Goal: Information Seeking & Learning: Learn about a topic

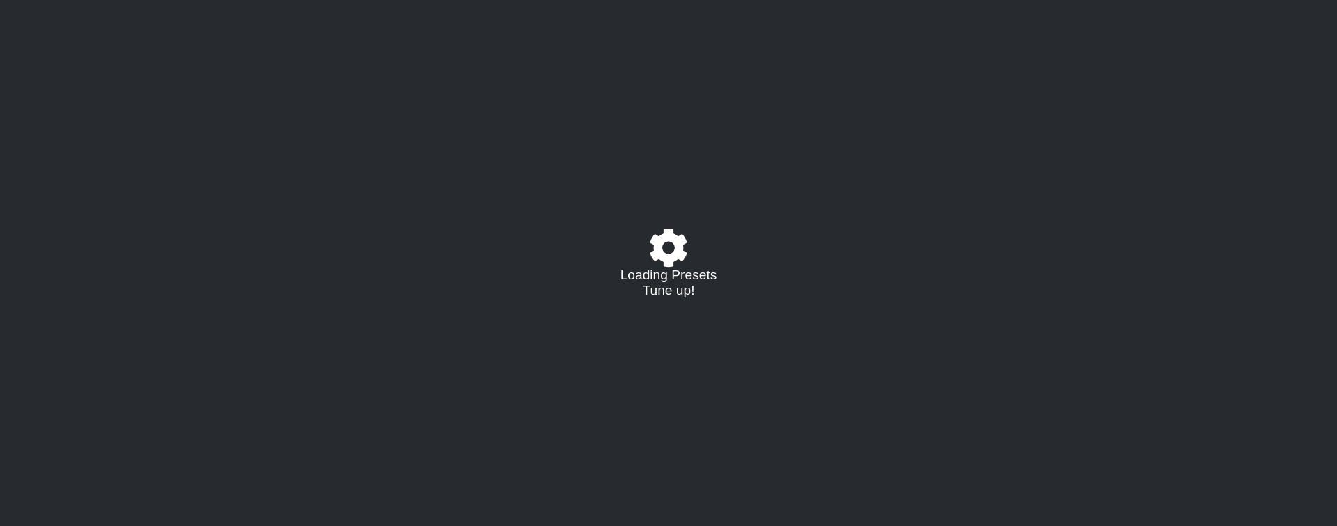
select select "C"
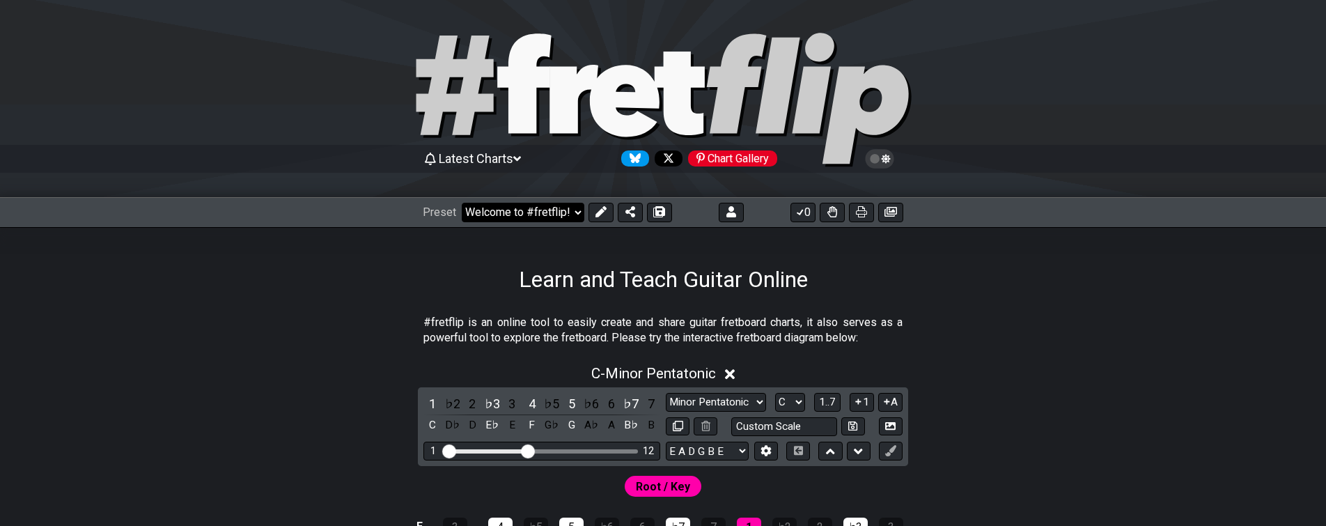
click at [576, 211] on select "Welcome to #fretflip! Initial Preset Custom Preset Minor Pentatonic Major Penta…" at bounding box center [523, 212] width 123 height 19
click option "Learn and Teach Guitar Online (copy)" at bounding box center [0, 0] width 0 height 0
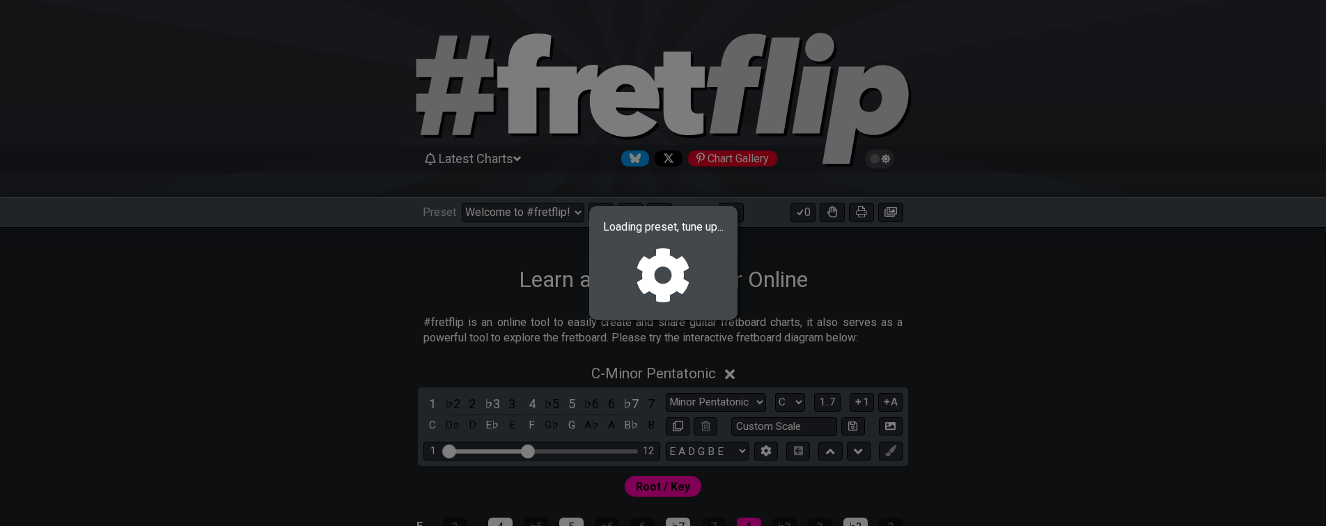
select select "/023ETDBKQ"
select select "Eb"
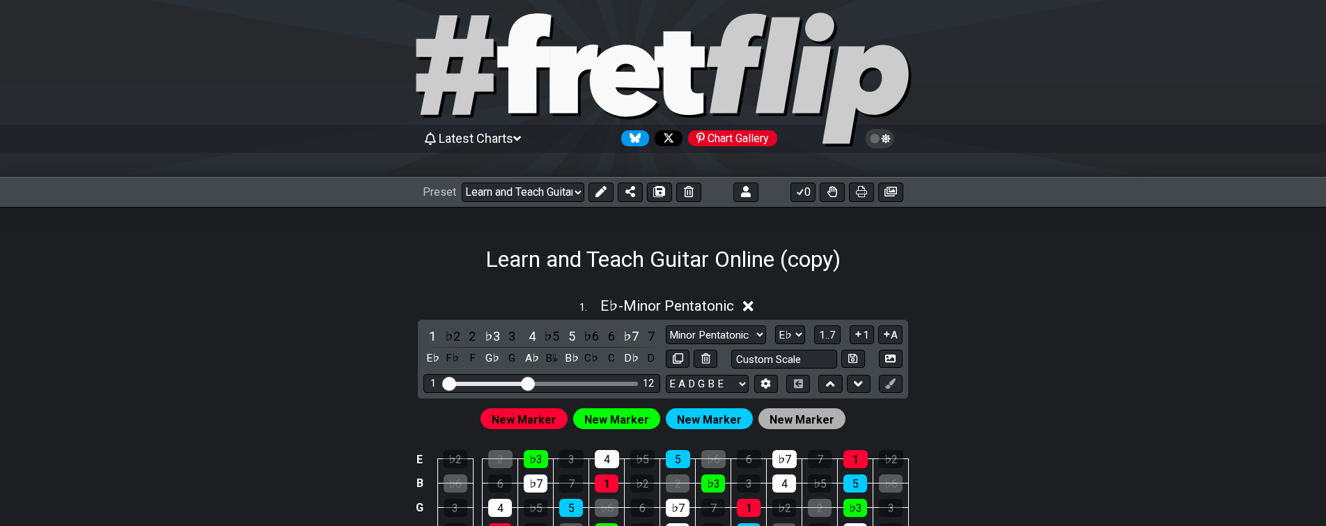
drag, startPoint x: 370, startPoint y: 327, endPoint x: 334, endPoint y: 407, distance: 87.0
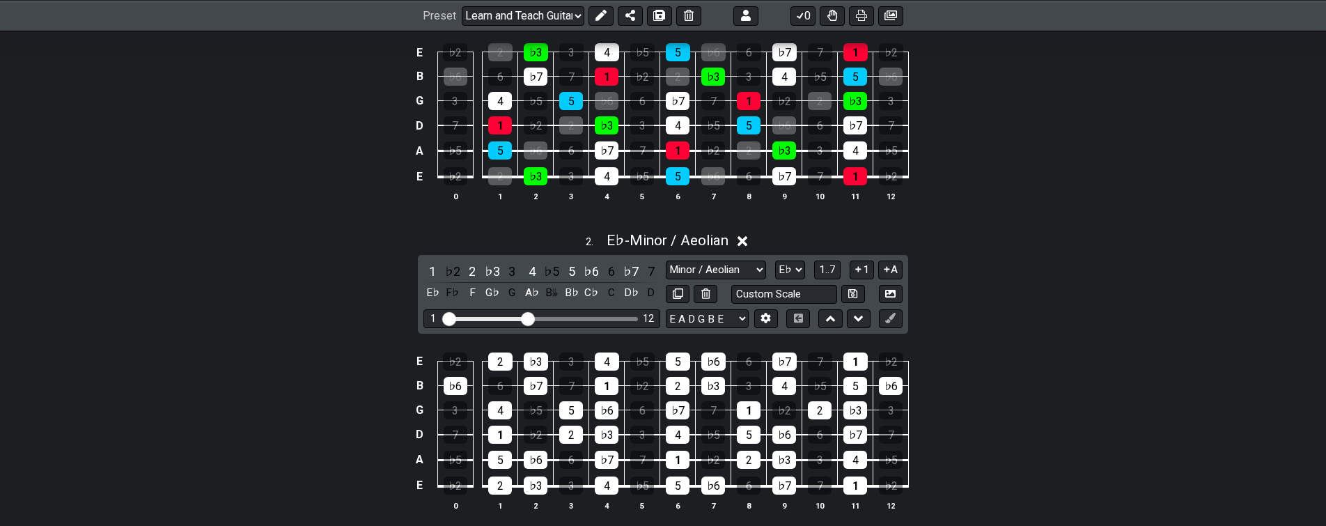
scroll to position [430, 0]
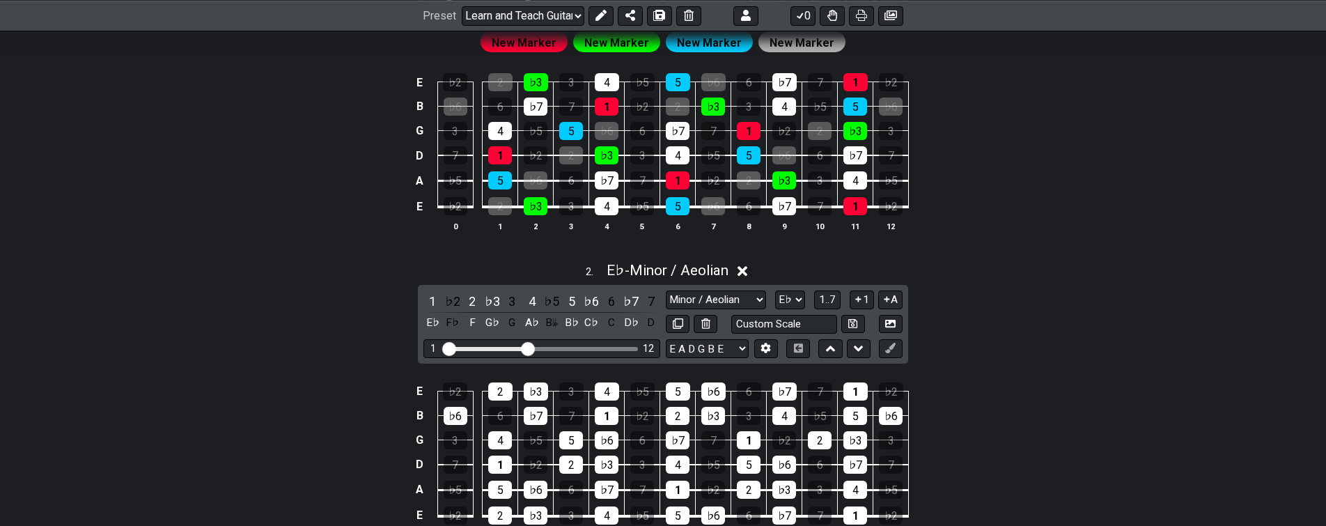
drag, startPoint x: 339, startPoint y: 431, endPoint x: 353, endPoint y: 373, distance: 60.1
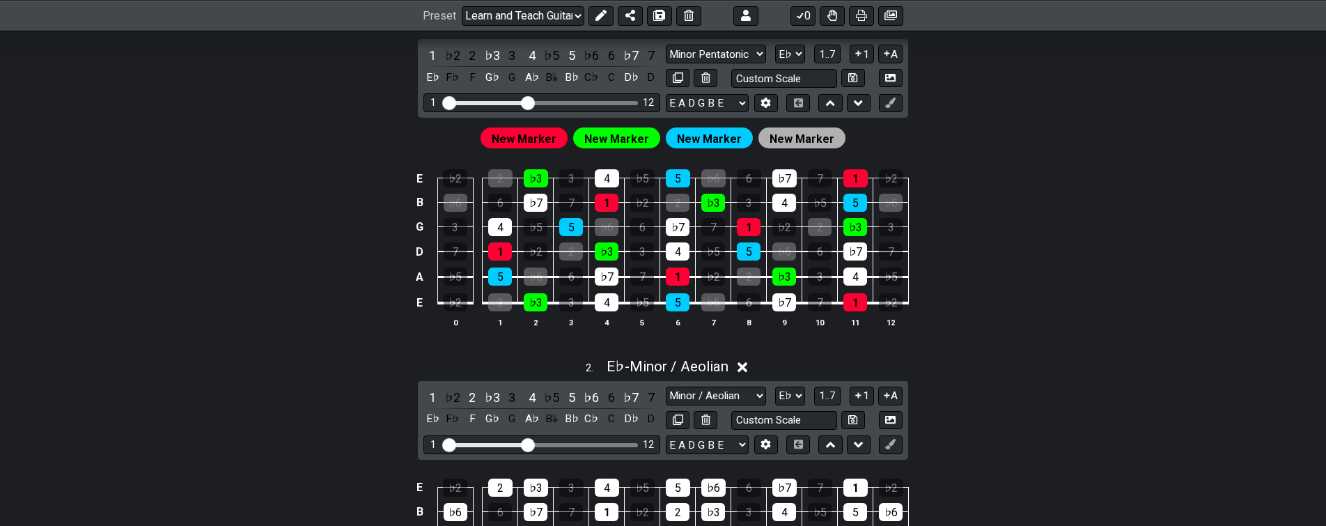
click at [355, 367] on div "2 . E♭ - Minor / Aeolian" at bounding box center [663, 363] width 1086 height 26
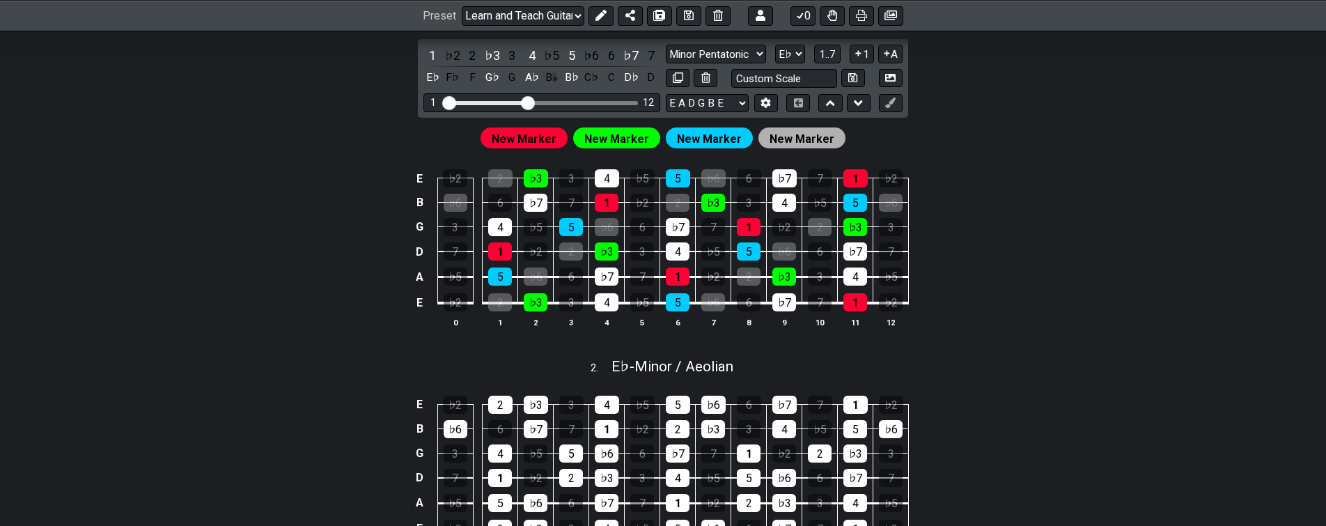
drag, startPoint x: 356, startPoint y: 402, endPoint x: 348, endPoint y: 395, distance: 9.9
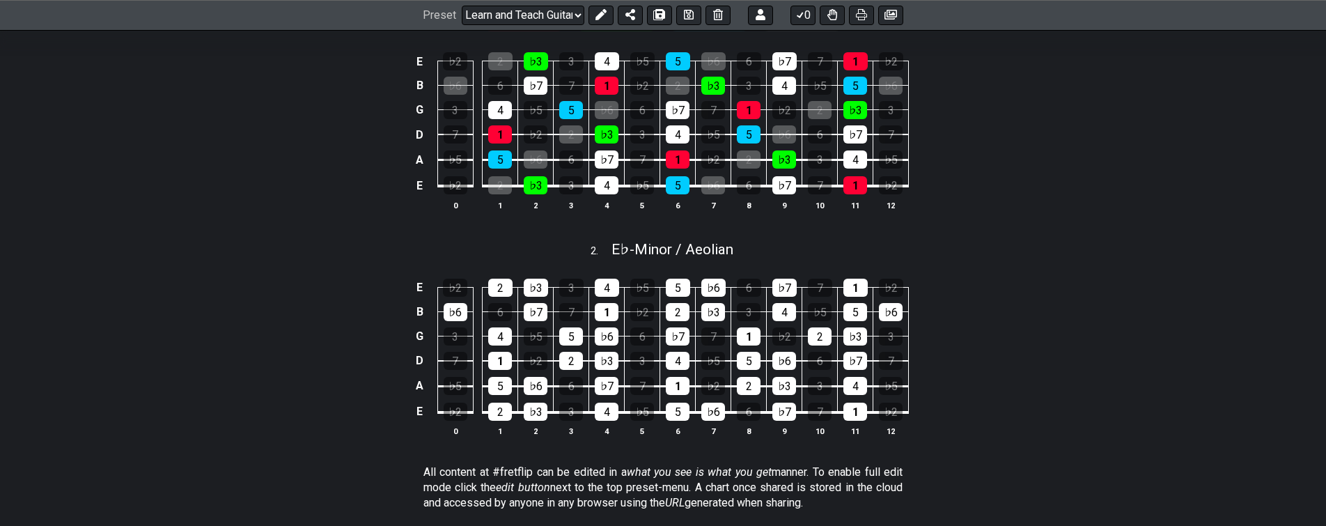
click at [351, 370] on div "E ♭2 2 ♭3 3 4 ♭5 5 ♭6 6 ♭7 7 1 ♭2 B ♭6 6 ♭7 7 1 ♭2 2 ♭3 3 4 ♭5 5 ♭6 G 3 4 ♭5 5 …" at bounding box center [663, 358] width 1086 height 196
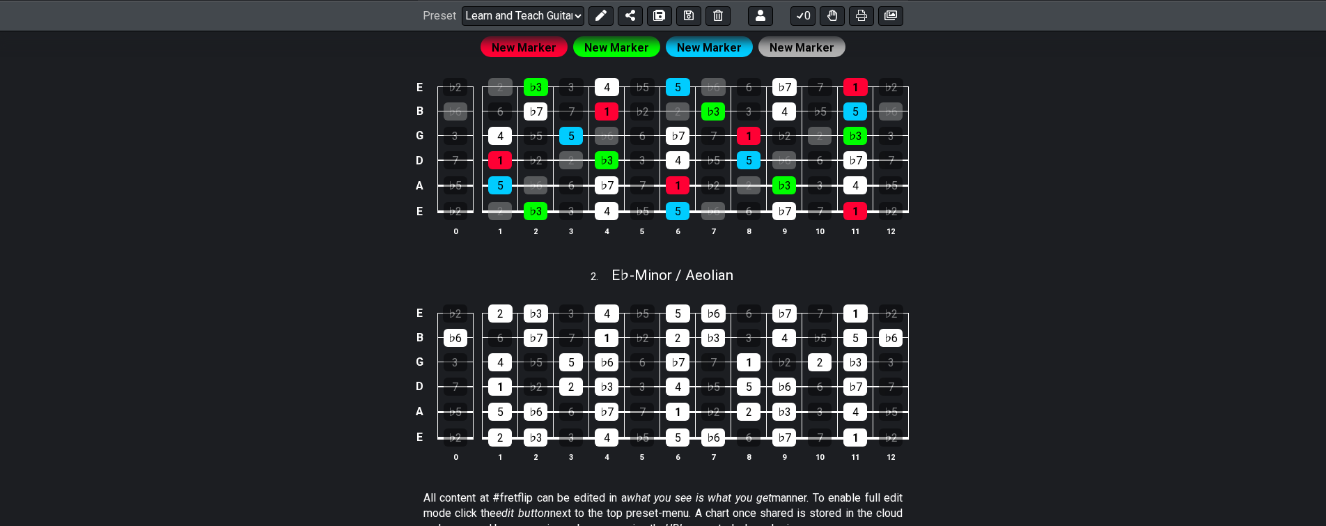
drag, startPoint x: 347, startPoint y: 396, endPoint x: 355, endPoint y: 373, distance: 24.2
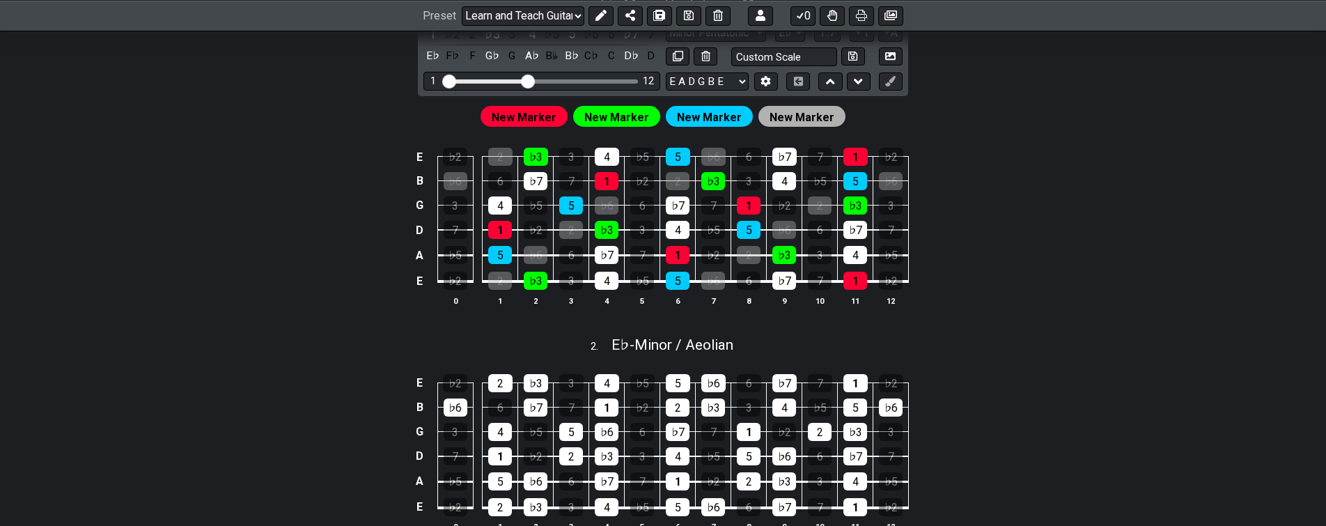
drag, startPoint x: 347, startPoint y: 417, endPoint x: 359, endPoint y: 369, distance: 49.5
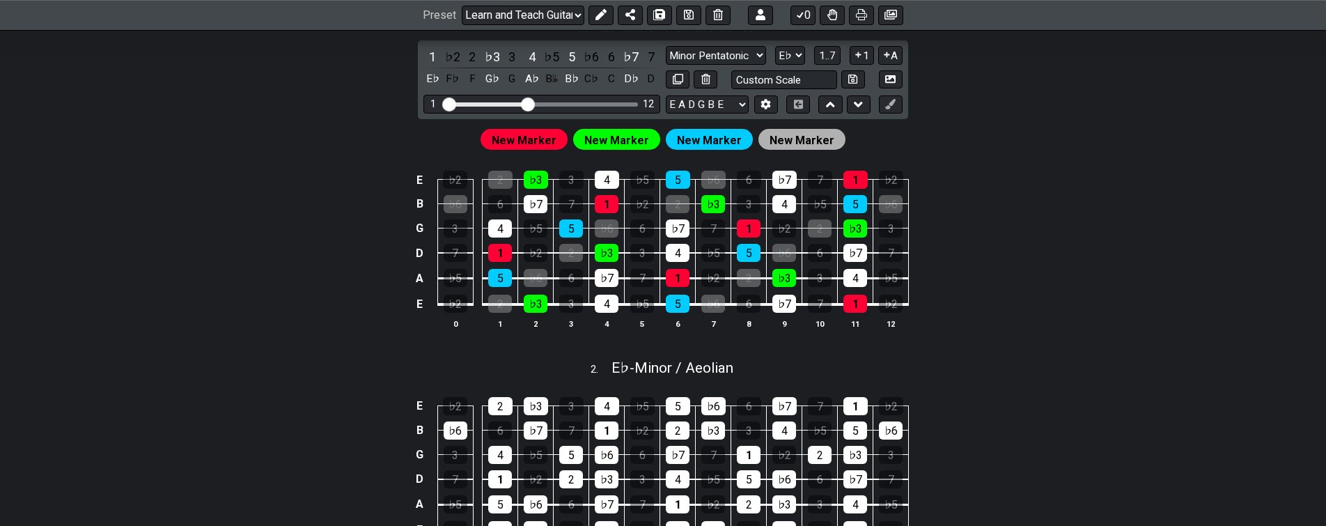
drag, startPoint x: 359, startPoint y: 367, endPoint x: 356, endPoint y: 407, distance: 39.8
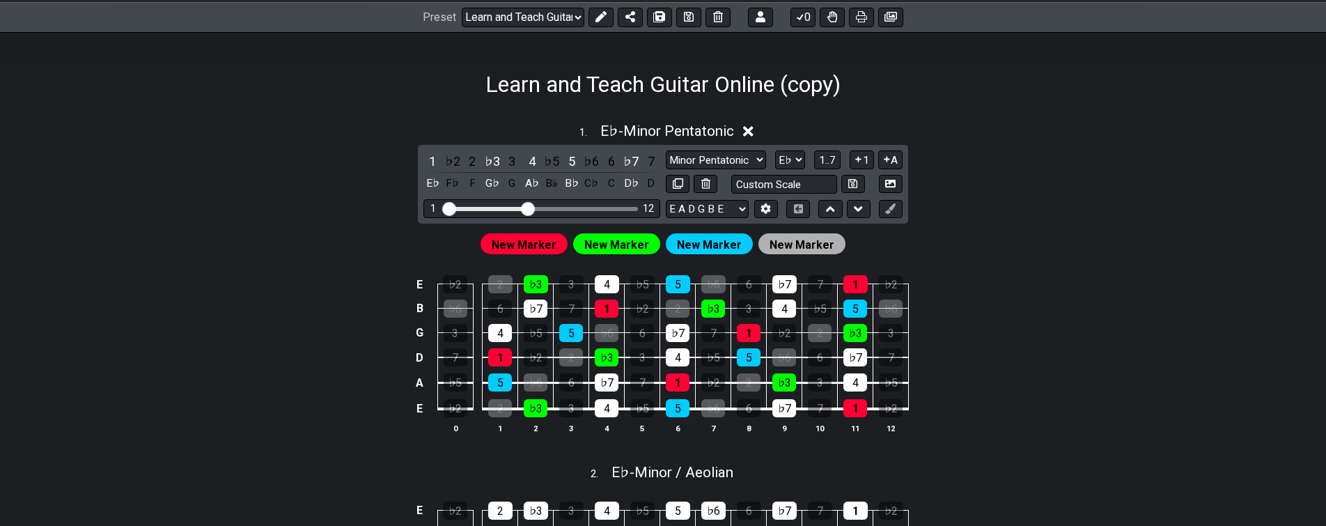
drag, startPoint x: 281, startPoint y: 471, endPoint x: 316, endPoint y: 388, distance: 89.9
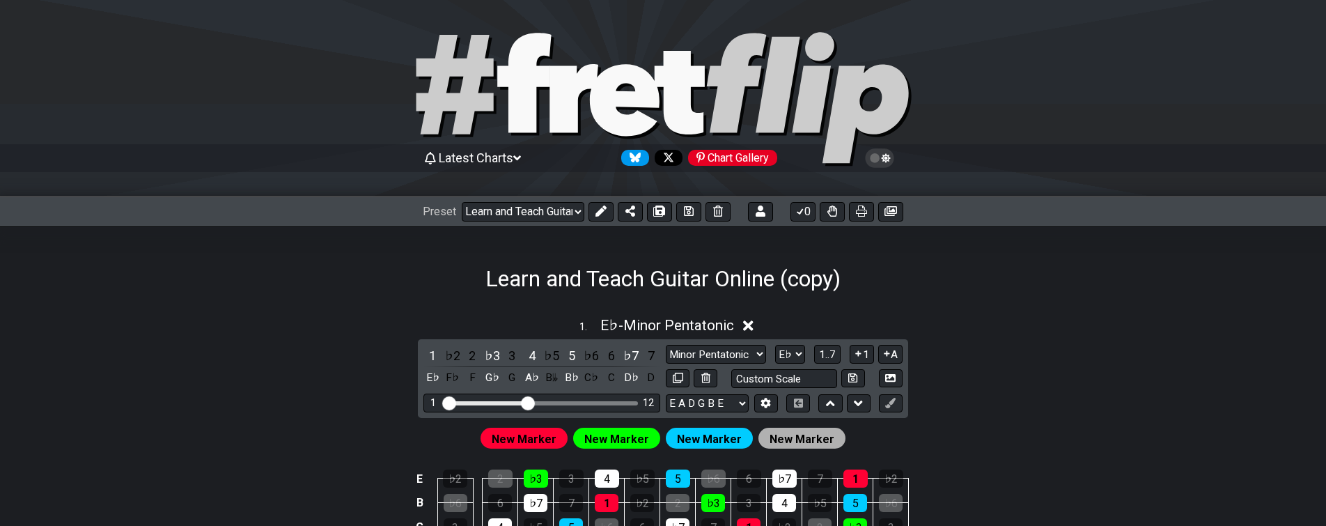
scroll to position [0, 0]
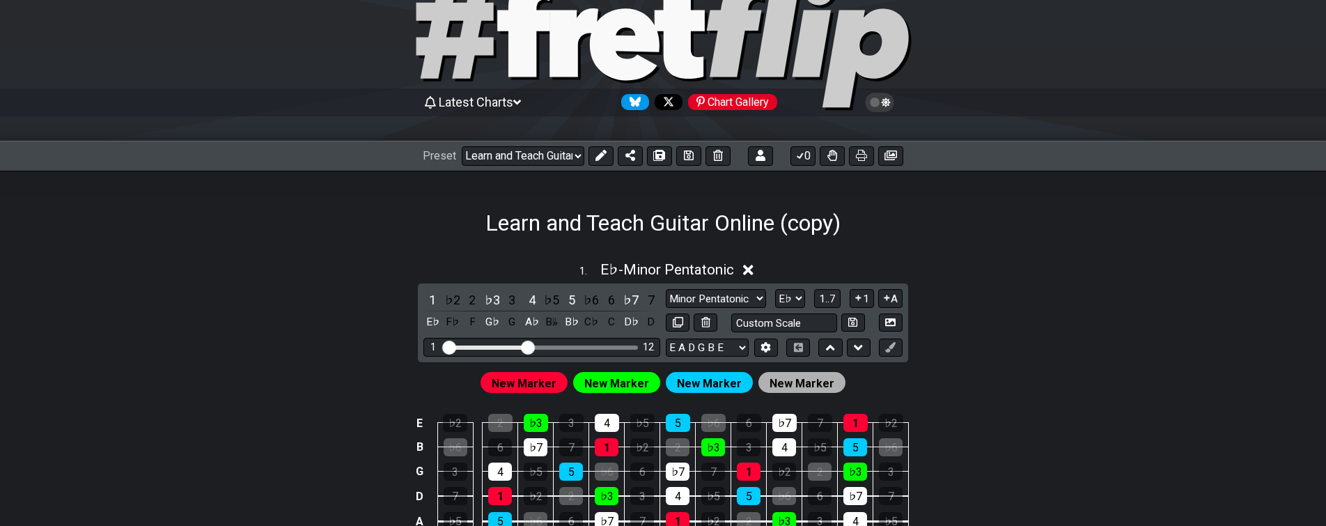
drag, startPoint x: 330, startPoint y: 398, endPoint x: 311, endPoint y: 441, distance: 47.7
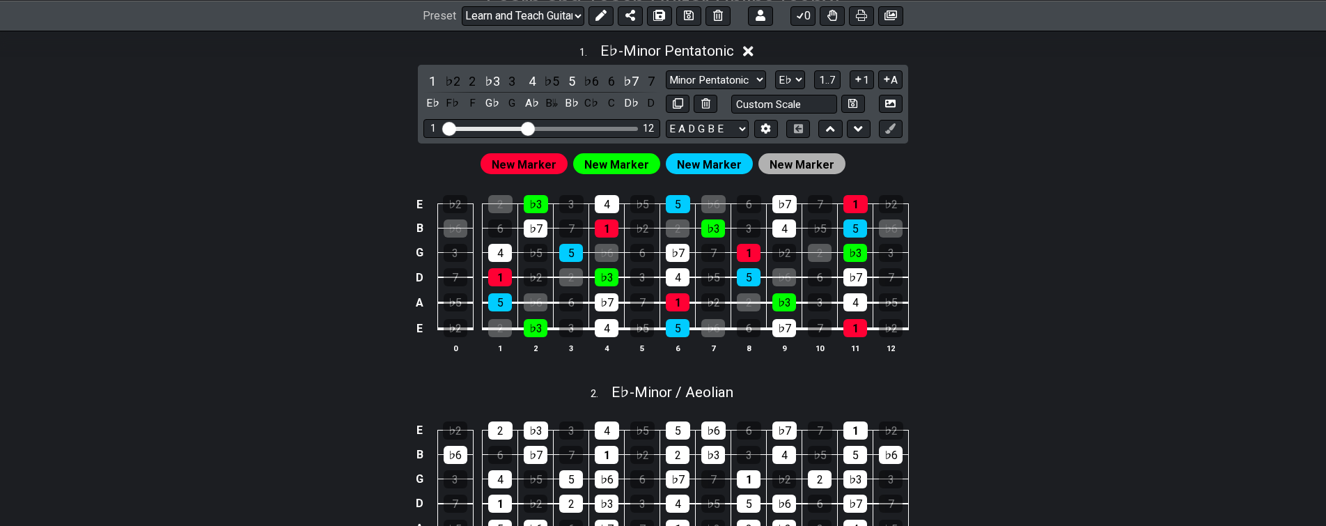
drag, startPoint x: 336, startPoint y: 380, endPoint x: 322, endPoint y: 423, distance: 45.4
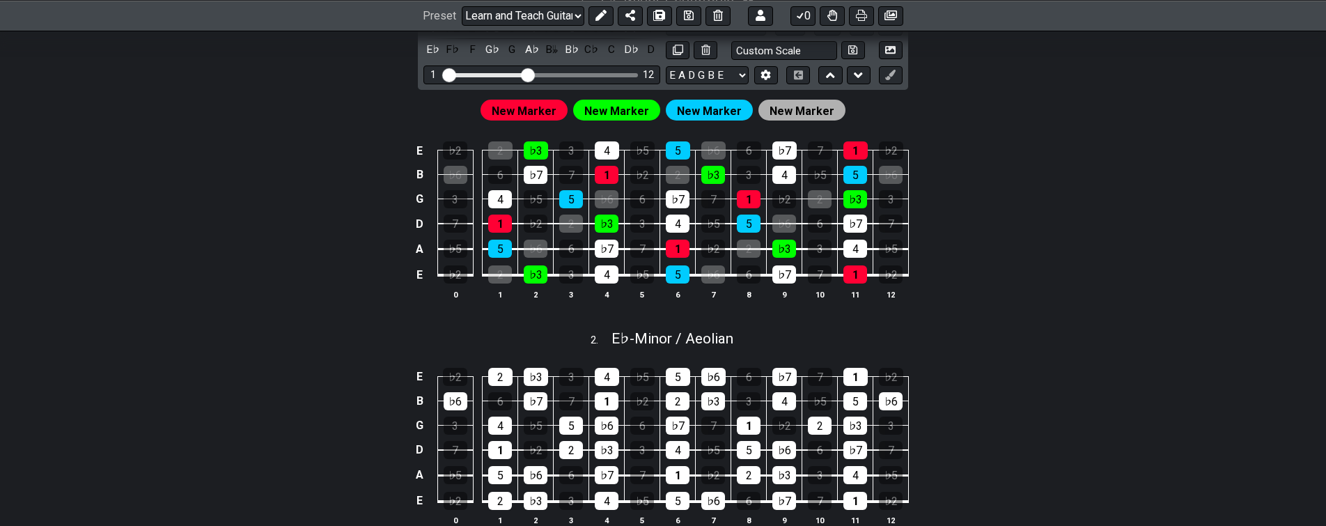
scroll to position [375, 0]
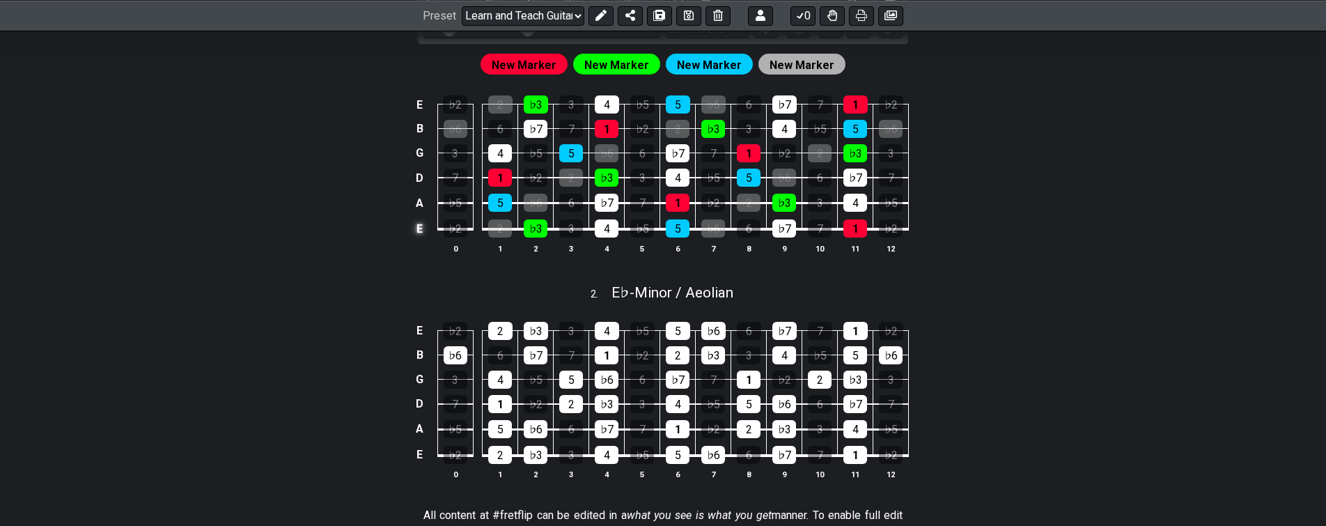
drag, startPoint x: 426, startPoint y: 363, endPoint x: 413, endPoint y: 366, distance: 13.4
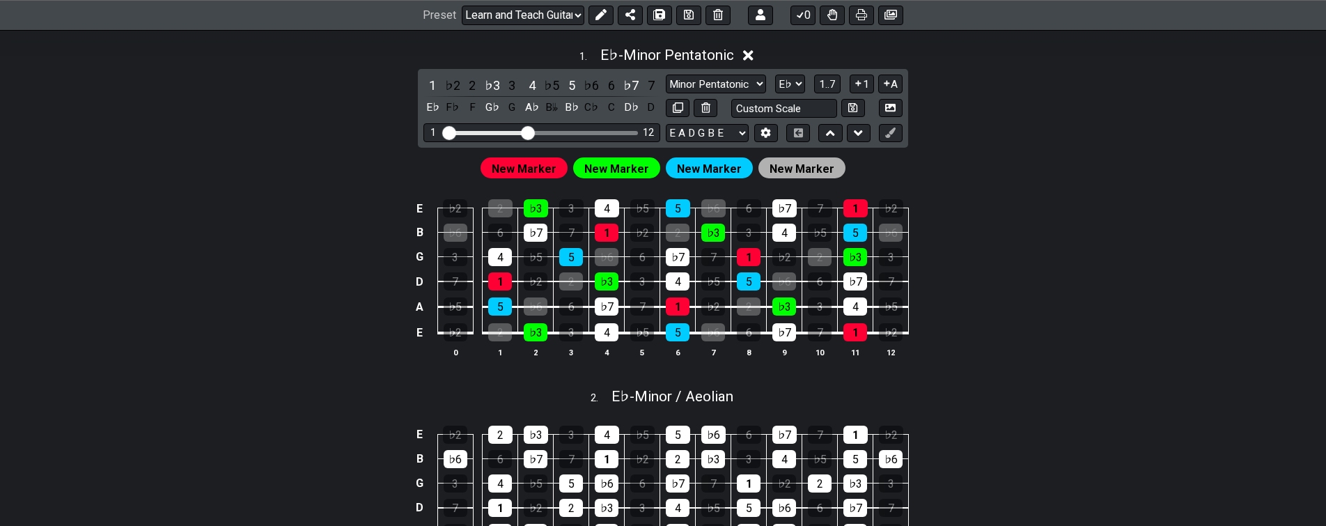
scroll to position [203, 0]
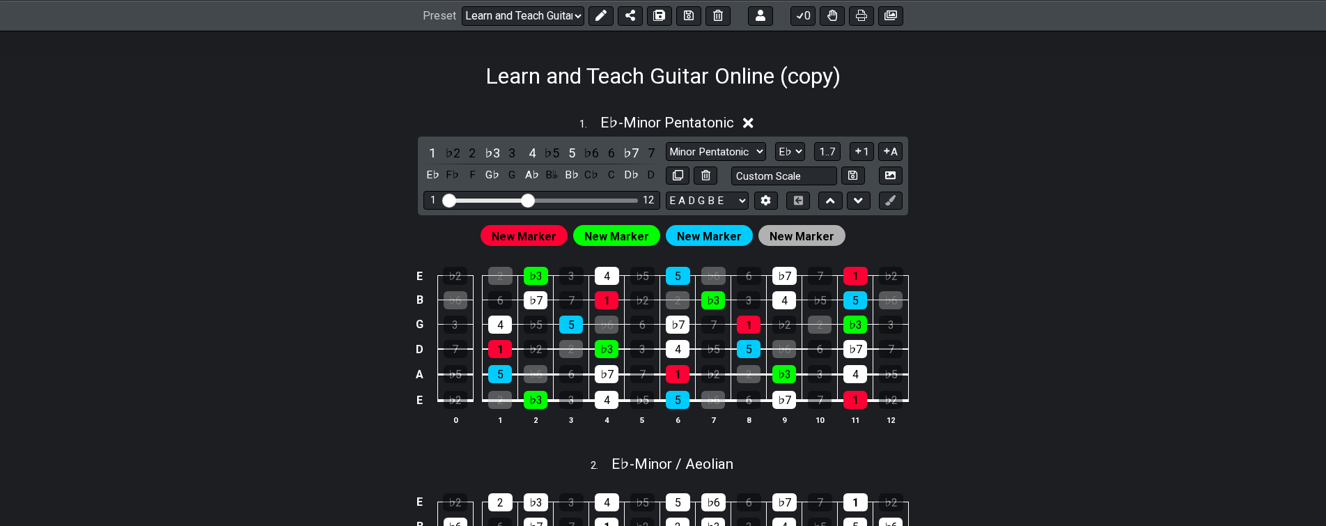
drag, startPoint x: 379, startPoint y: 382, endPoint x: 373, endPoint y: 378, distance: 8.1
click at [375, 381] on div "E ♭2 2 ♭3 3 4 ♭5 5 ♭6 6 ♭7 7 1 ♭2 B ♭6 6 ♭7 7 1 ♭2 2 ♭3 3 4 ♭5 5 ♭6 G 3 4 ♭5 5 …" at bounding box center [663, 347] width 1086 height 196
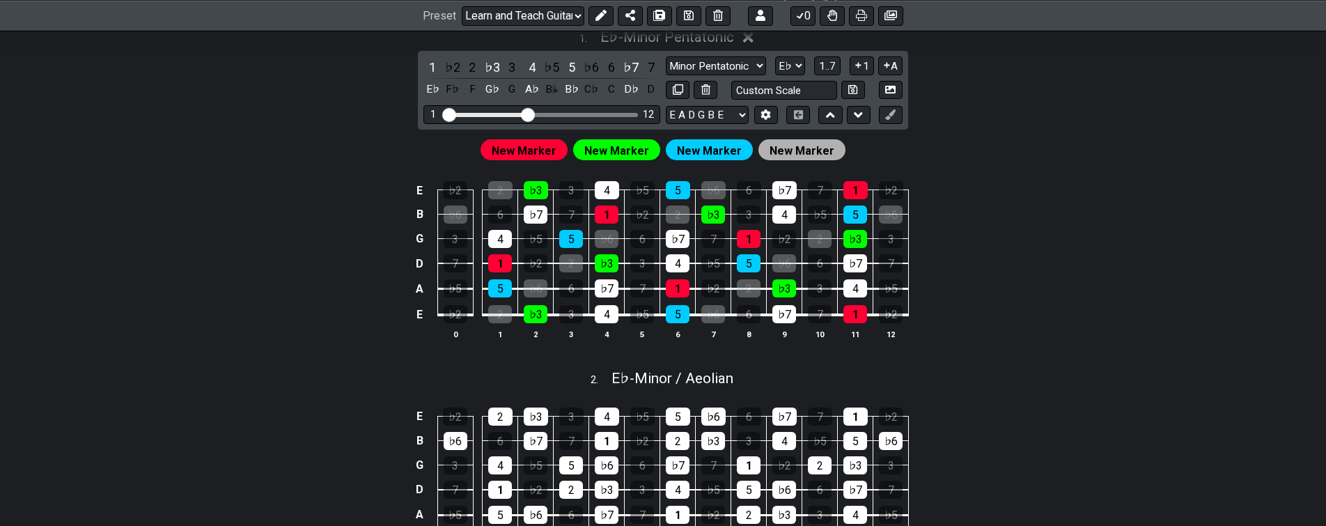
drag, startPoint x: 386, startPoint y: 344, endPoint x: 378, endPoint y: 405, distance: 61.8
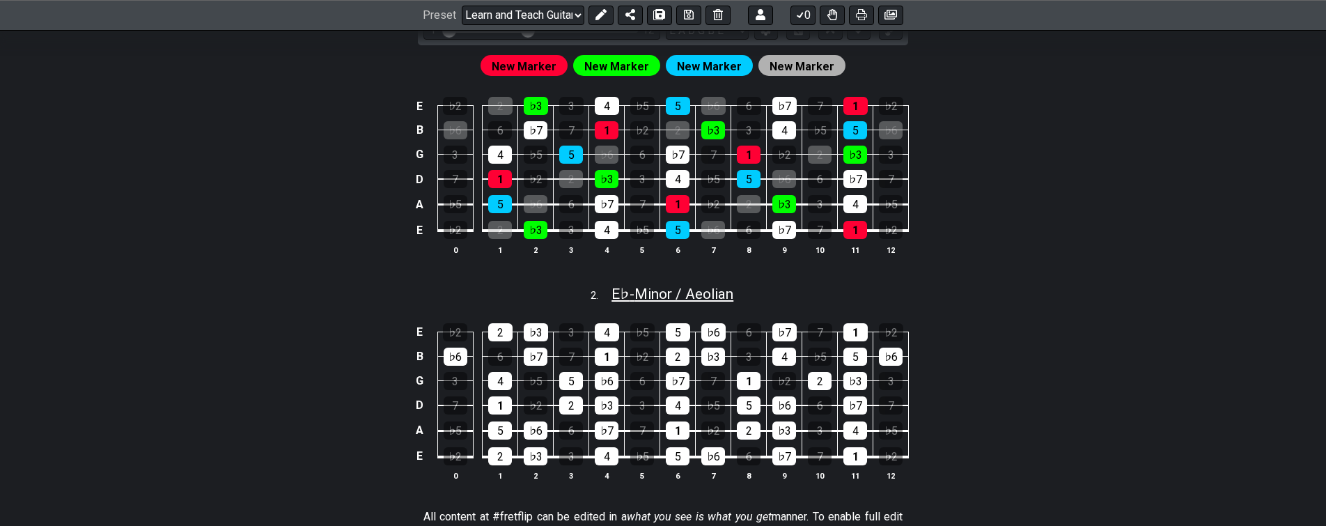
click at [652, 292] on span "E♭ - Minor / Aeolian" at bounding box center [672, 293] width 122 height 17
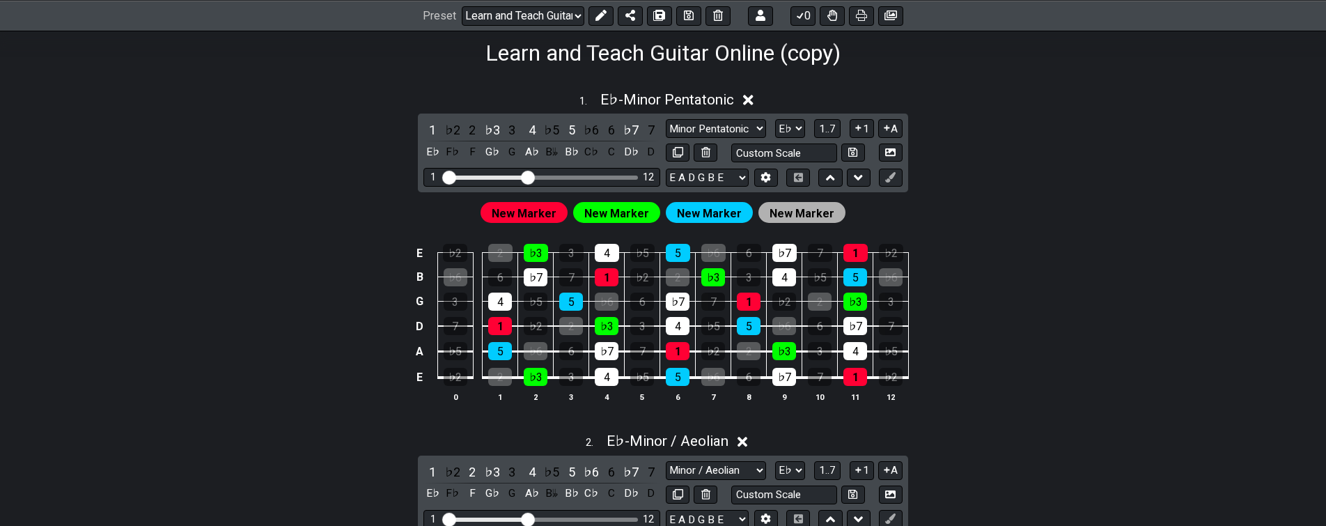
drag, startPoint x: 338, startPoint y: 460, endPoint x: 352, endPoint y: 384, distance: 76.4
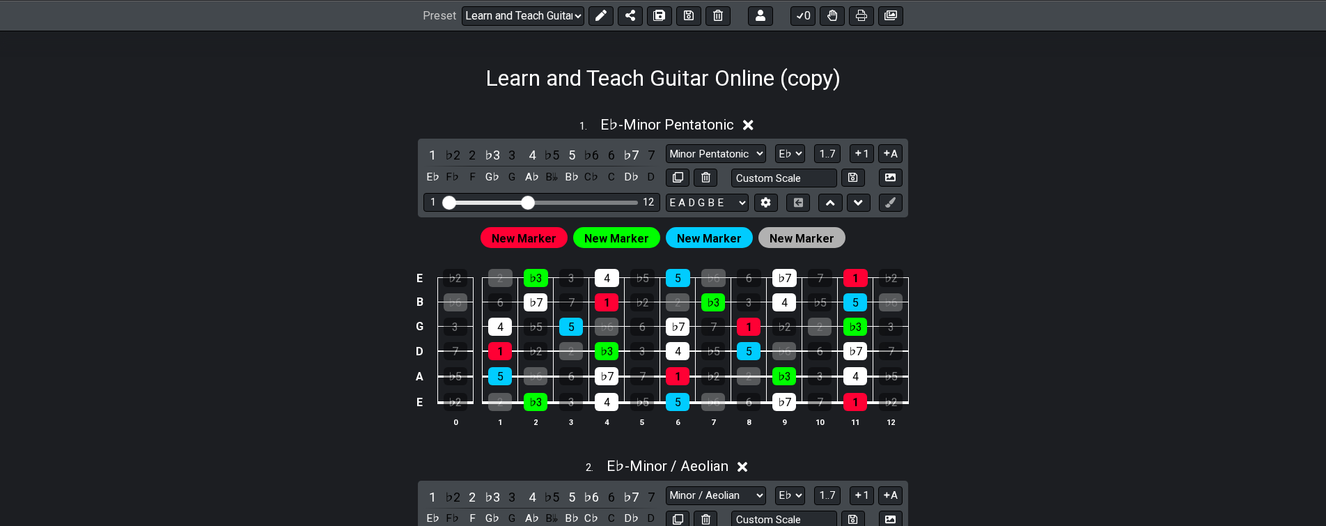
drag, startPoint x: 361, startPoint y: 408, endPoint x: 345, endPoint y: 443, distance: 38.3
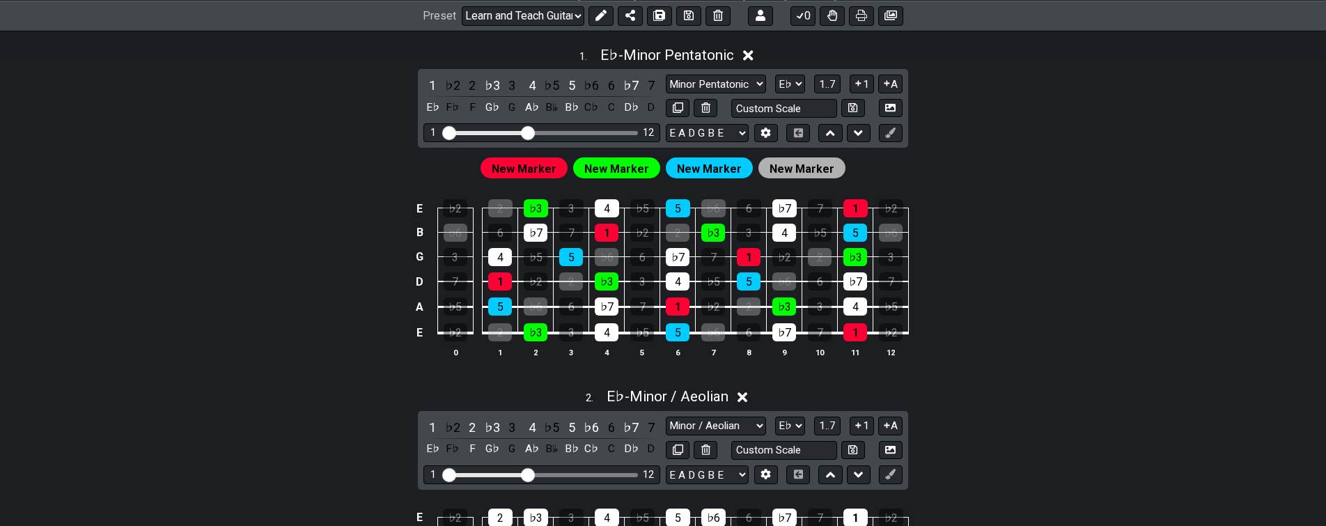
drag, startPoint x: 354, startPoint y: 435, endPoint x: 368, endPoint y: 364, distance: 72.2
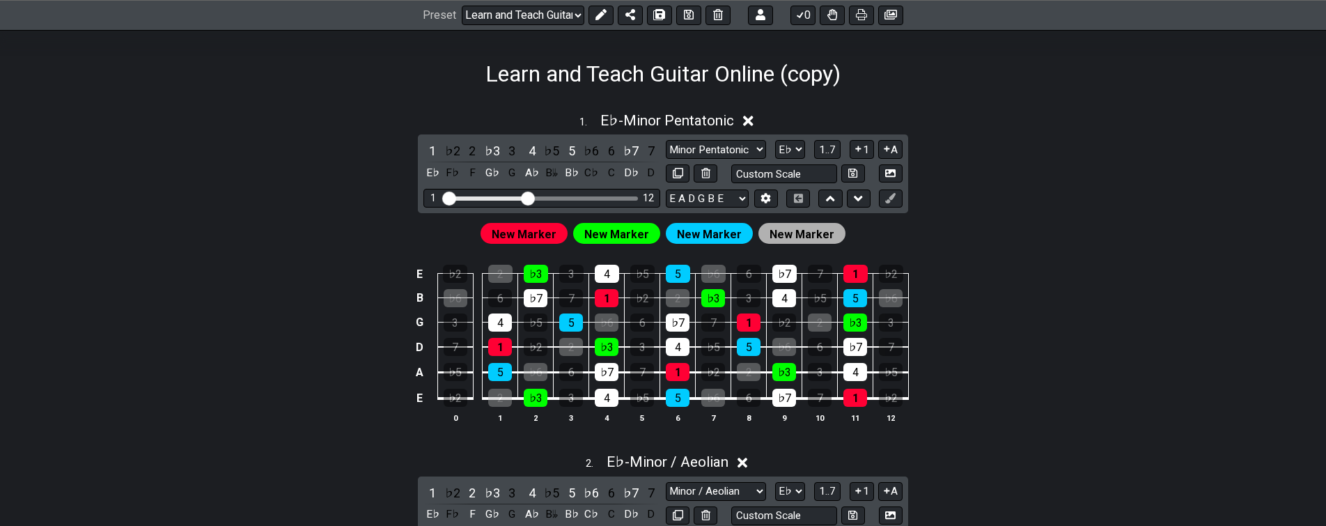
drag, startPoint x: 376, startPoint y: 390, endPoint x: 363, endPoint y: 418, distance: 30.8
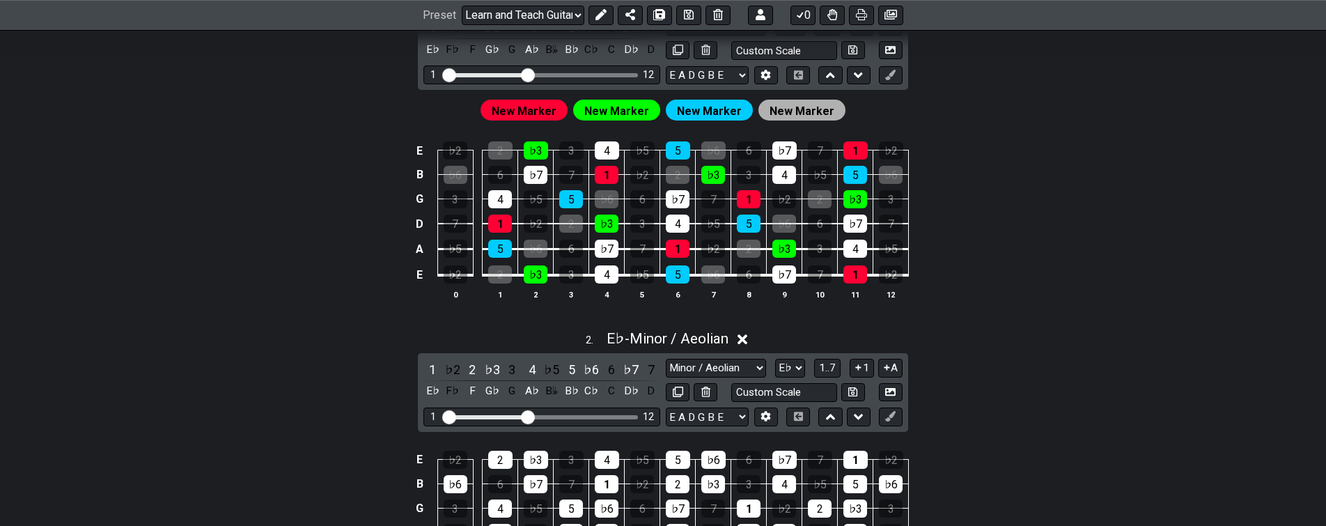
scroll to position [343, 0]
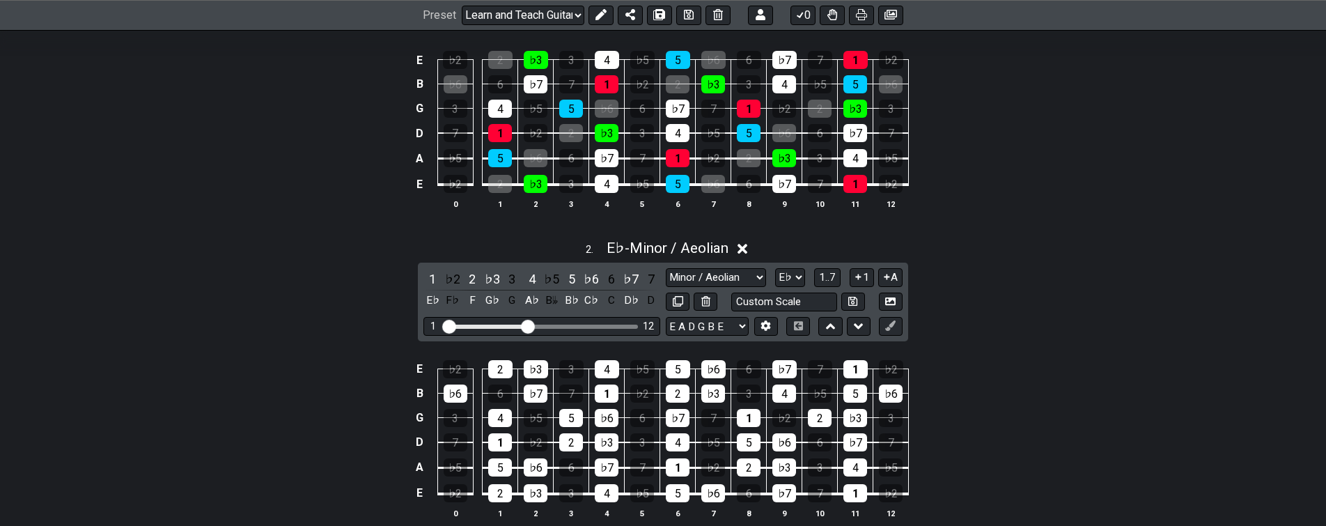
drag, startPoint x: 388, startPoint y: 351, endPoint x: 376, endPoint y: 400, distance: 50.8
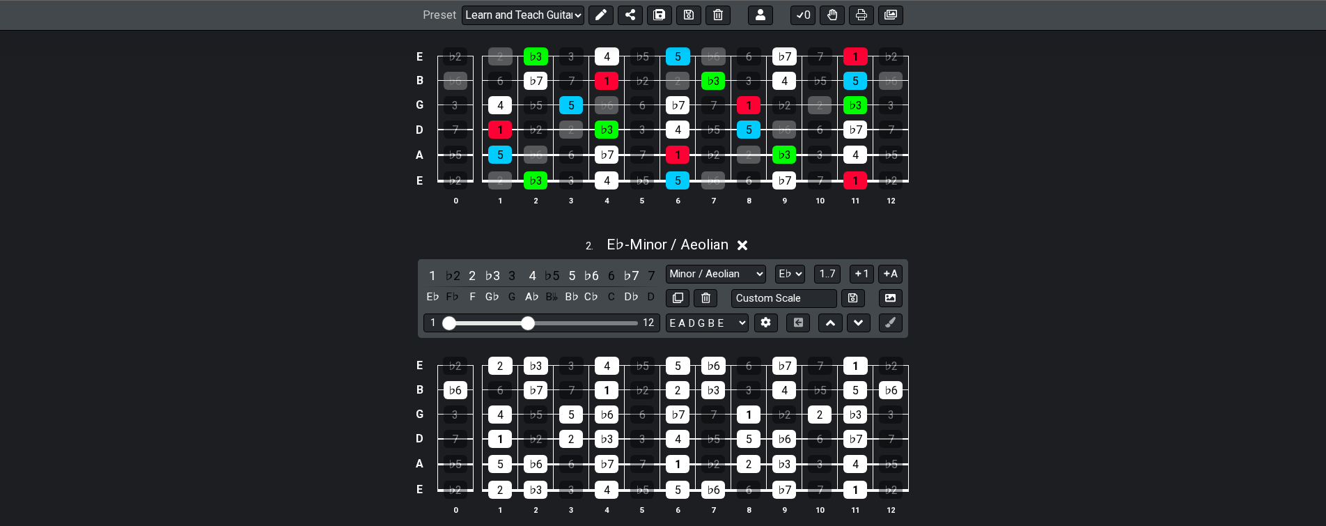
drag, startPoint x: 375, startPoint y: 423, endPoint x: 375, endPoint y: 389, distance: 34.1
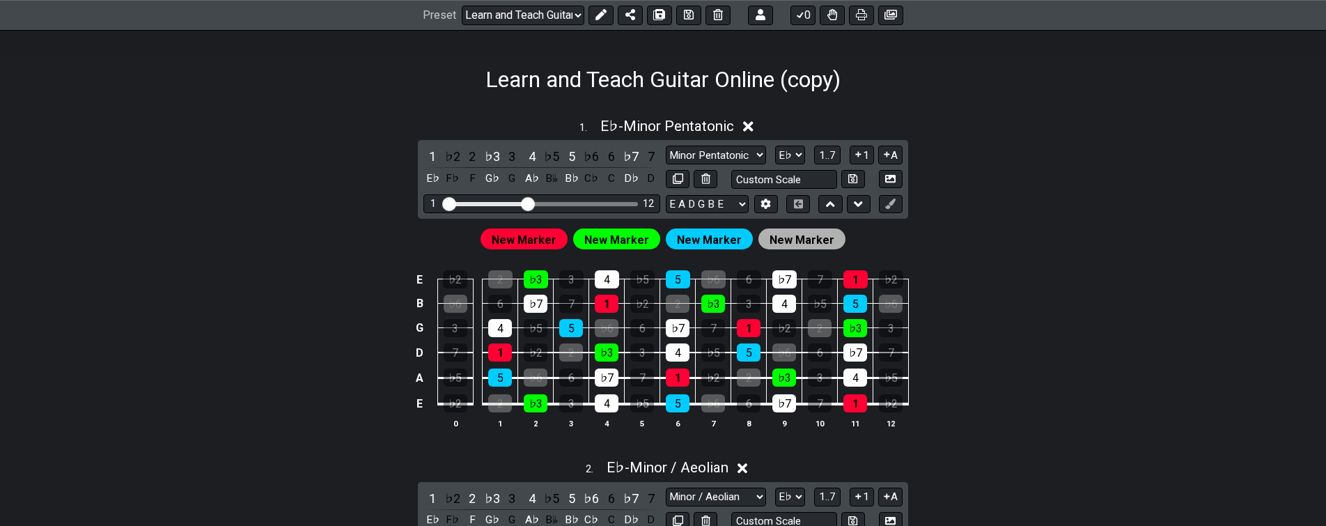
scroll to position [183, 0]
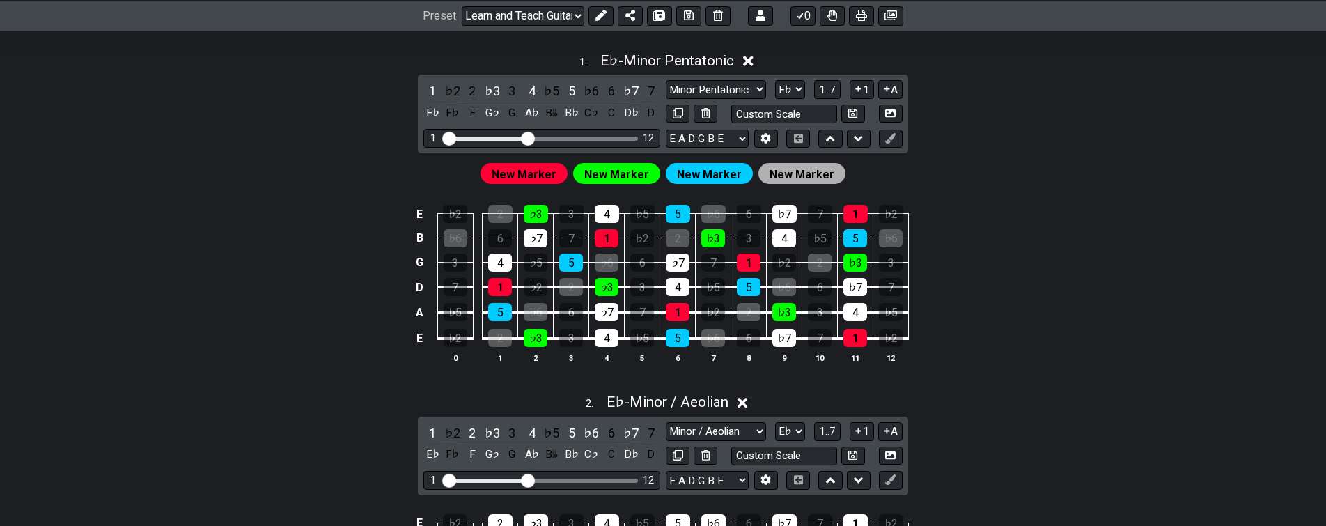
drag, startPoint x: 400, startPoint y: 382, endPoint x: 396, endPoint y: 400, distance: 18.4
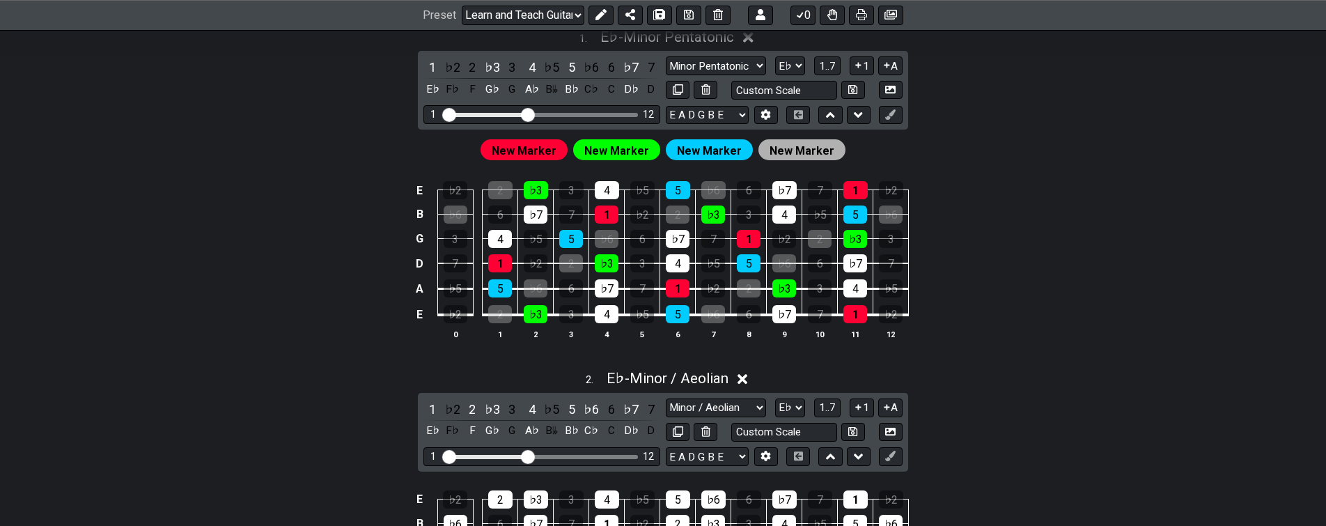
drag, startPoint x: 398, startPoint y: 358, endPoint x: 394, endPoint y: 351, distance: 8.1
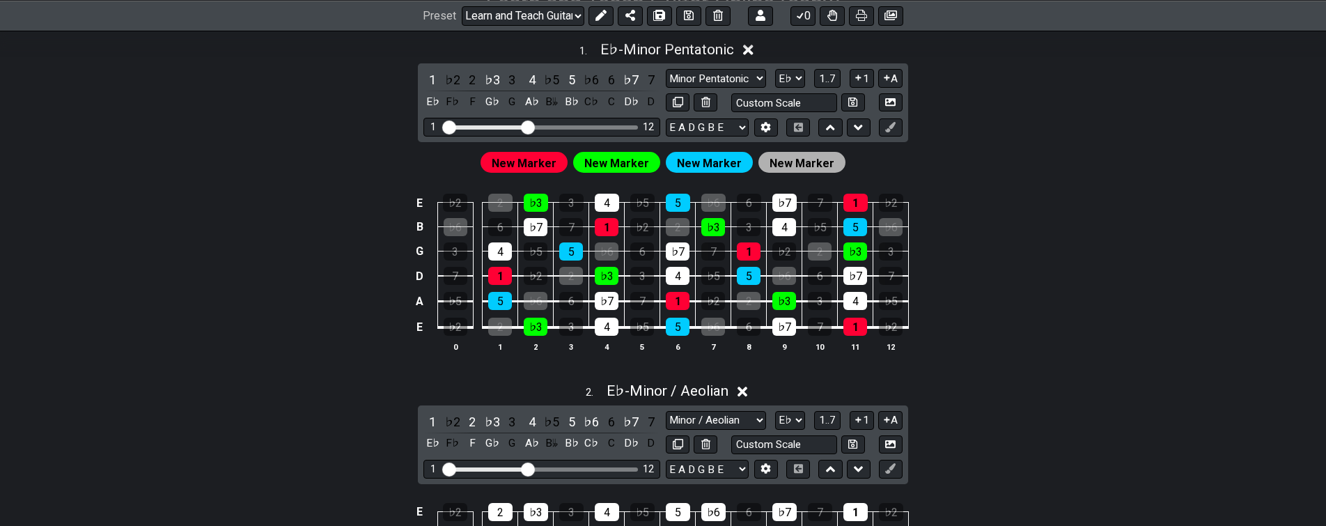
drag, startPoint x: 394, startPoint y: 370, endPoint x: 391, endPoint y: 419, distance: 49.5
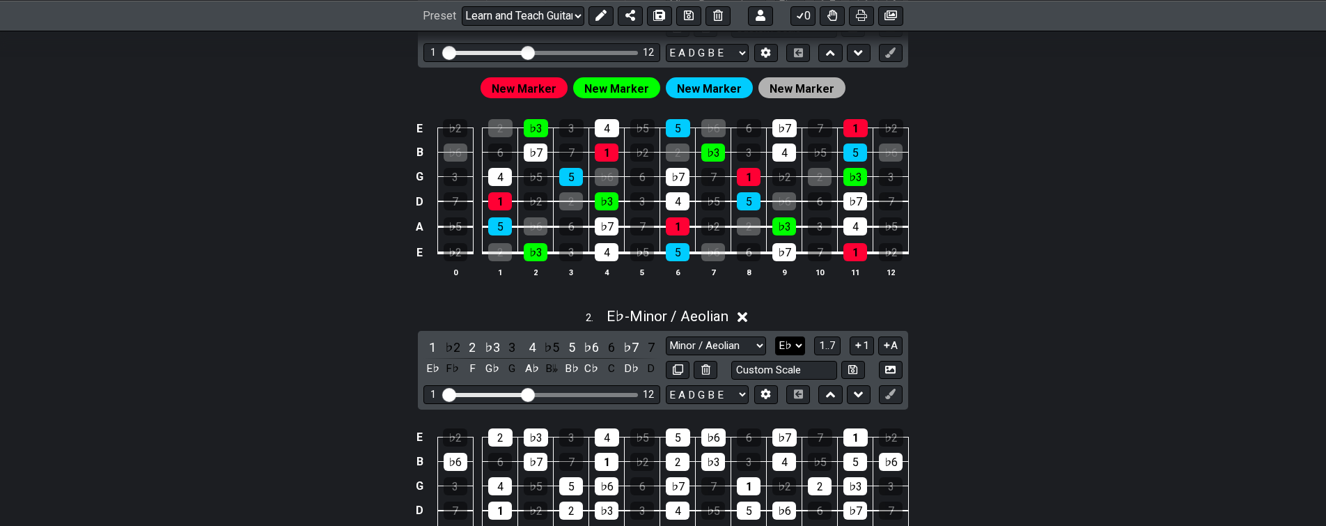
click at [801, 345] on select "A♭ A A♯ B♭ B C C♯ D♭ D D♯ E♭ E F F♯ G♭ G G♯" at bounding box center [790, 345] width 30 height 19
click option "E" at bounding box center [0, 0] width 0 height 0
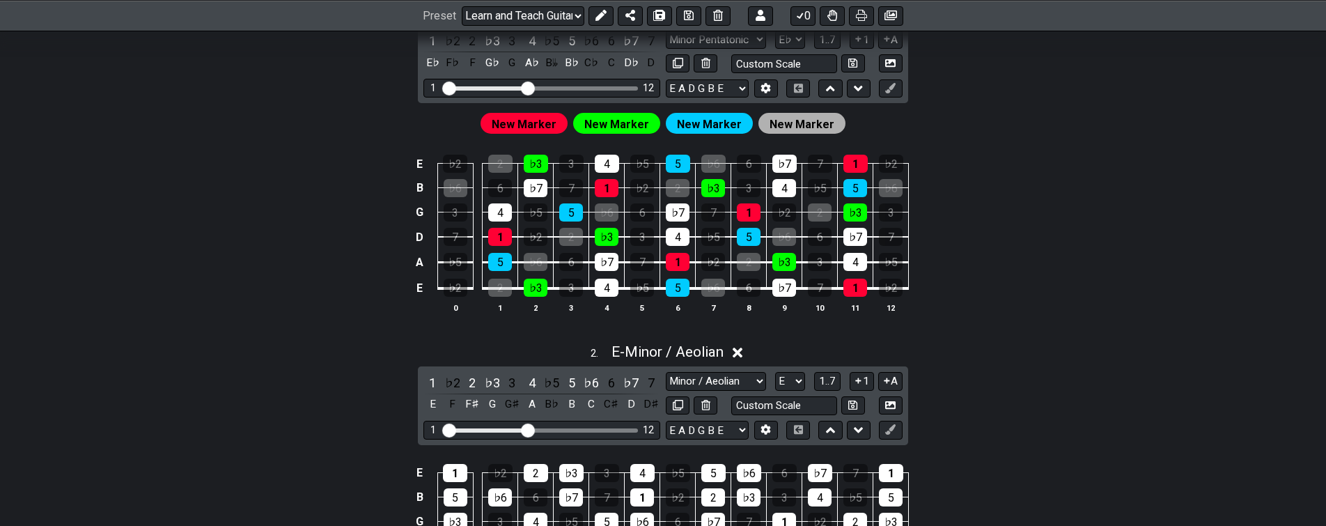
drag, startPoint x: 332, startPoint y: 474, endPoint x: 352, endPoint y: 414, distance: 63.0
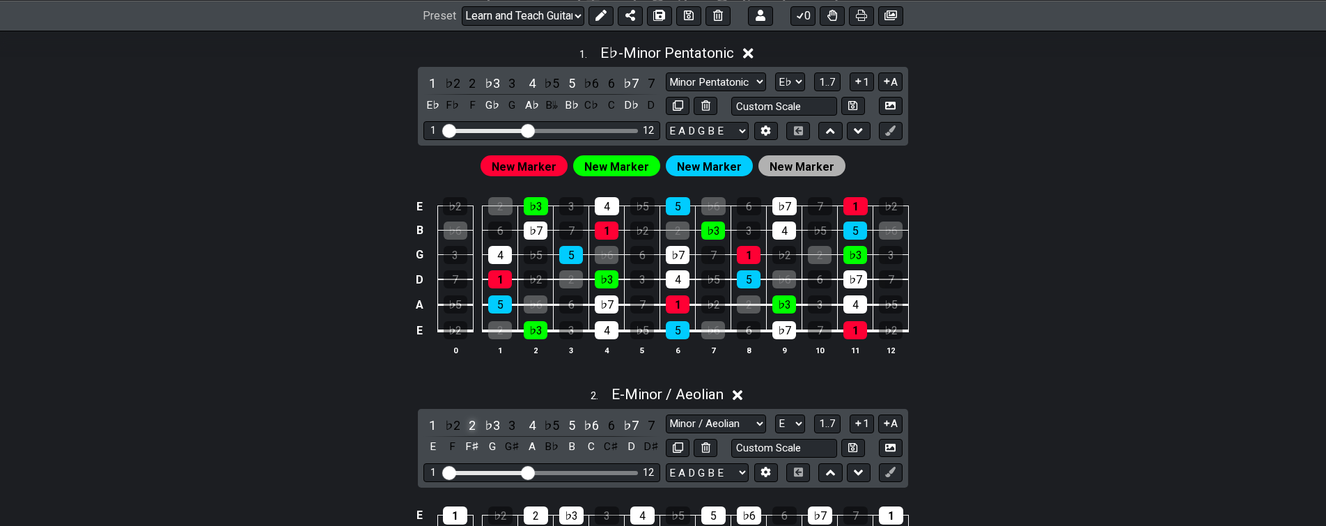
click at [475, 424] on div "2" at bounding box center [472, 425] width 18 height 19
click at [597, 428] on div "♭6" at bounding box center [591, 425] width 18 height 19
click at [595, 426] on div "♯5" at bounding box center [591, 425] width 18 height 19
click at [590, 425] on div "♯5" at bounding box center [591, 425] width 18 height 19
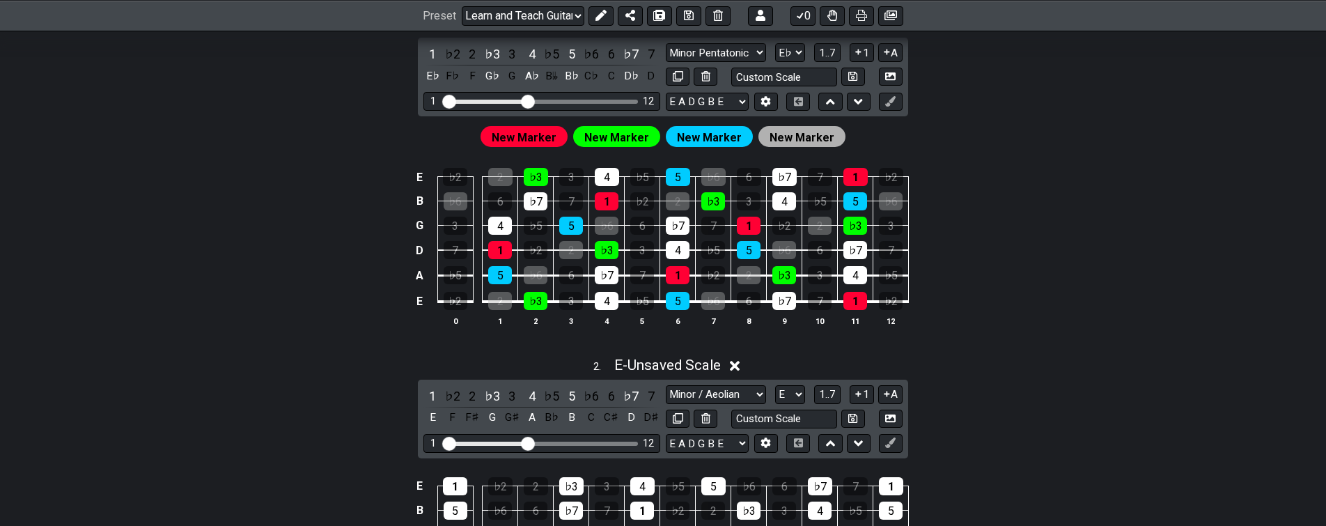
drag, startPoint x: 393, startPoint y: 397, endPoint x: 379, endPoint y: 410, distance: 19.7
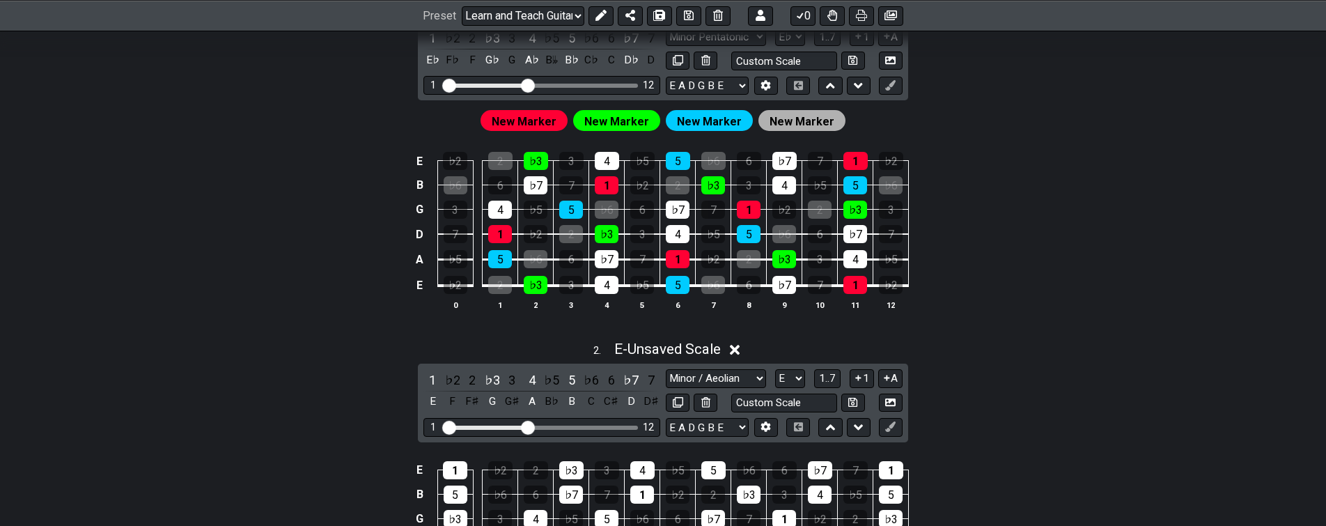
drag, startPoint x: 395, startPoint y: 411, endPoint x: 391, endPoint y: 398, distance: 13.7
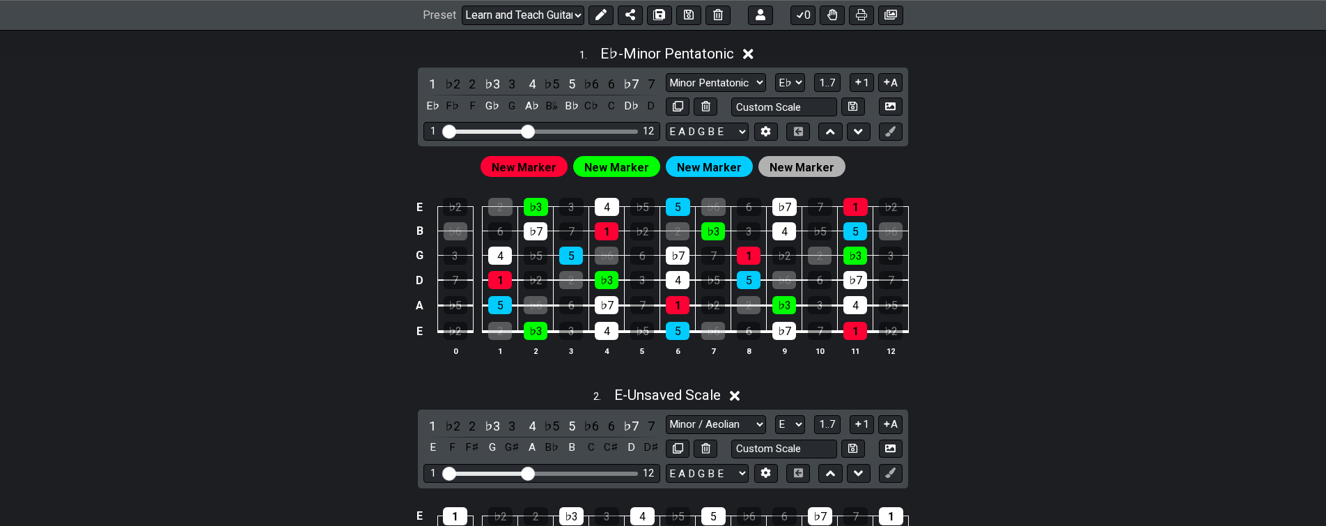
drag, startPoint x: 397, startPoint y: 430, endPoint x: 406, endPoint y: 397, distance: 34.0
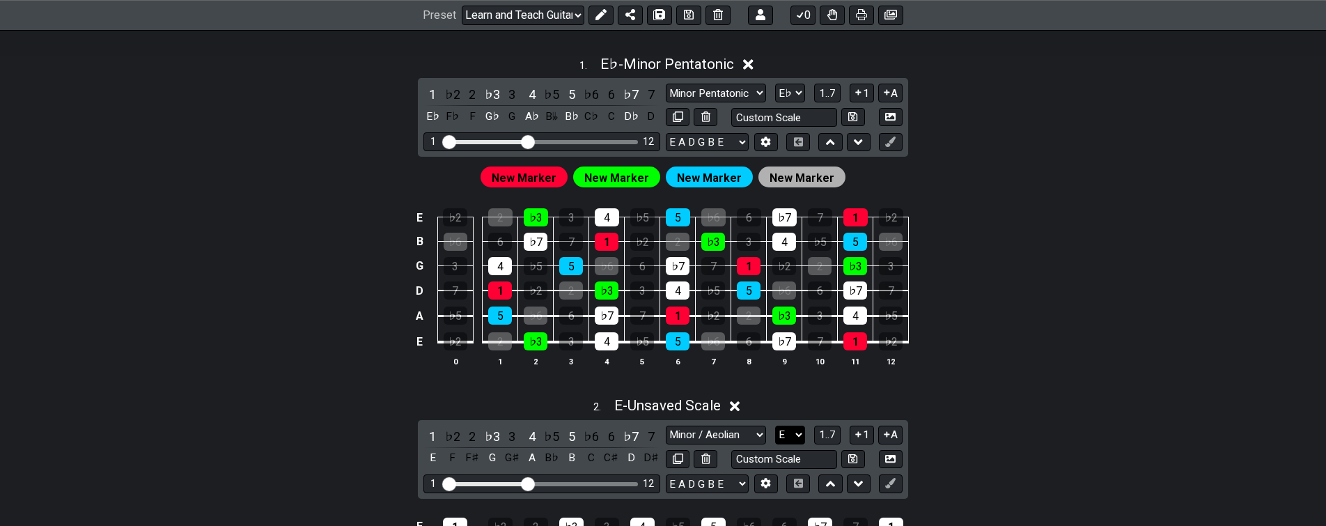
click at [790, 429] on select "A♭ A A♯ B♭ B C C♯ D♭ D D♯ E♭ E F F♯ G♭ G G♯" at bounding box center [790, 434] width 30 height 19
select select "Eb"
click option "E♭" at bounding box center [0, 0] width 0 height 0
click at [415, 372] on div "E ♭2 2 ♭3 3 4 ♭5 5 ♭6 6 ♭7 7 1 ♭2 B ♭6 6 ♭7 7 1 ♭2 2 ♭3 3 4 ♭5 5 ♭6 G 3 4 ♭5 5 …" at bounding box center [663, 288] width 1086 height 196
click at [742, 437] on select "Minor / Aeolian Click to edit Minor Pentatonic Major Pentatonic Minor Blues Maj…" at bounding box center [716, 434] width 100 height 19
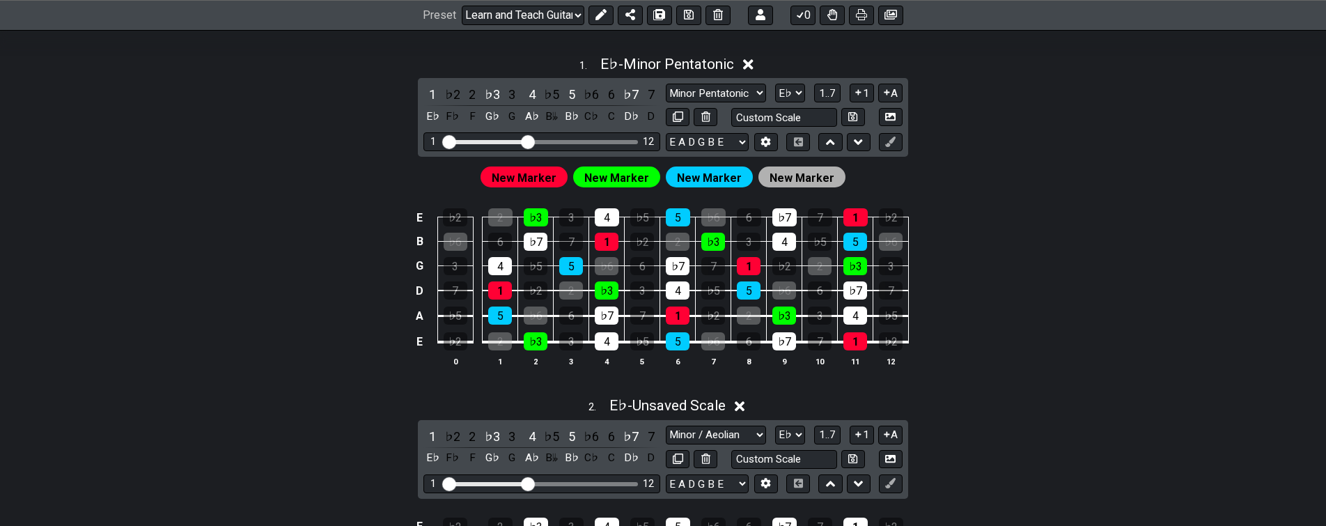
click at [948, 205] on div "E ♭2 2 ♭3 3 4 ♭5 5 ♭6 6 ♭7 7 1 ♭2 B ♭6 6 ♭7 7 1 ♭2 2 ♭3 3 4 ♭5 5 ♭6 G 3 4 ♭5 5 …" at bounding box center [663, 288] width 1086 height 196
click at [750, 433] on select "Minor / Aeolian Click to edit Minor Pentatonic Major Pentatonic Minor Blues Maj…" at bounding box center [716, 434] width 100 height 19
select select "Minor Pentatonic"
click option "Minor Pentatonic" at bounding box center [0, 0] width 0 height 0
click at [802, 432] on select "A♭ A A♯ B♭ B C C♯ D♭ D D♯ E♭ E F F♯ G♭ G G♯" at bounding box center [790, 434] width 30 height 19
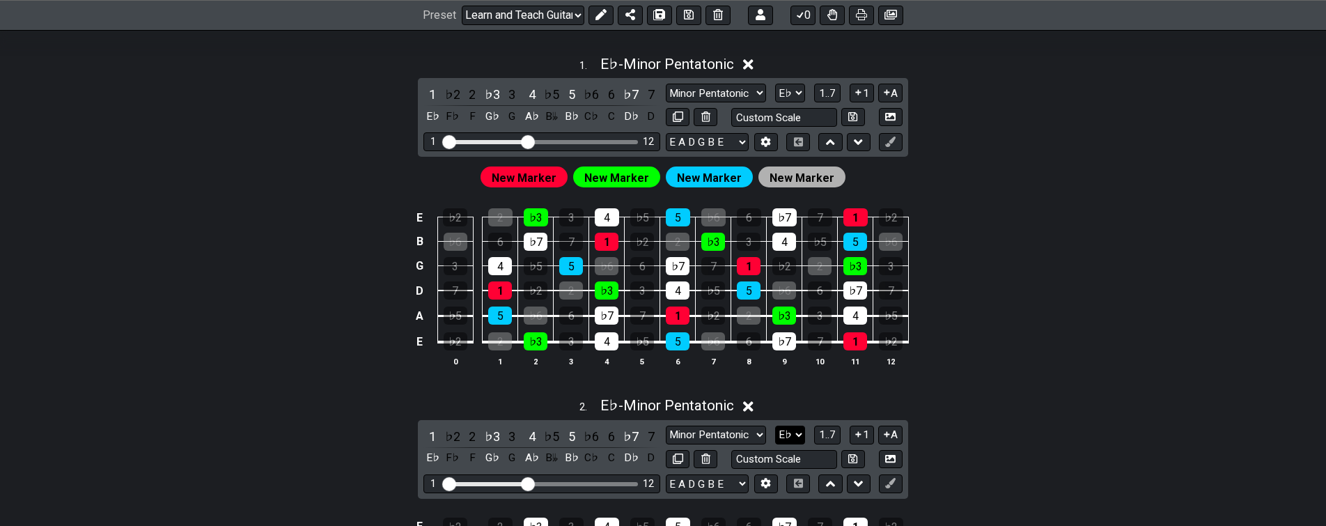
select select "E"
click option "E" at bounding box center [0, 0] width 0 height 0
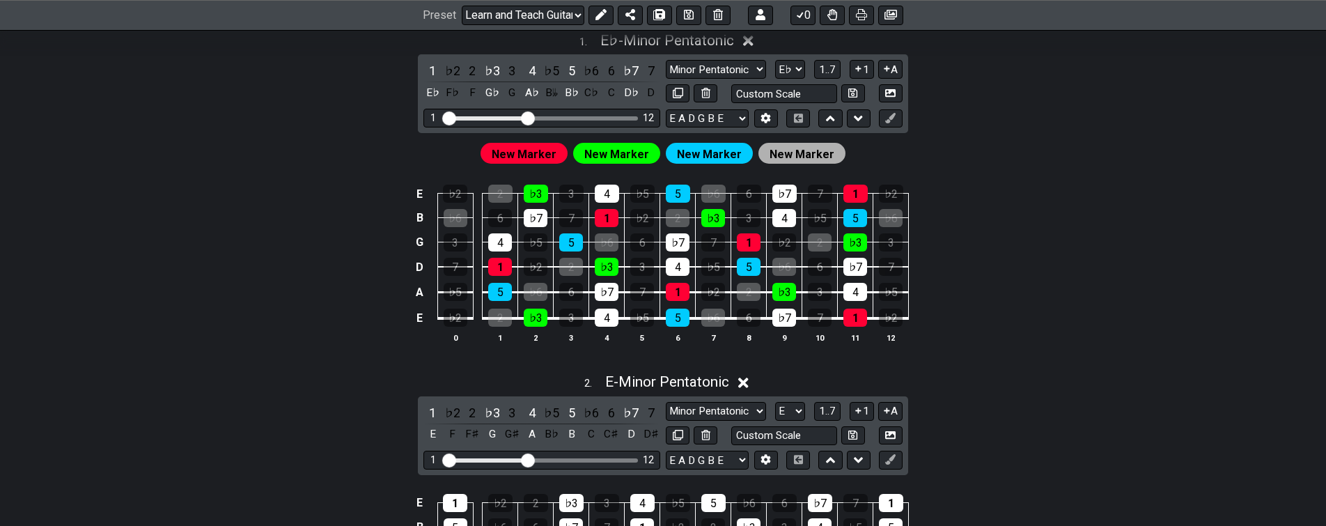
scroll to position [336, 0]
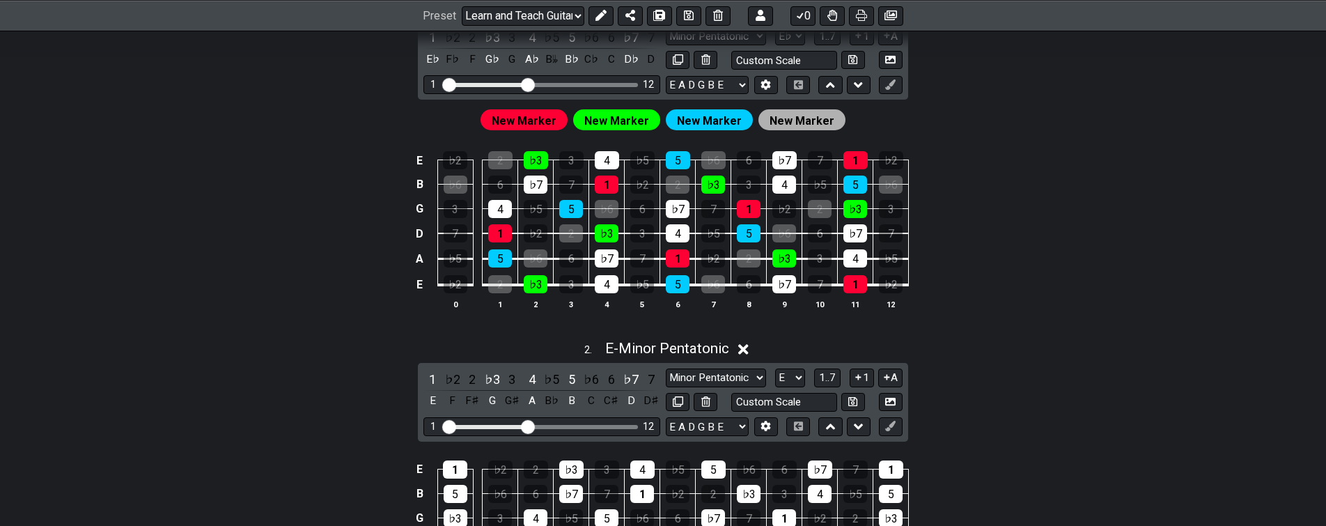
drag, startPoint x: 393, startPoint y: 391, endPoint x: 379, endPoint y: 402, distance: 17.4
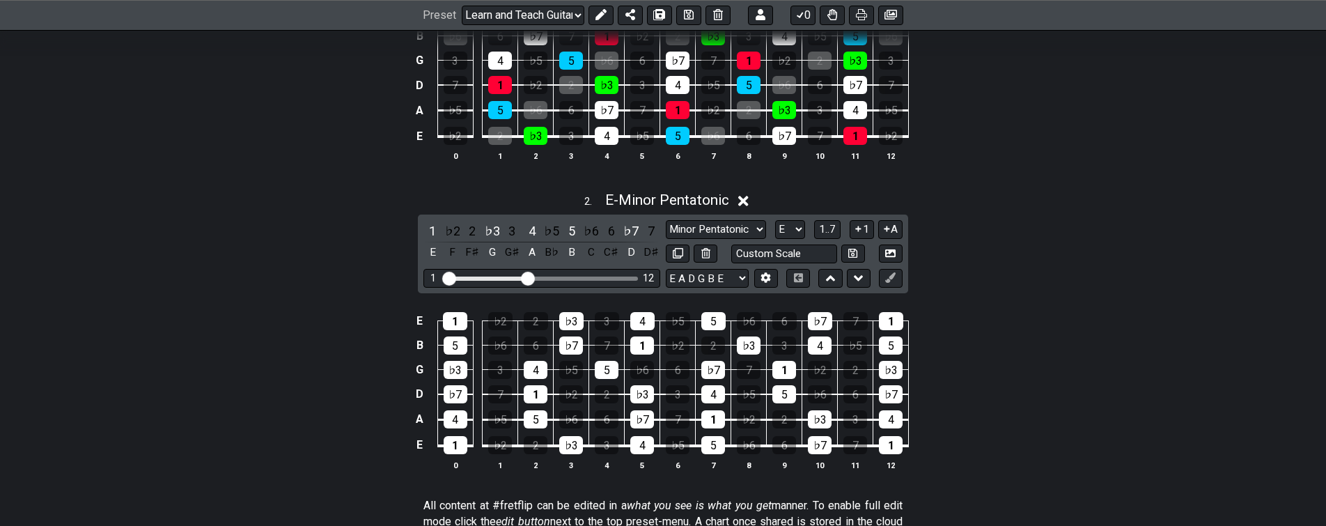
drag, startPoint x: 398, startPoint y: 423, endPoint x: 394, endPoint y: 408, distance: 15.2
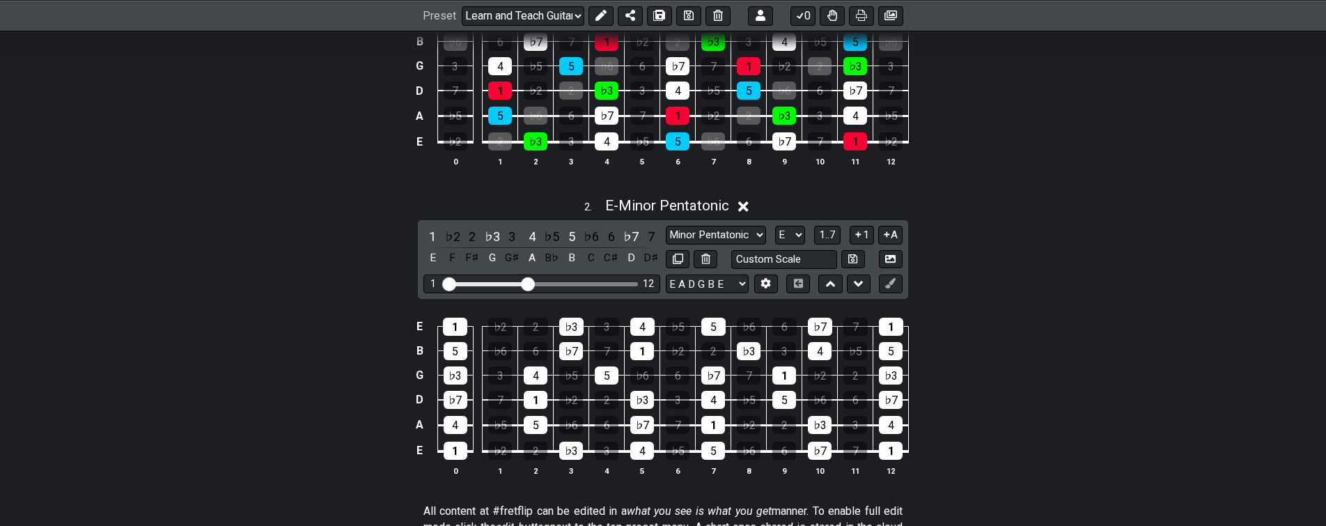
drag, startPoint x: 378, startPoint y: 430, endPoint x: 407, endPoint y: 363, distance: 72.3
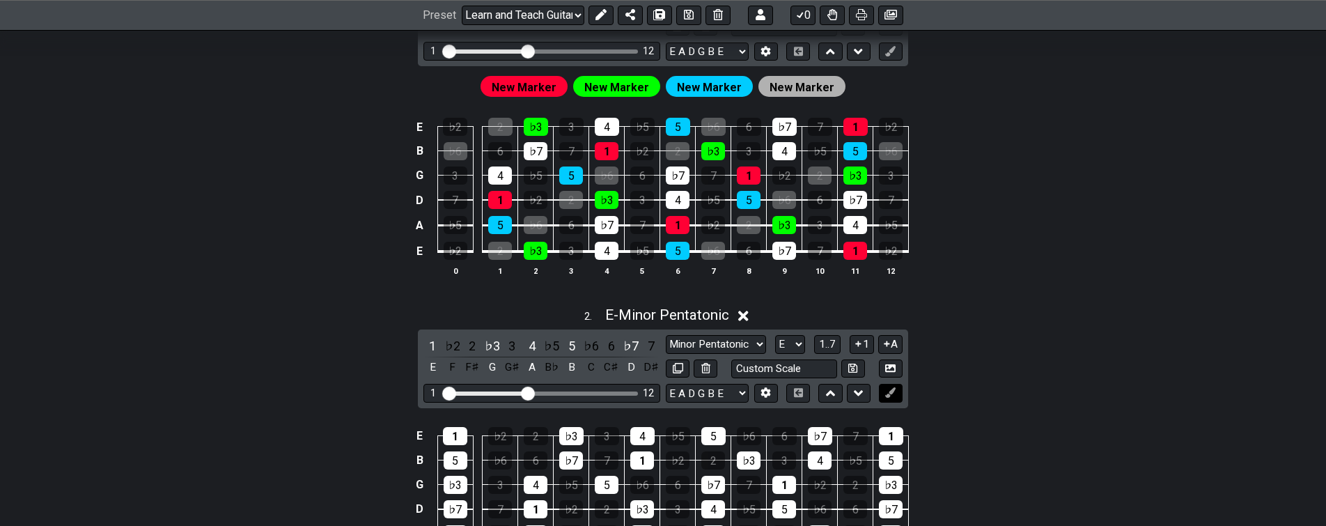
click at [889, 387] on icon at bounding box center [890, 392] width 10 height 10
click at [897, 393] on button at bounding box center [891, 393] width 24 height 19
click at [948, 361] on div "2 . E - Minor Pentatonic 1 ♭2 2 ♭3 3 4 ♭5 5 ♭6 6 ♭7 7 E F F♯ G G♯ A B♭ B C C♯ D…" at bounding box center [663, 451] width 1086 height 306
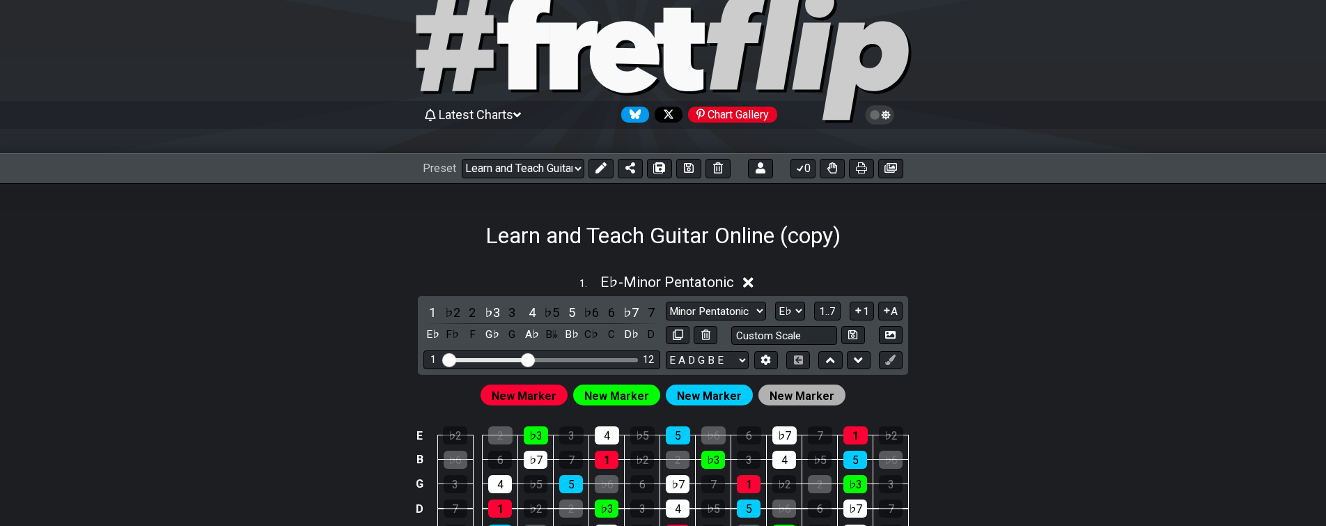
scroll to position [0, 0]
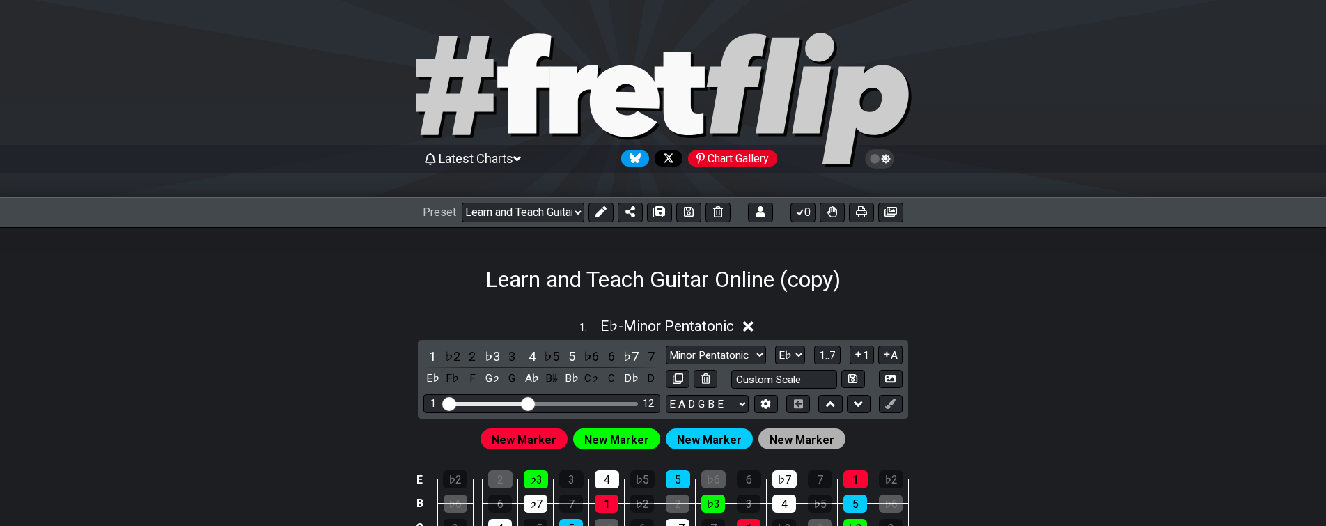
drag, startPoint x: 942, startPoint y: 433, endPoint x: 940, endPoint y: 323, distance: 110.0
drag, startPoint x: 593, startPoint y: 212, endPoint x: 541, endPoint y: 230, distance: 55.5
click at [591, 212] on button at bounding box center [600, 212] width 25 height 19
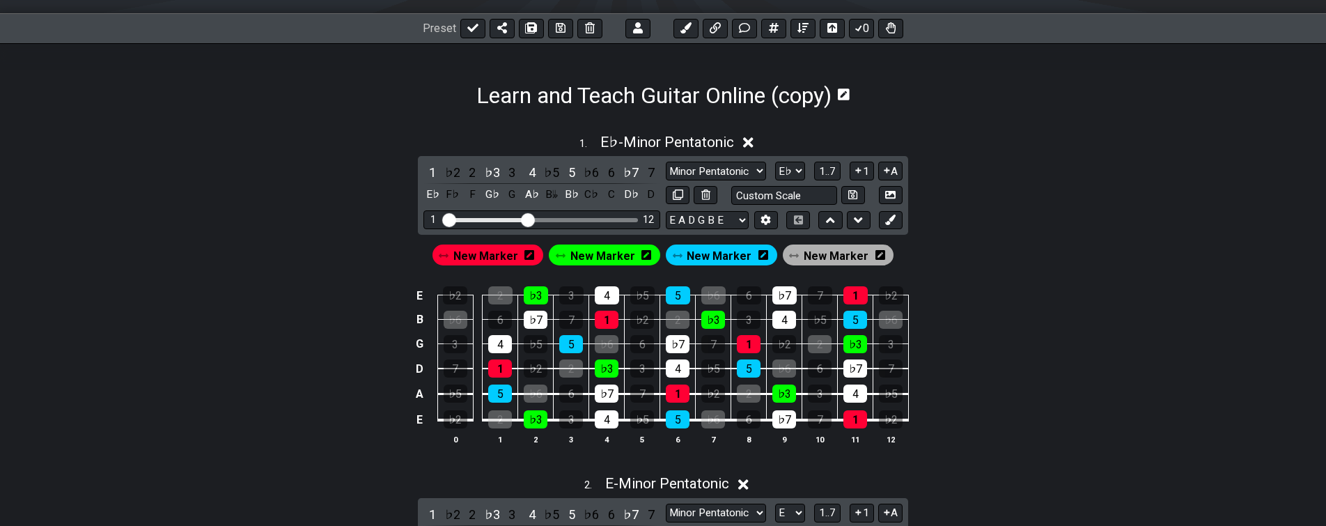
drag, startPoint x: 363, startPoint y: 365, endPoint x: 346, endPoint y: 428, distance: 65.7
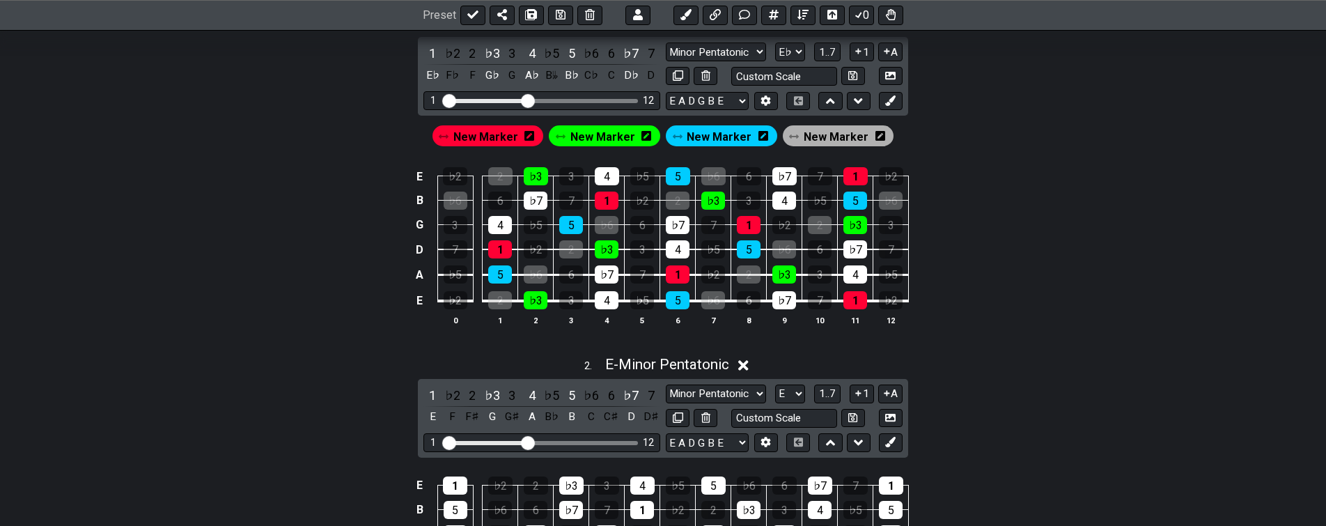
drag, startPoint x: 1083, startPoint y: 391, endPoint x: 1074, endPoint y: 412, distance: 23.1
click at [1085, 390] on div "2 . E - Minor Pentatonic 1 ♭2 2 ♭3 3 4 ♭5 5 ♭6 6 ♭7 7 E F F♯ G G♯ A B♭ B C C♯ D…" at bounding box center [663, 500] width 1086 height 306
drag, startPoint x: 1076, startPoint y: 416, endPoint x: 1089, endPoint y: 468, distance: 53.0
click at [1079, 427] on div "2 . E - Minor Pentatonic 1 ♭2 2 ♭3 3 4 ♭5 5 ♭6 6 ♭7 7 E F F♯ G G♯ A B♭ B C C♯ D…" at bounding box center [663, 500] width 1086 height 306
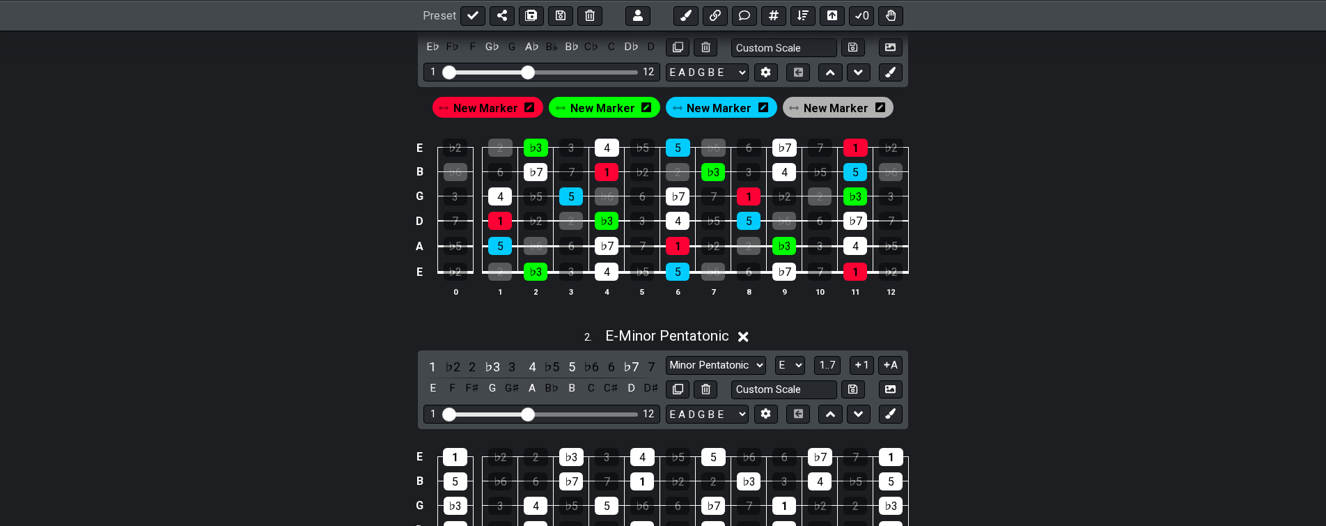
drag, startPoint x: 1089, startPoint y: 468, endPoint x: 1078, endPoint y: 461, distance: 13.1
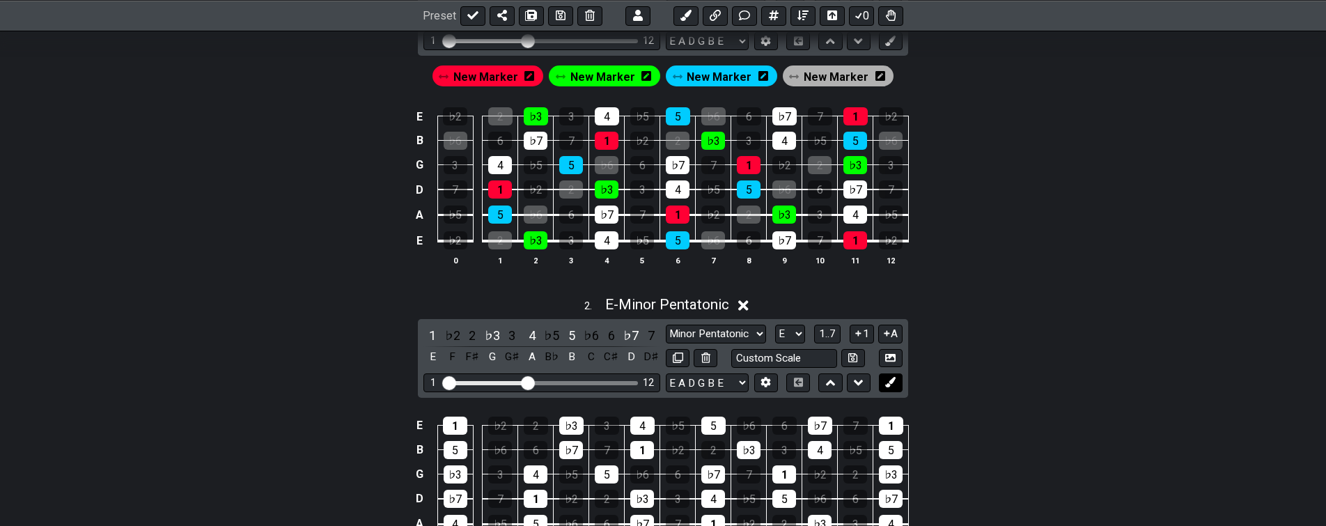
click at [893, 384] on icon at bounding box center [890, 382] width 10 height 10
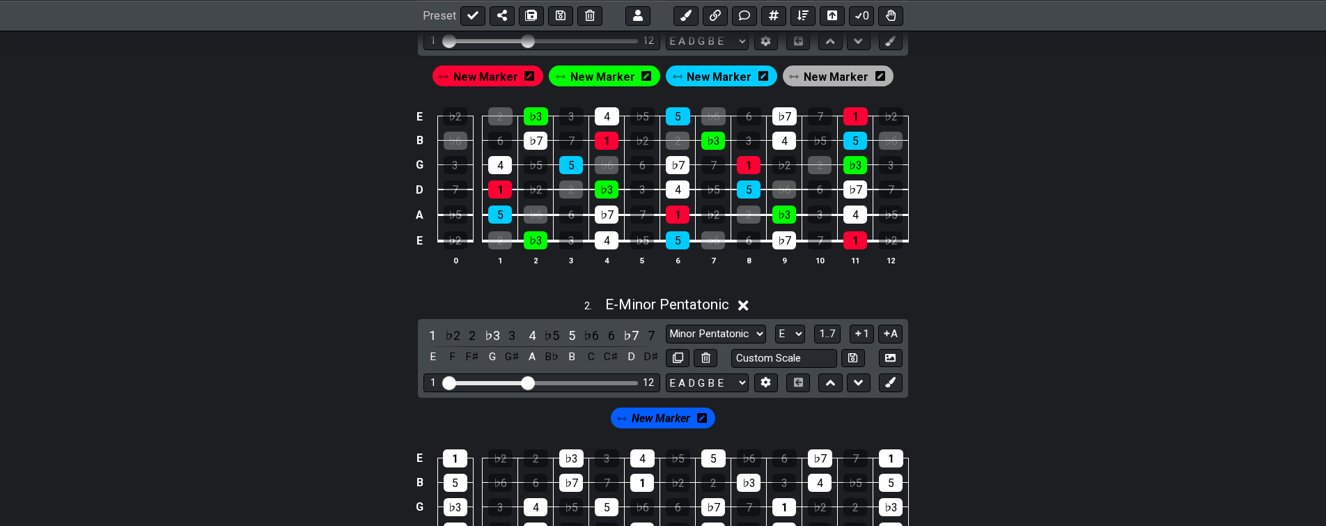
click at [700, 418] on icon at bounding box center [702, 417] width 10 height 11
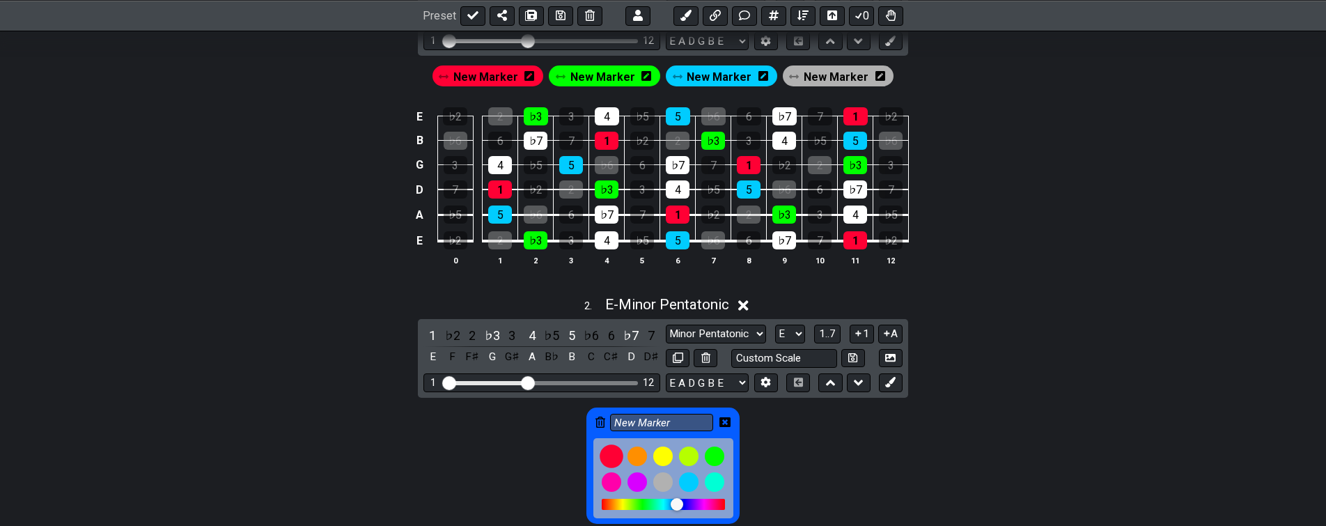
click at [616, 453] on div at bounding box center [611, 456] width 24 height 24
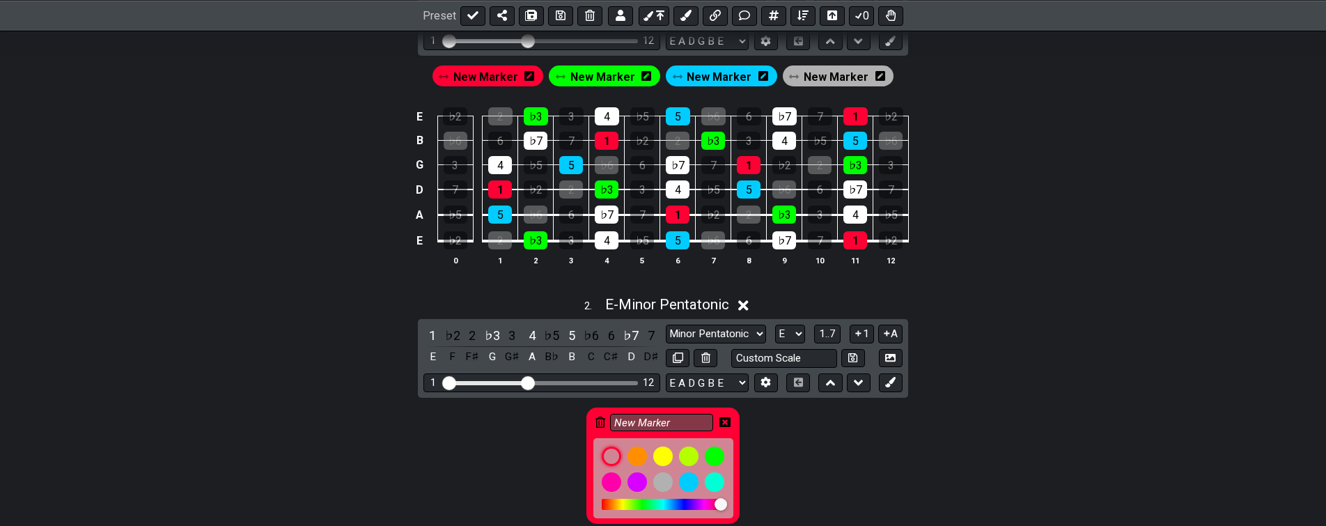
click at [730, 419] on div "New Marker" at bounding box center [662, 465] width 152 height 116
click at [728, 420] on div "New Marker" at bounding box center [662, 465] width 152 height 116
click at [724, 420] on icon at bounding box center [724, 422] width 11 height 10
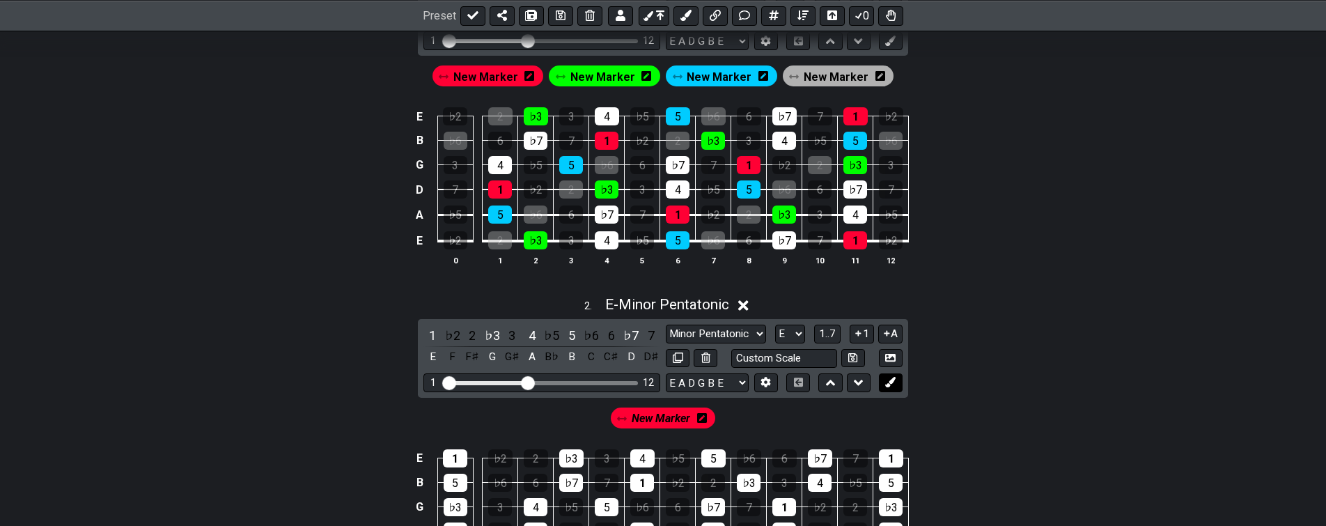
click at [892, 383] on icon at bounding box center [890, 382] width 10 height 10
click at [760, 419] on icon at bounding box center [760, 418] width 10 height 10
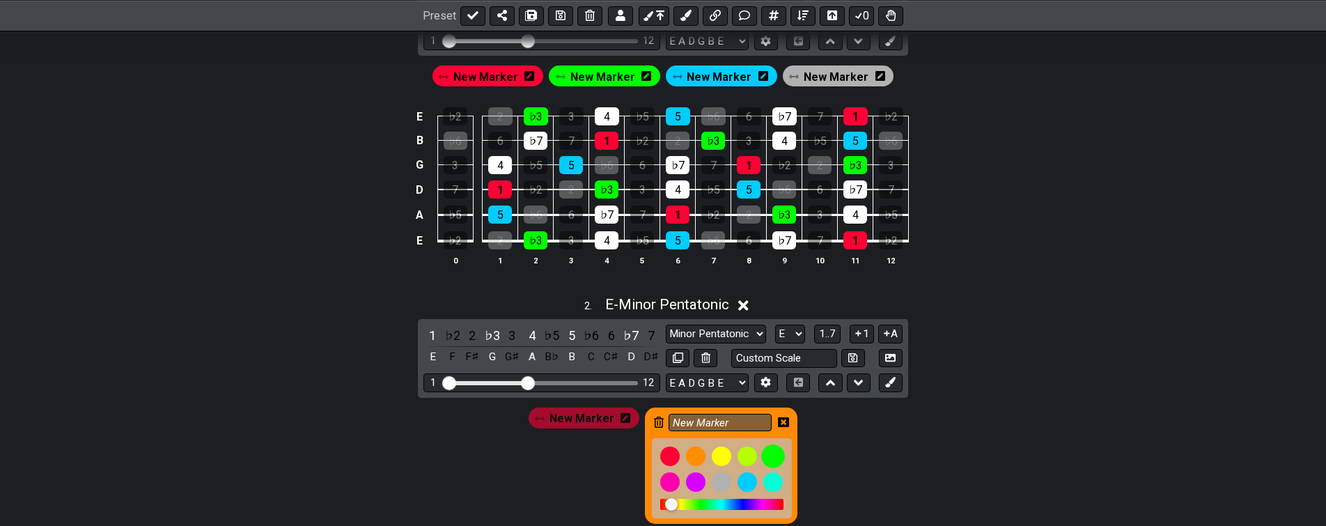
click at [768, 451] on div at bounding box center [773, 456] width 24 height 24
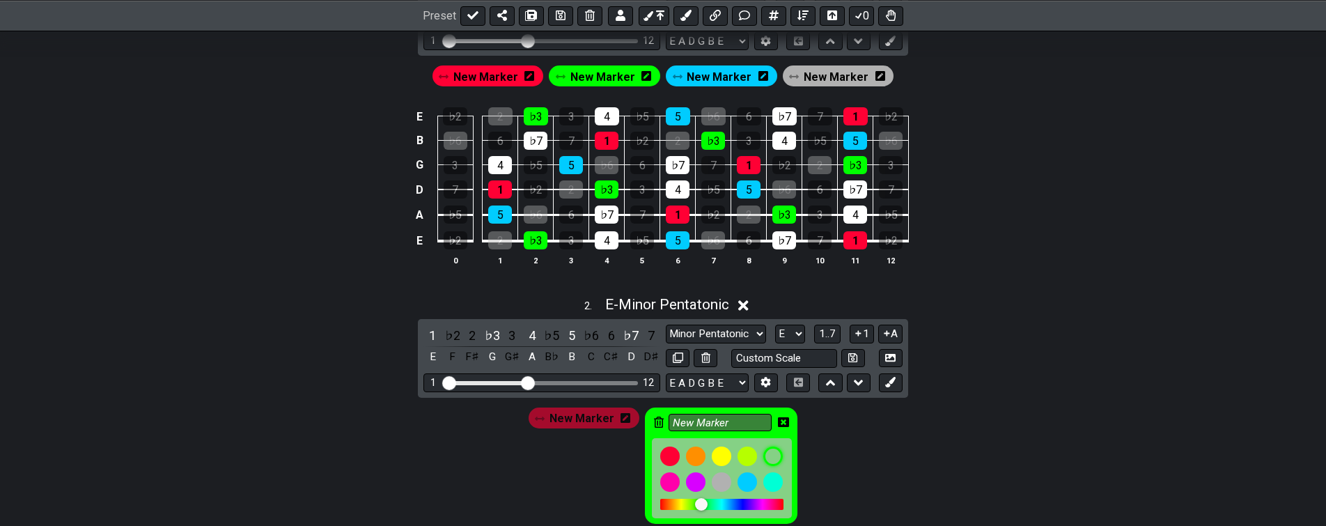
click at [779, 421] on icon at bounding box center [783, 421] width 11 height 11
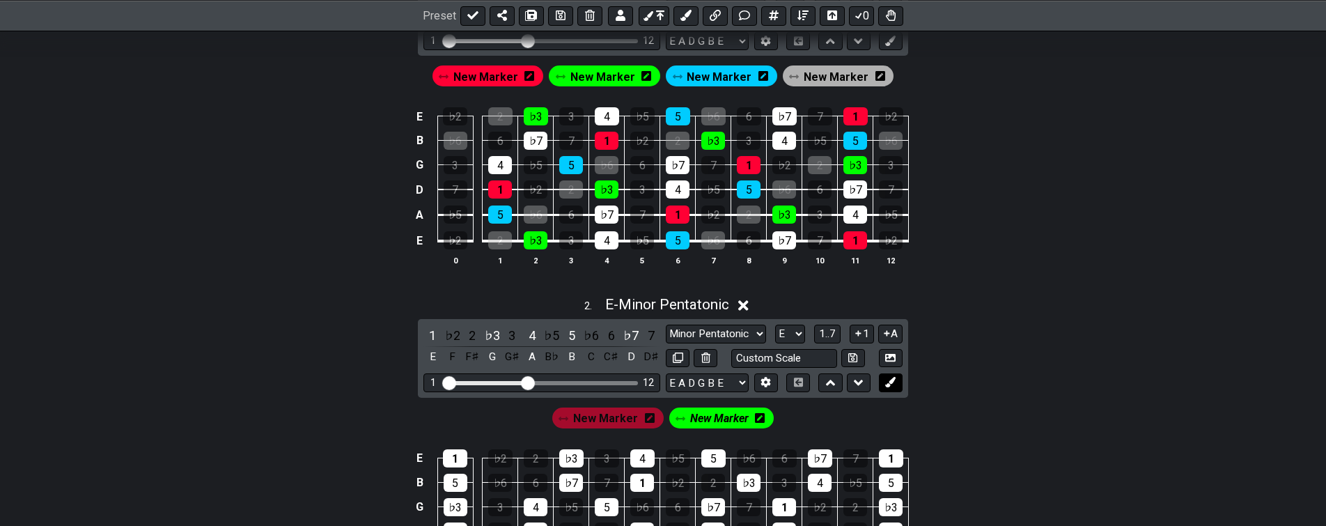
click at [890, 384] on icon at bounding box center [890, 382] width 10 height 10
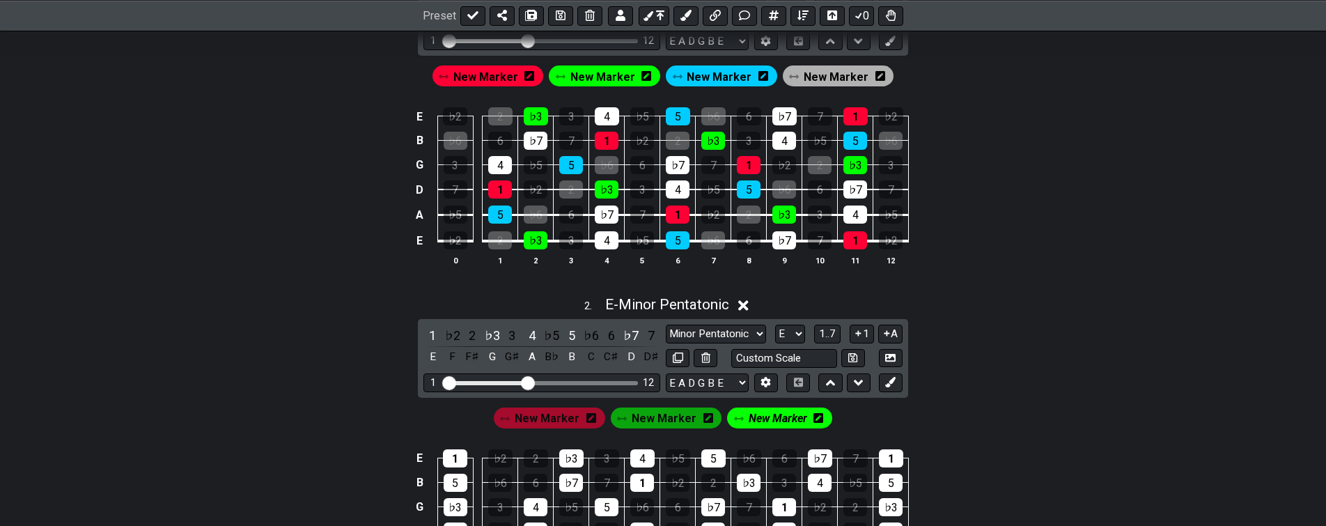
click at [815, 416] on icon at bounding box center [818, 418] width 10 height 10
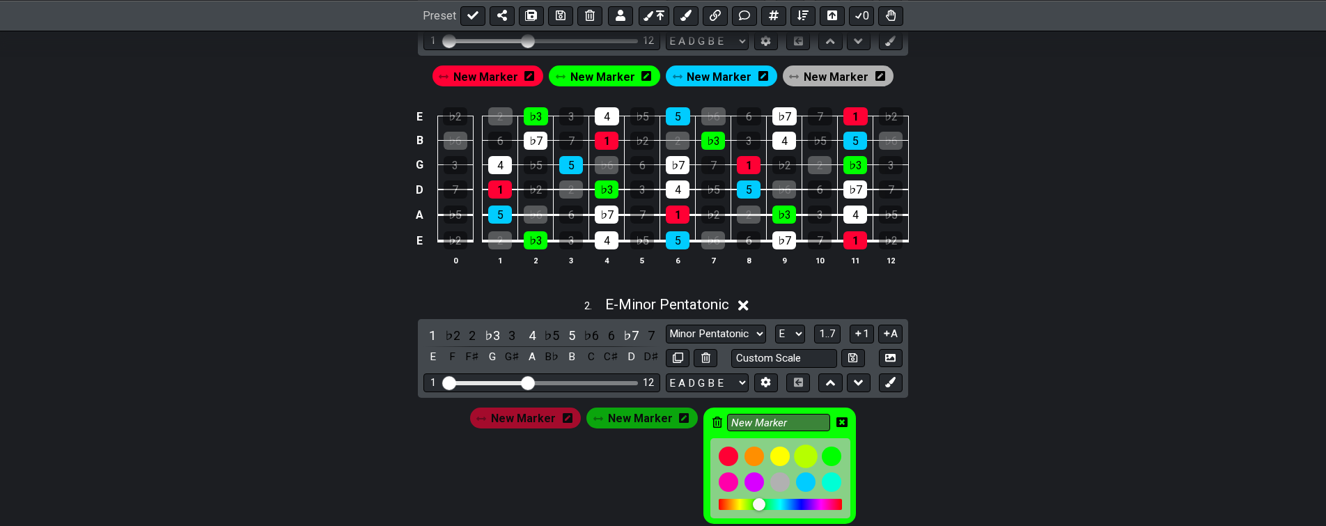
click at [799, 479] on div at bounding box center [805, 481] width 19 height 19
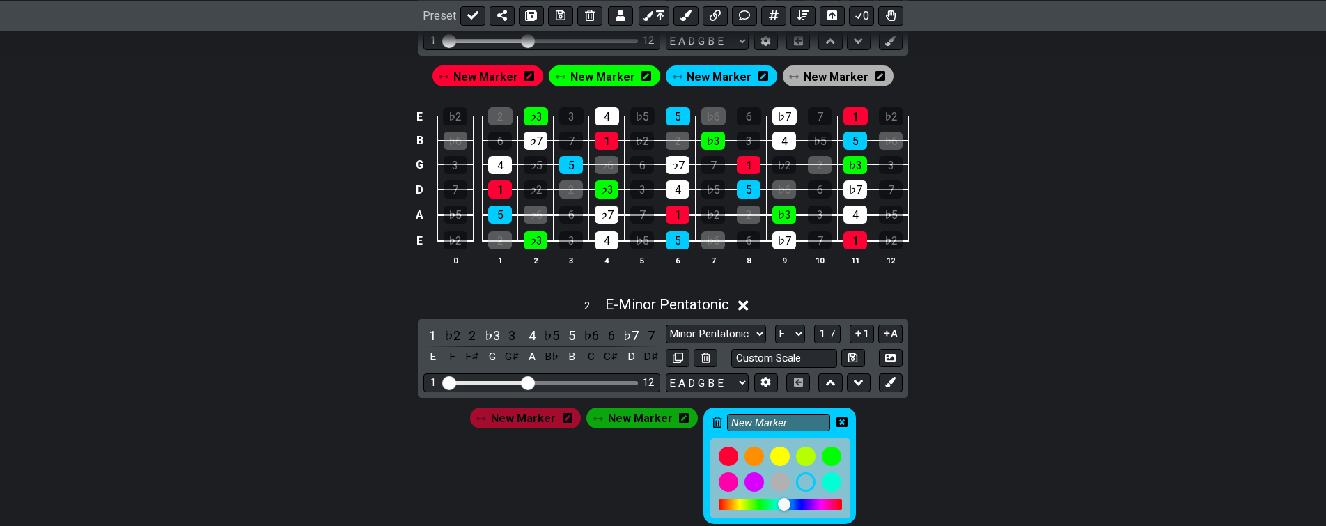
click at [836, 421] on icon at bounding box center [841, 421] width 11 height 11
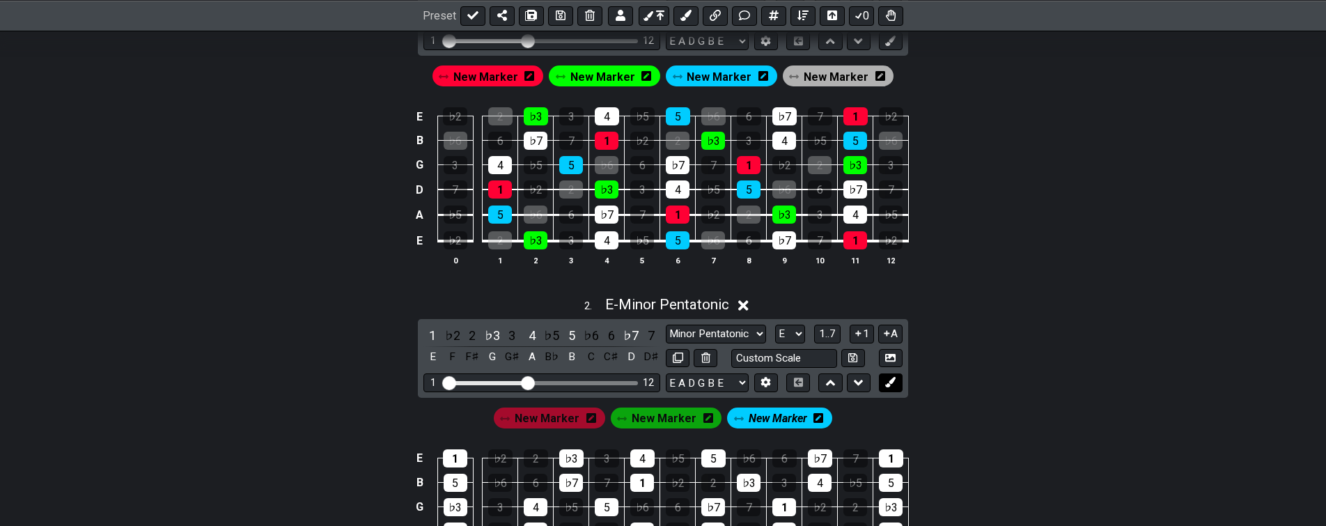
click at [894, 384] on icon at bounding box center [890, 382] width 10 height 10
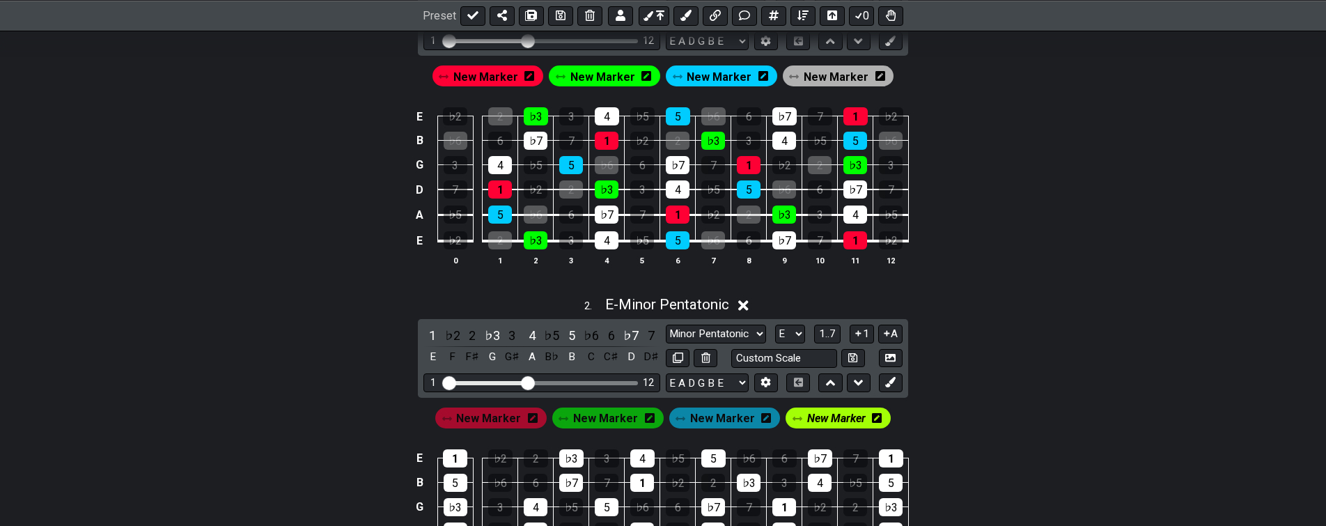
click at [872, 421] on icon at bounding box center [877, 418] width 10 height 10
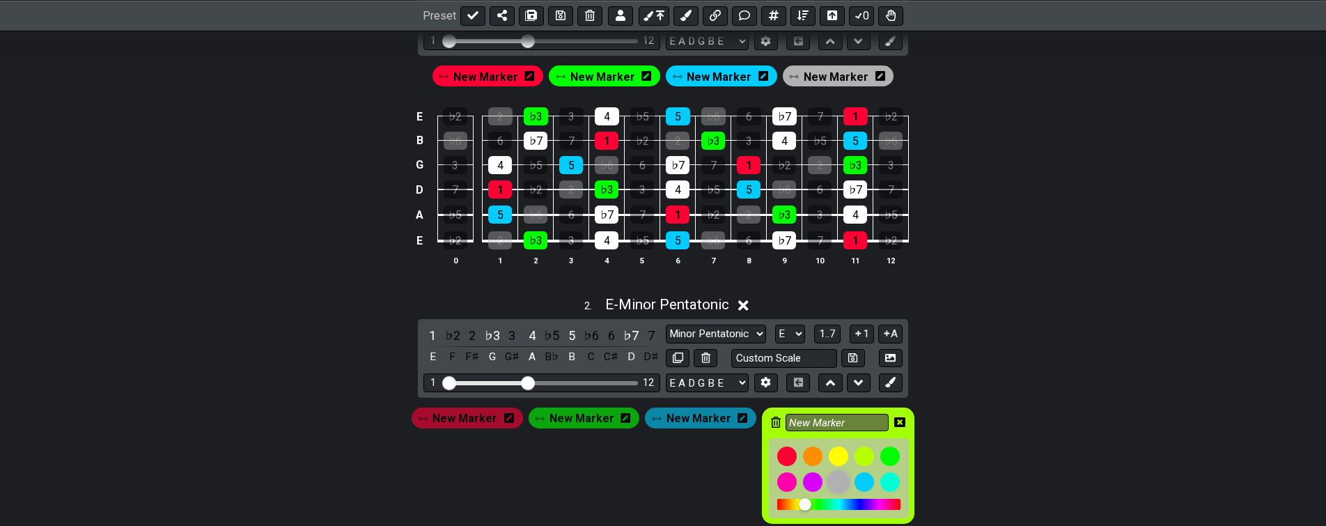
click at [830, 479] on div at bounding box center [838, 482] width 24 height 24
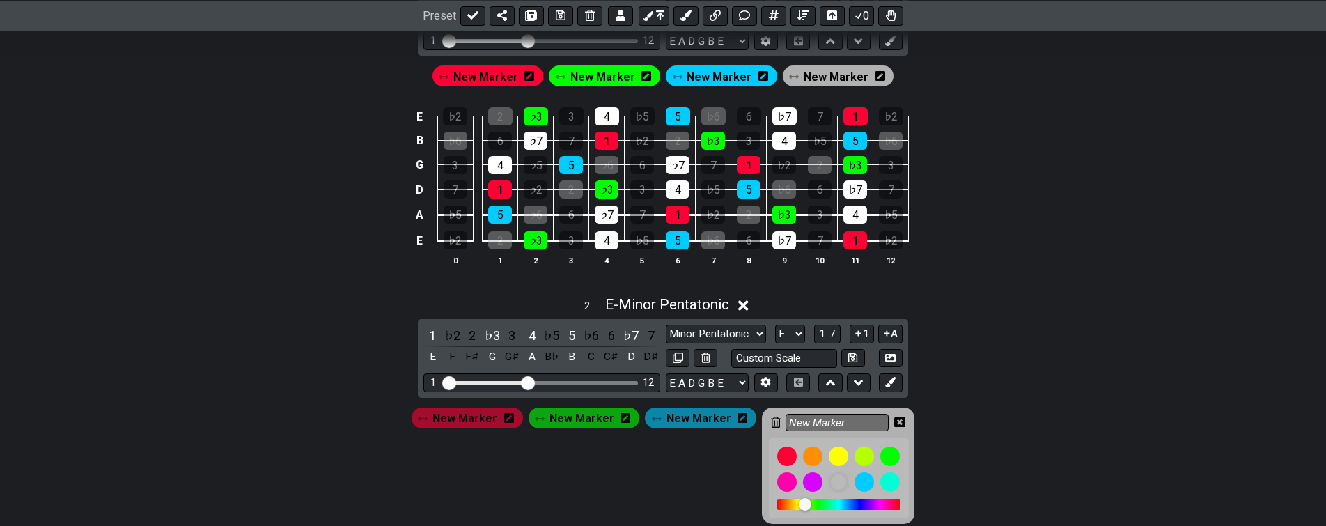
click at [894, 424] on icon at bounding box center [899, 421] width 11 height 11
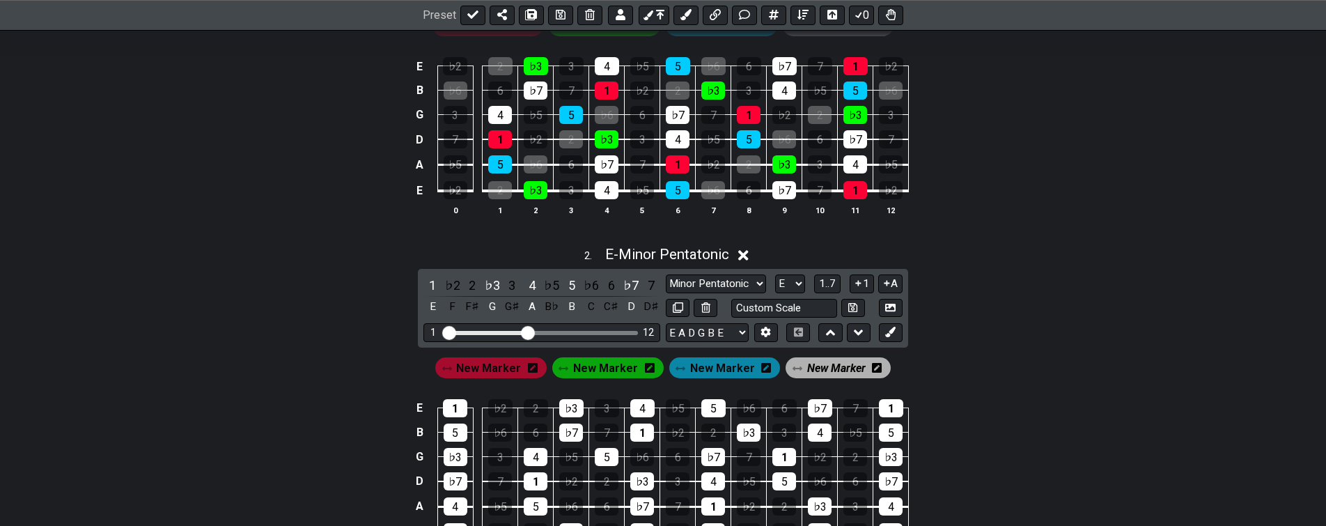
scroll to position [425, 0]
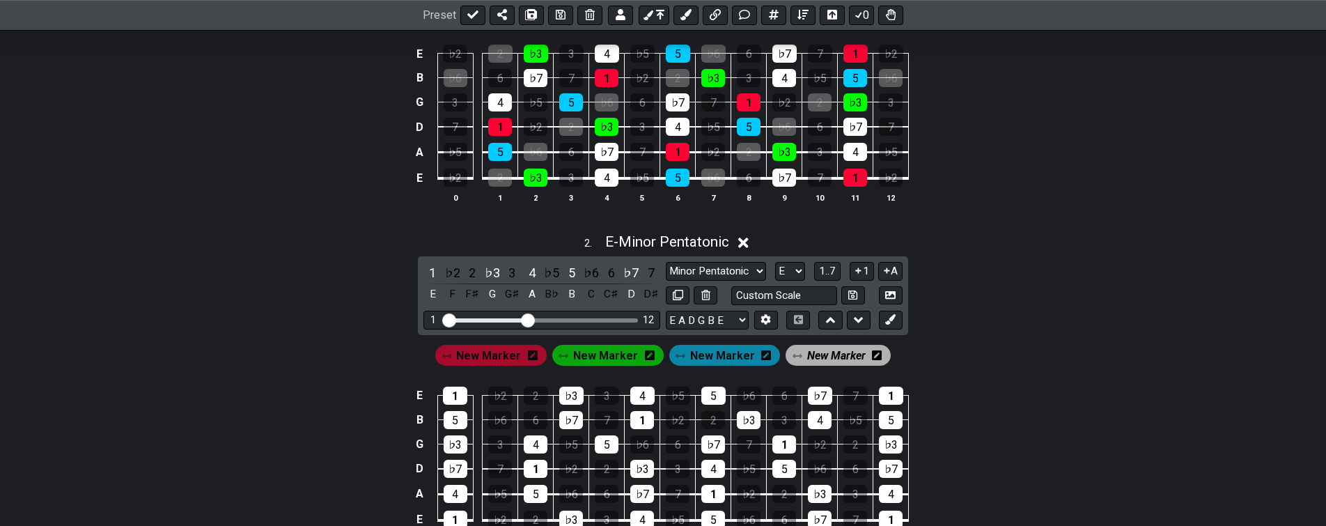
click at [507, 355] on span "New Marker" at bounding box center [488, 355] width 65 height 20
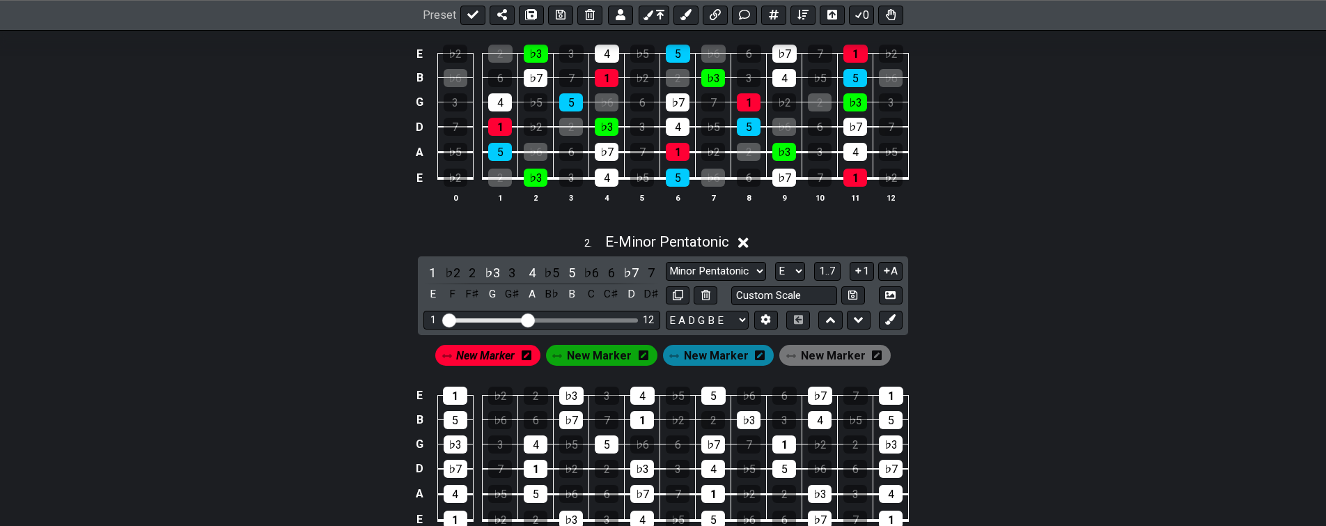
scroll to position [355, 0]
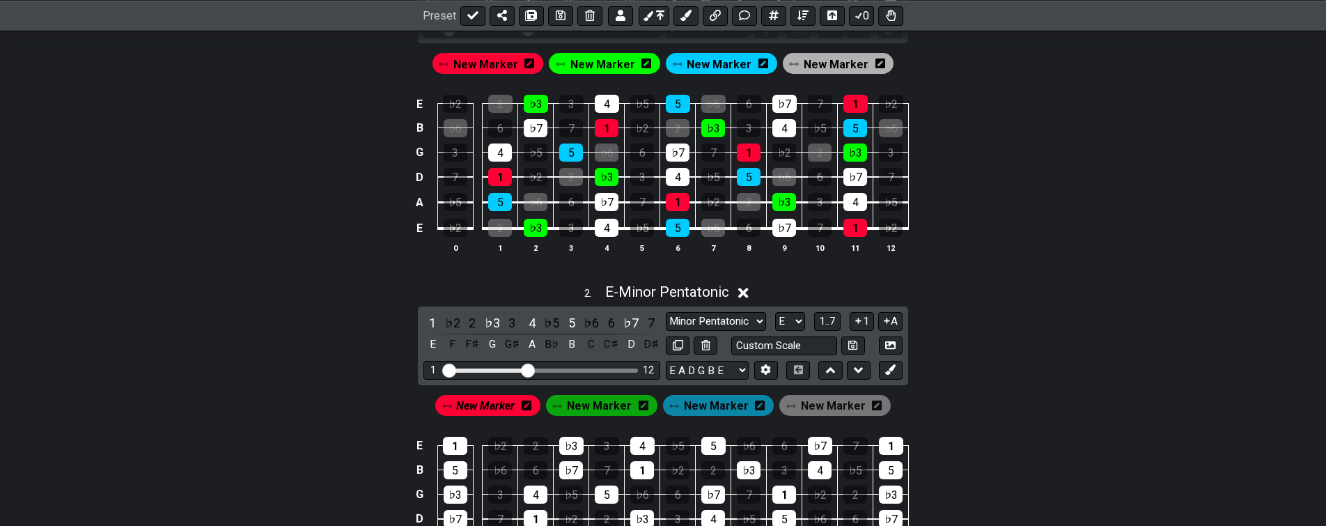
drag, startPoint x: 373, startPoint y: 453, endPoint x: 375, endPoint y: 441, distance: 12.6
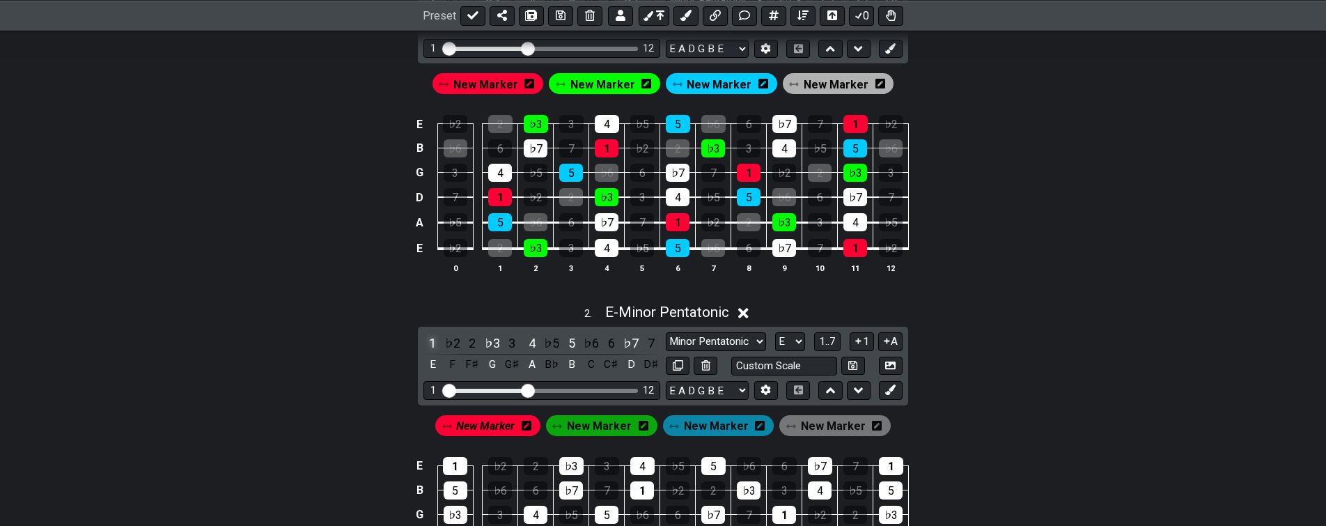
click at [431, 343] on div "1" at bounding box center [432, 343] width 18 height 19
click at [604, 428] on span "New Marker" at bounding box center [599, 426] width 65 height 20
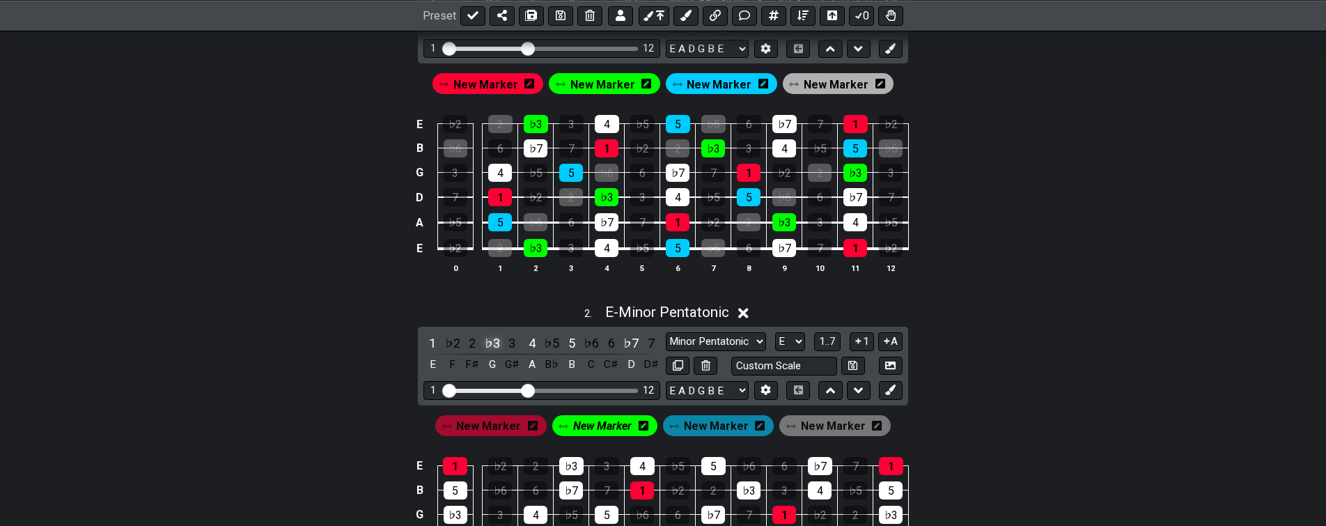
click at [489, 341] on div "♭3" at bounding box center [492, 343] width 18 height 19
click at [714, 428] on span "New Marker" at bounding box center [716, 426] width 65 height 20
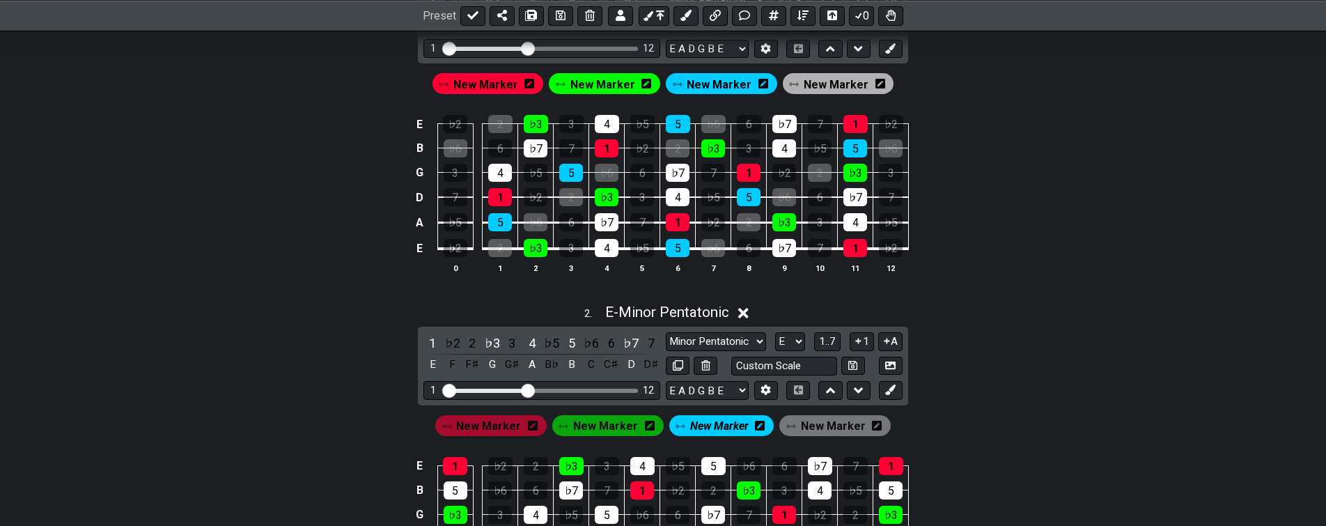
click at [714, 425] on span "New Marker" at bounding box center [719, 426] width 58 height 20
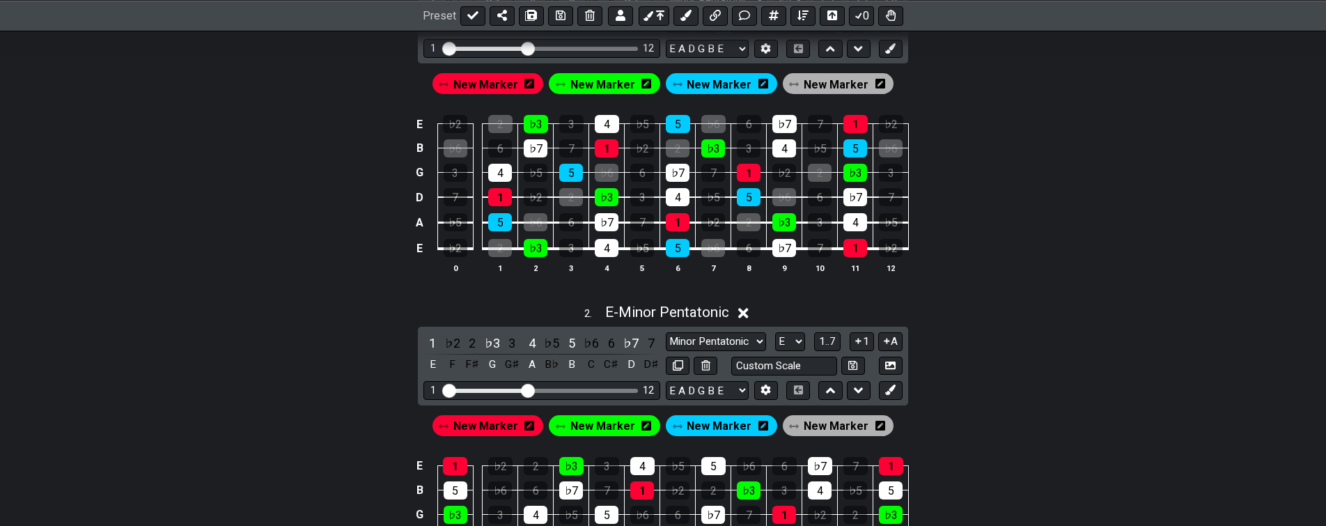
click at [707, 430] on span "New Marker" at bounding box center [719, 426] width 65 height 20
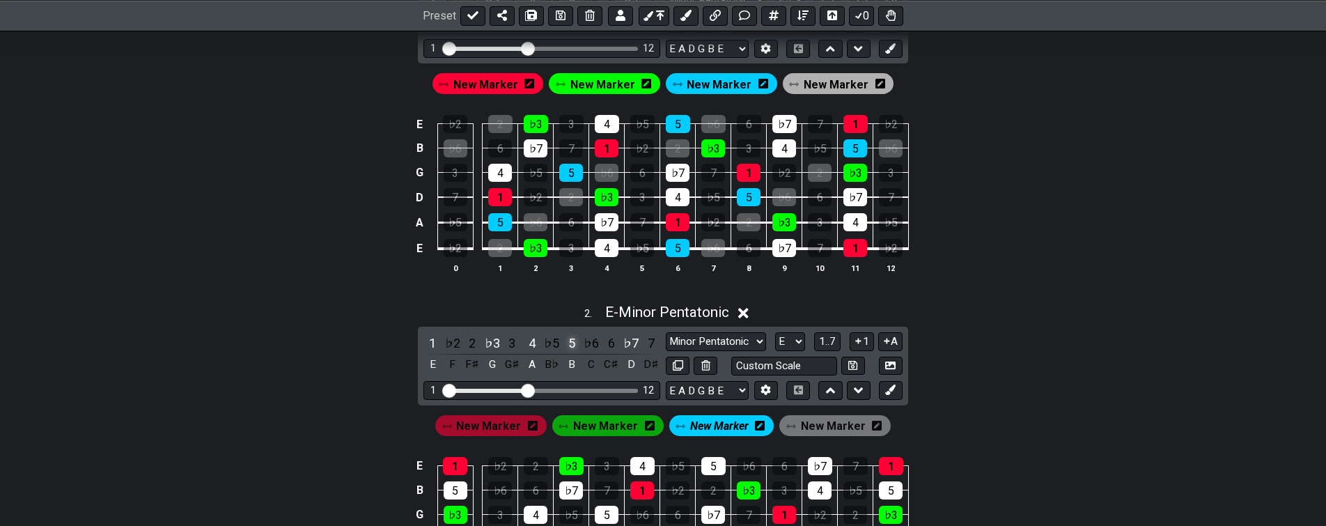
click at [567, 340] on div "5" at bounding box center [572, 343] width 18 height 19
click at [829, 423] on span "New Marker" at bounding box center [833, 426] width 65 height 20
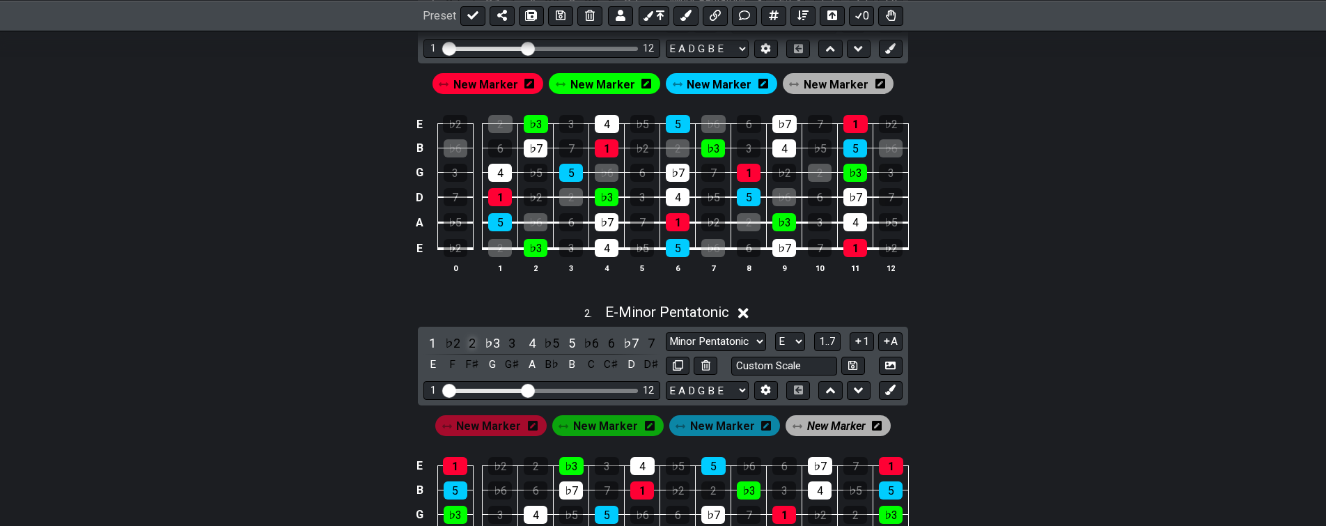
click at [469, 340] on div "2" at bounding box center [472, 343] width 18 height 19
click at [588, 342] on div "♭6" at bounding box center [591, 343] width 18 height 19
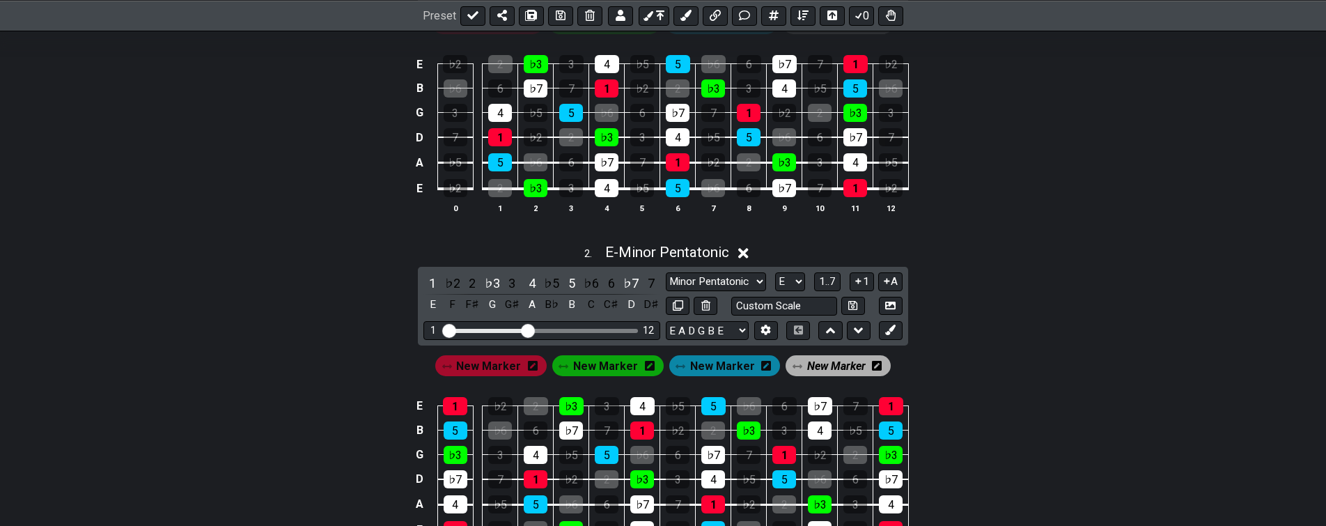
drag, startPoint x: 391, startPoint y: 478, endPoint x: 375, endPoint y: 473, distance: 17.4
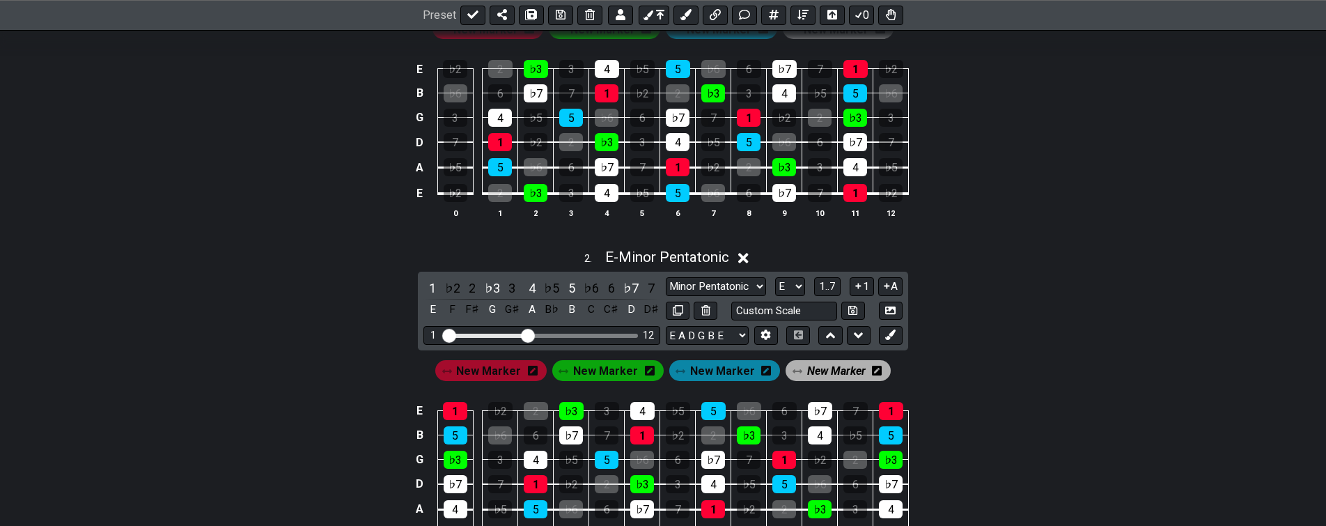
drag, startPoint x: 378, startPoint y: 459, endPoint x: 377, endPoint y: 443, distance: 16.1
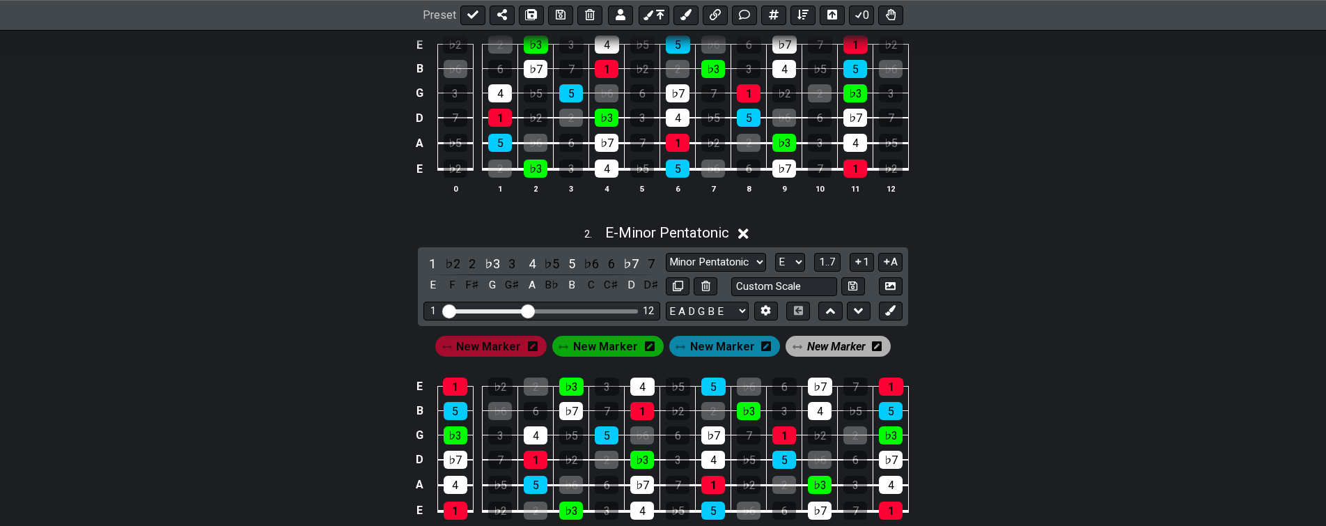
drag, startPoint x: 377, startPoint y: 464, endPoint x: 362, endPoint y: 478, distance: 20.2
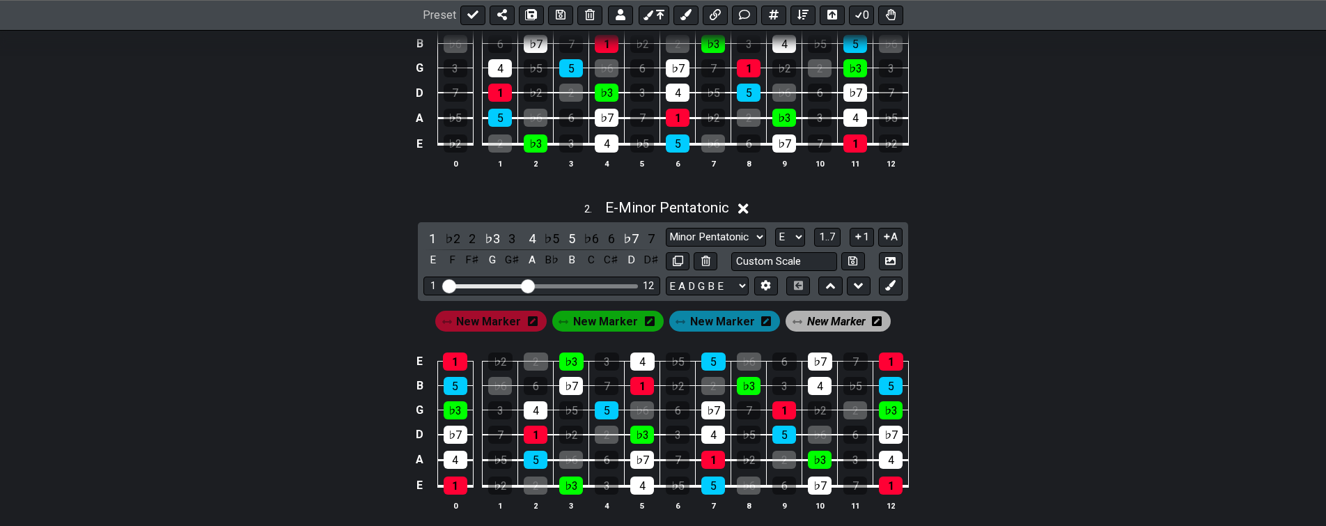
scroll to position [464, 0]
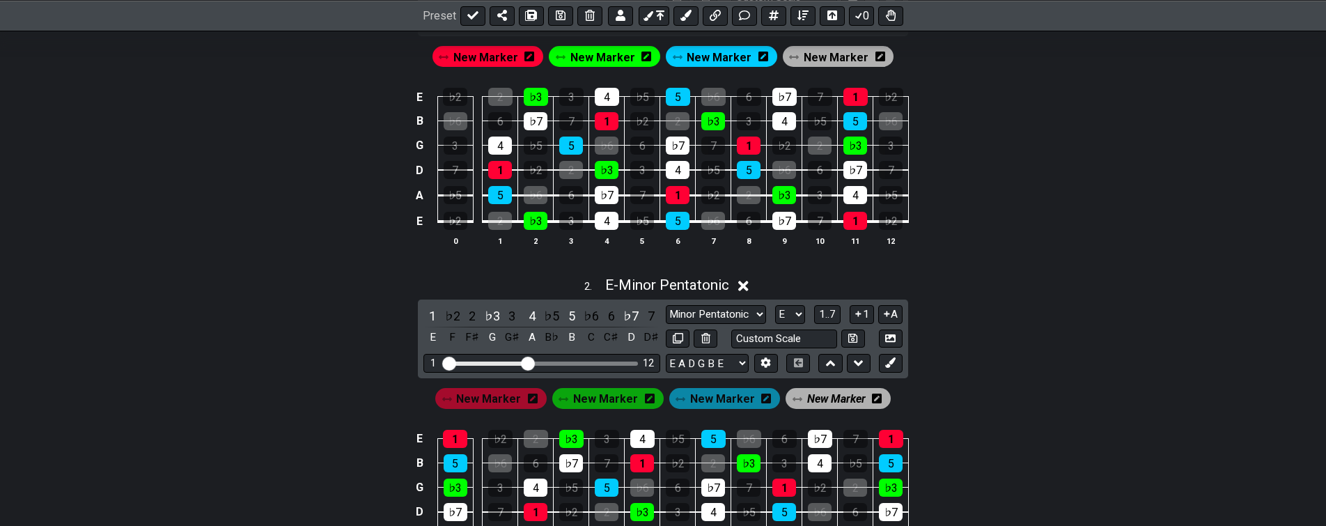
drag, startPoint x: 357, startPoint y: 490, endPoint x: 361, endPoint y: 444, distance: 46.8
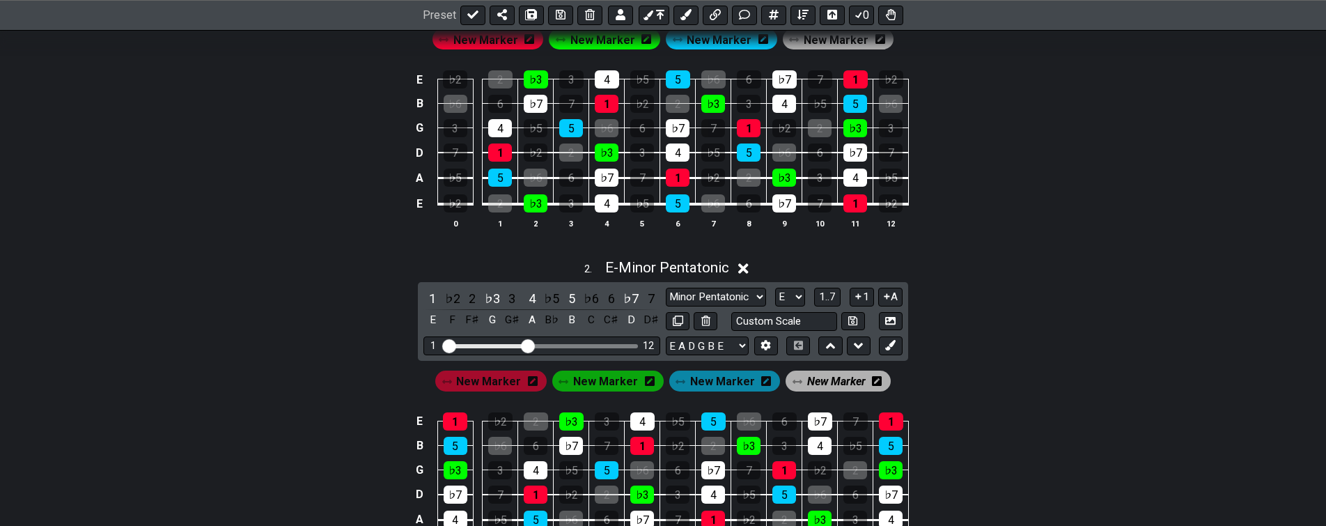
drag, startPoint x: 360, startPoint y: 469, endPoint x: 352, endPoint y: 496, distance: 28.2
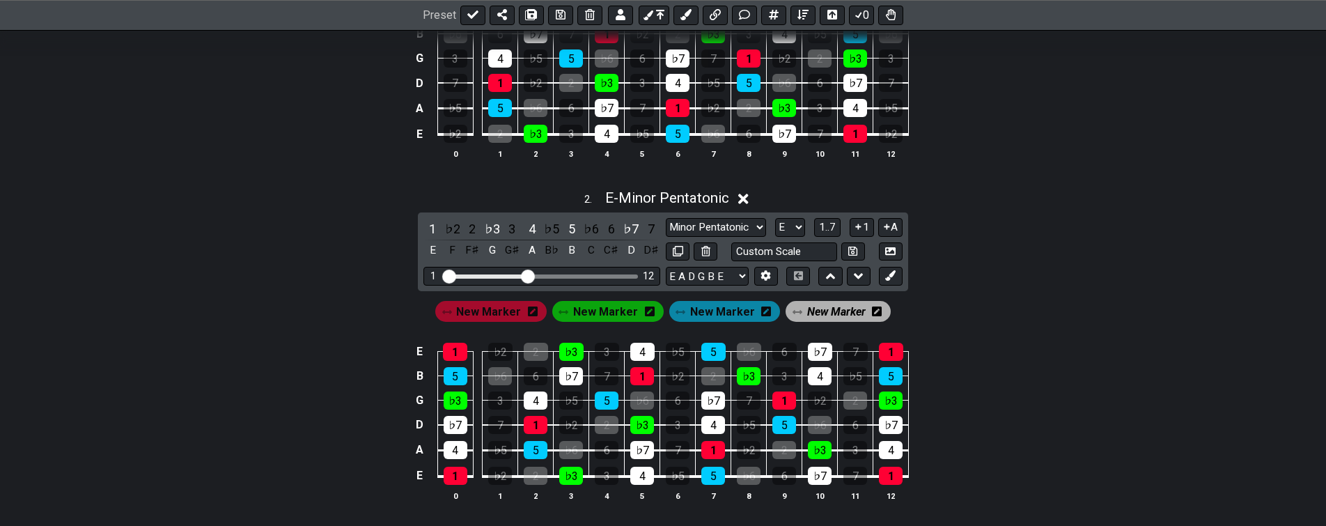
scroll to position [474, 0]
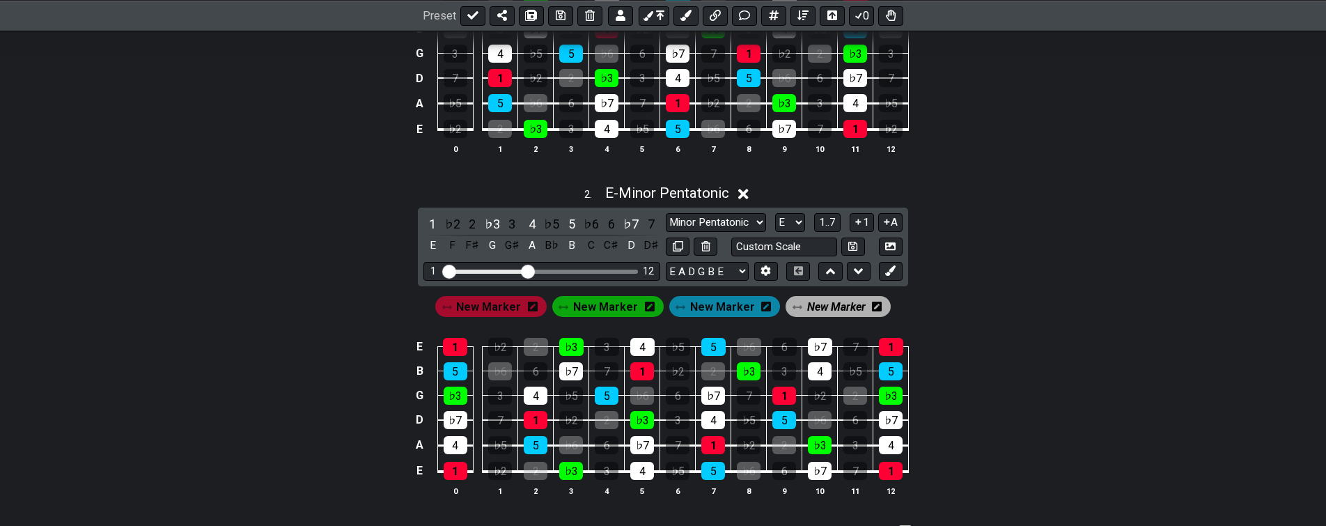
click at [827, 307] on span "New Marker" at bounding box center [836, 307] width 58 height 20
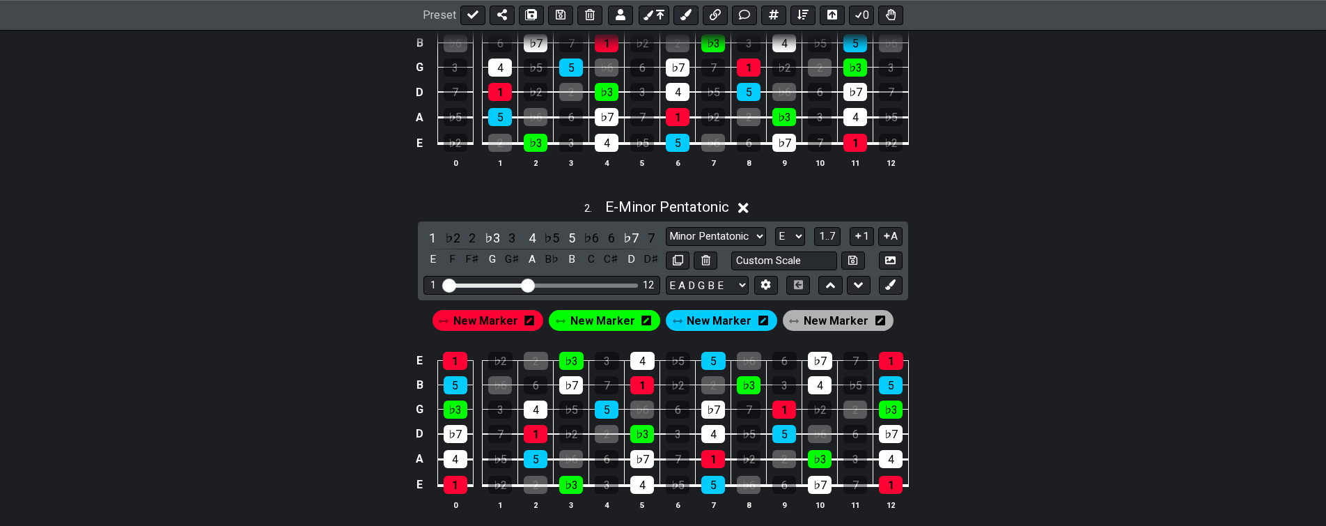
scroll to position [411, 0]
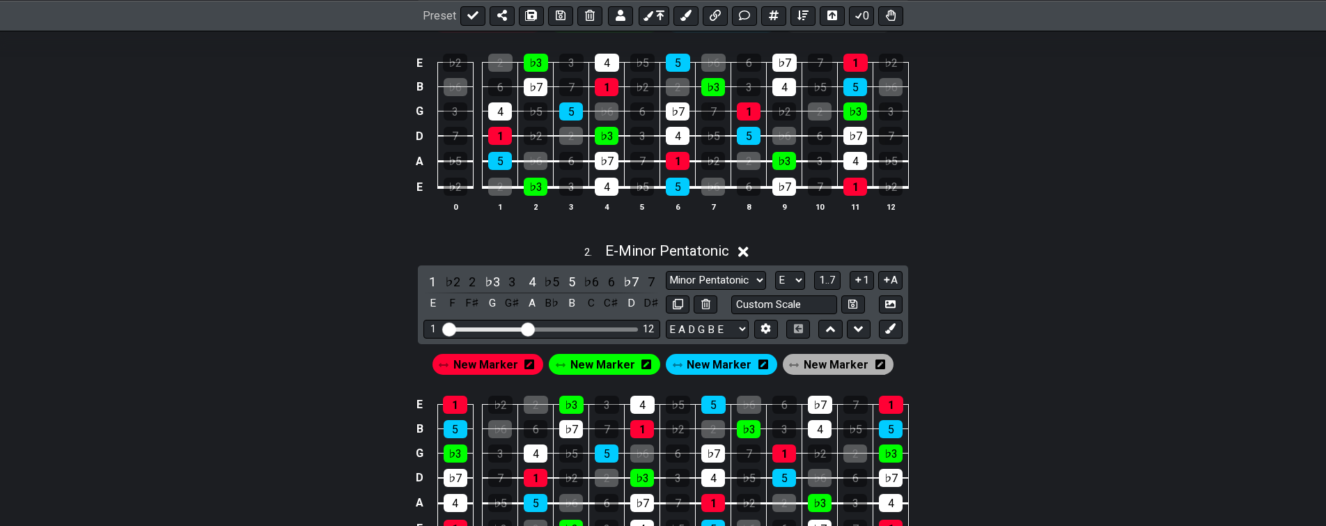
drag, startPoint x: 364, startPoint y: 457, endPoint x: 367, endPoint y: 441, distance: 16.9
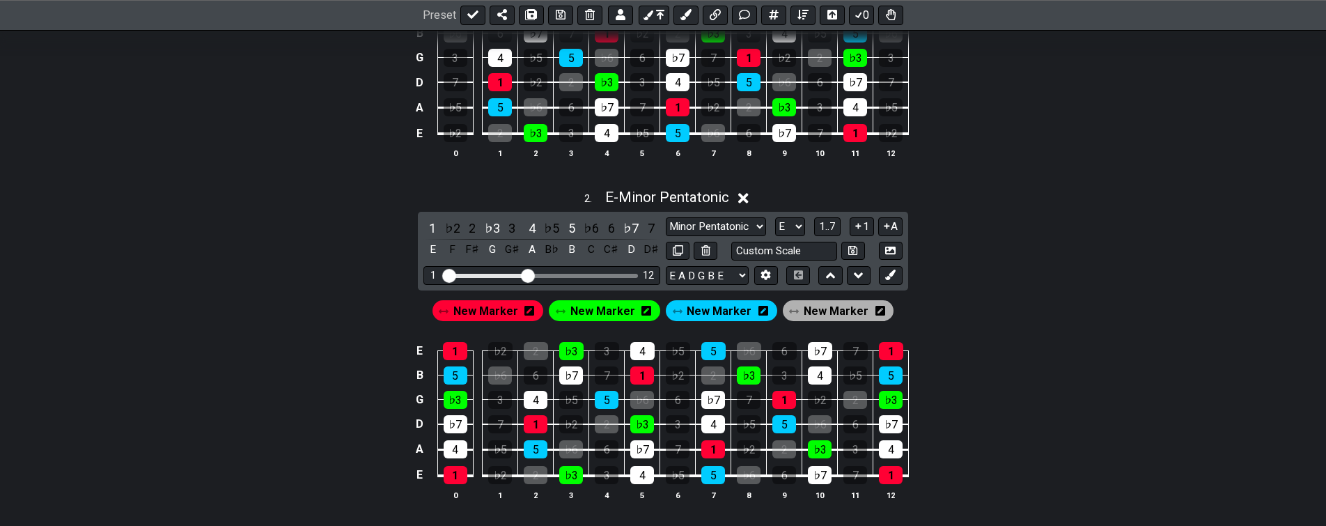
drag, startPoint x: 370, startPoint y: 476, endPoint x: 359, endPoint y: 466, distance: 14.8
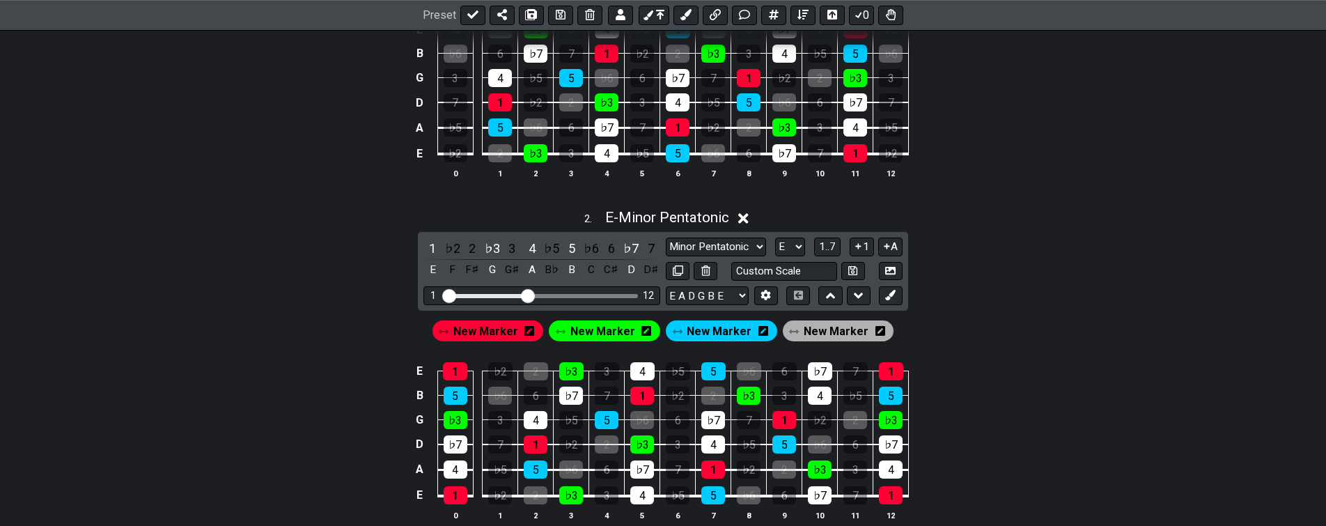
drag, startPoint x: 342, startPoint y: 506, endPoint x: 365, endPoint y: 444, distance: 66.1
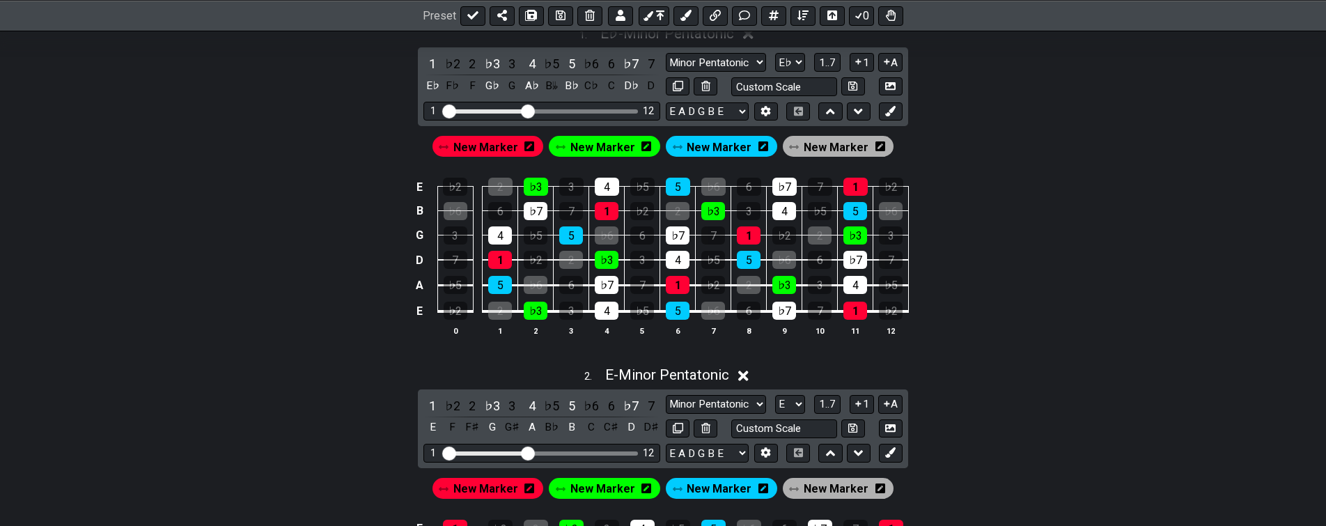
scroll to position [260, 0]
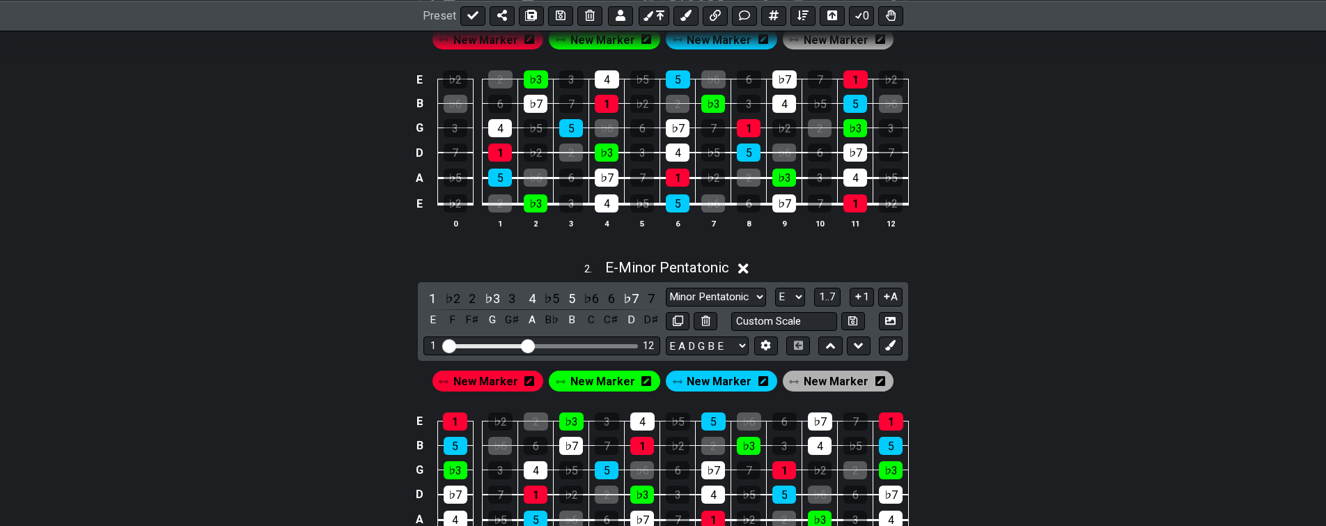
drag, startPoint x: 362, startPoint y: 491, endPoint x: 359, endPoint y: 501, distance: 10.1
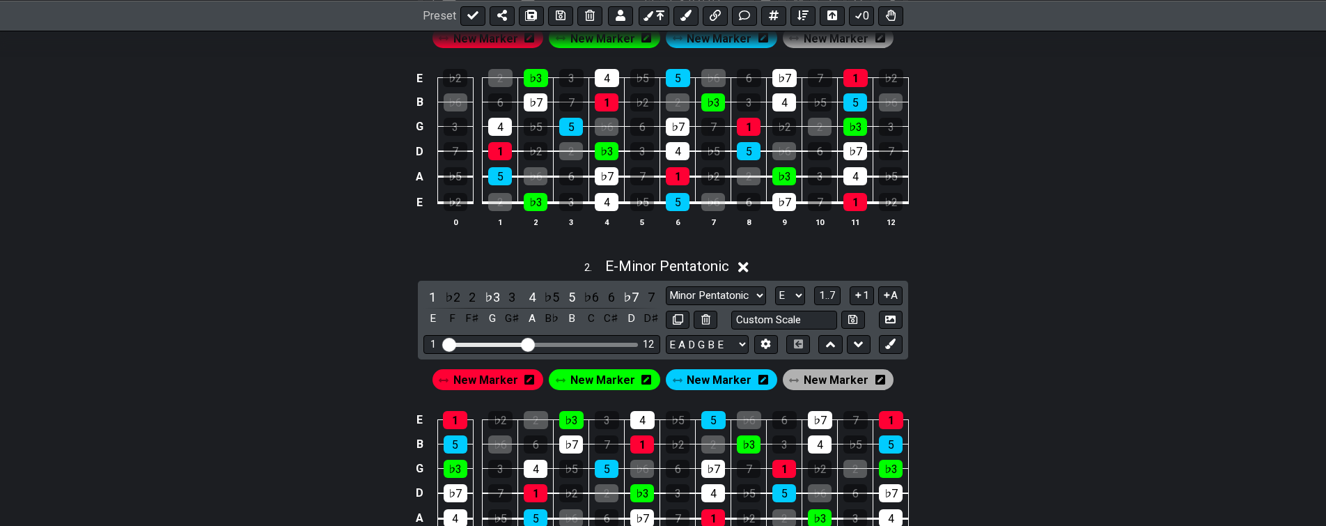
scroll to position [409, 0]
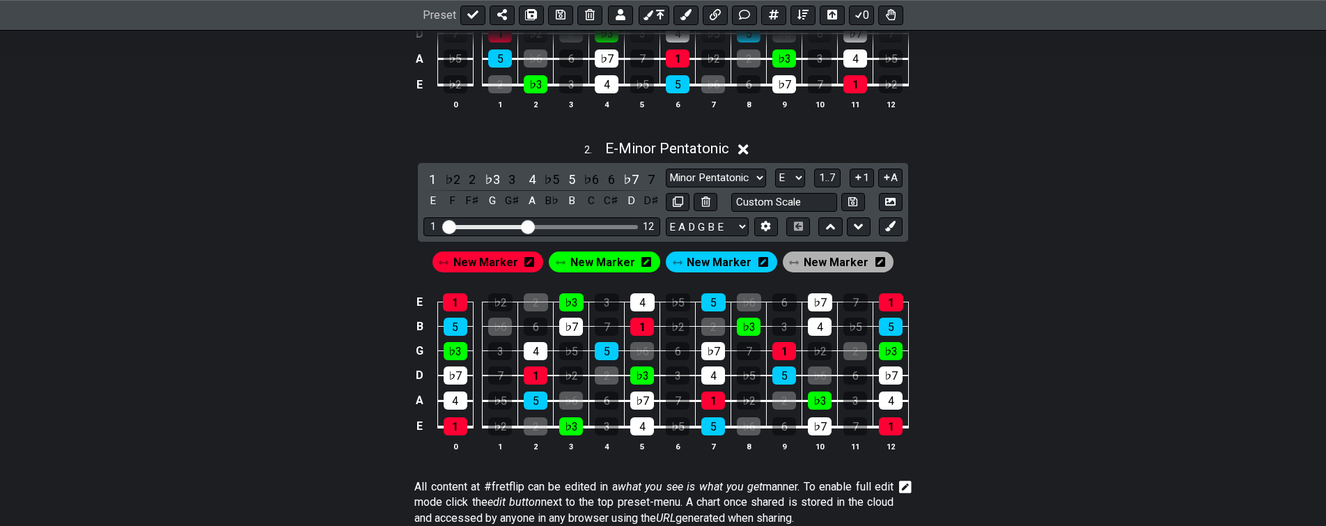
drag, startPoint x: 375, startPoint y: 453, endPoint x: 361, endPoint y: 464, distance: 17.8
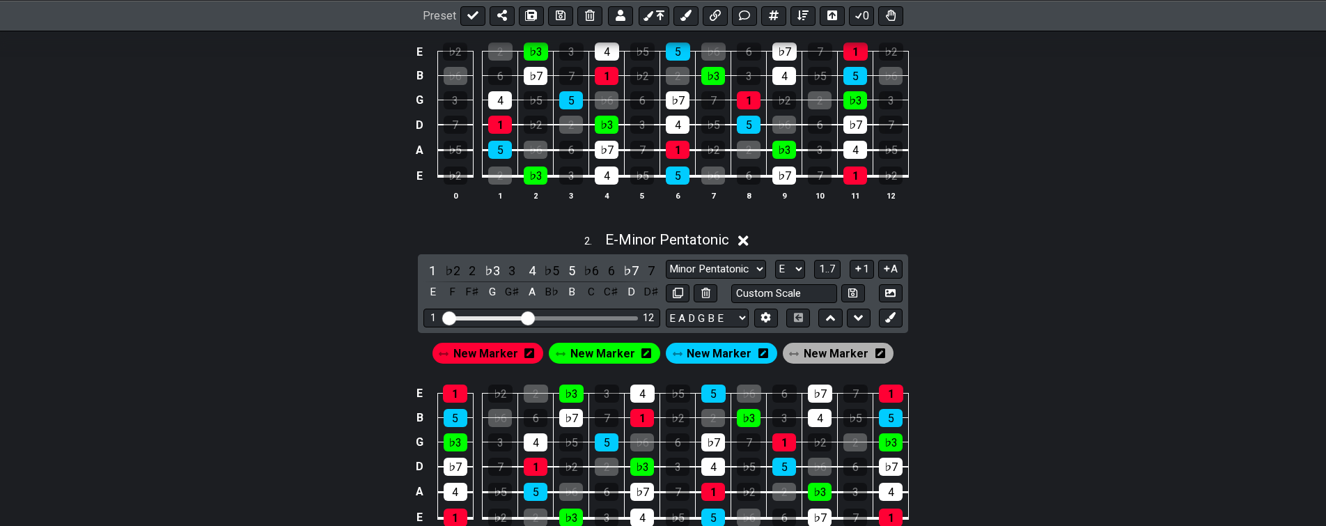
drag, startPoint x: 345, startPoint y: 481, endPoint x: 377, endPoint y: 416, distance: 73.2
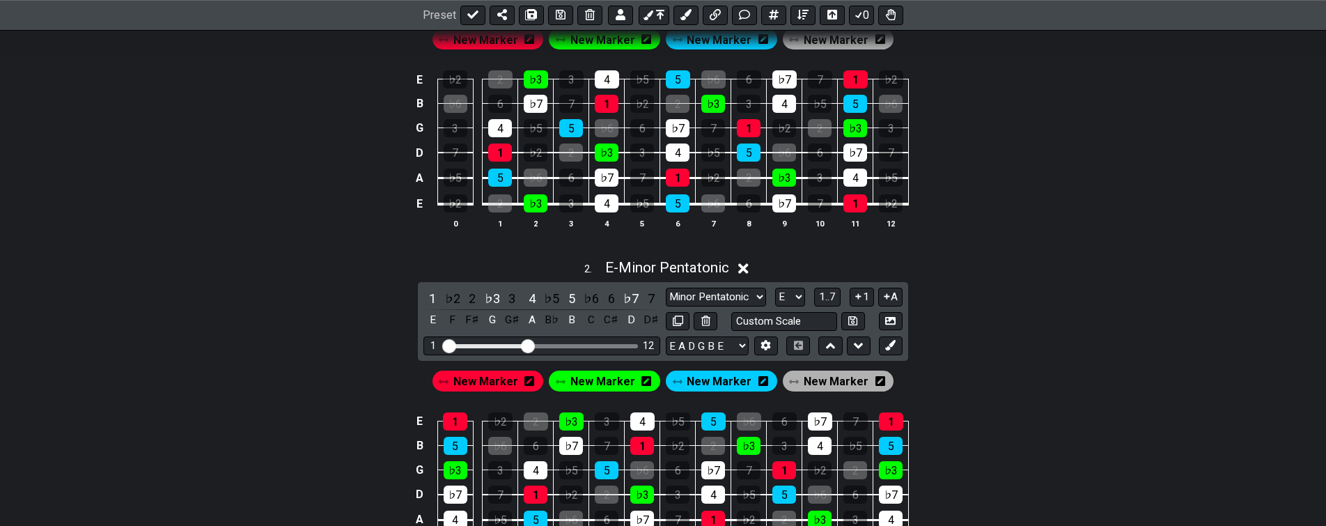
scroll to position [434, 0]
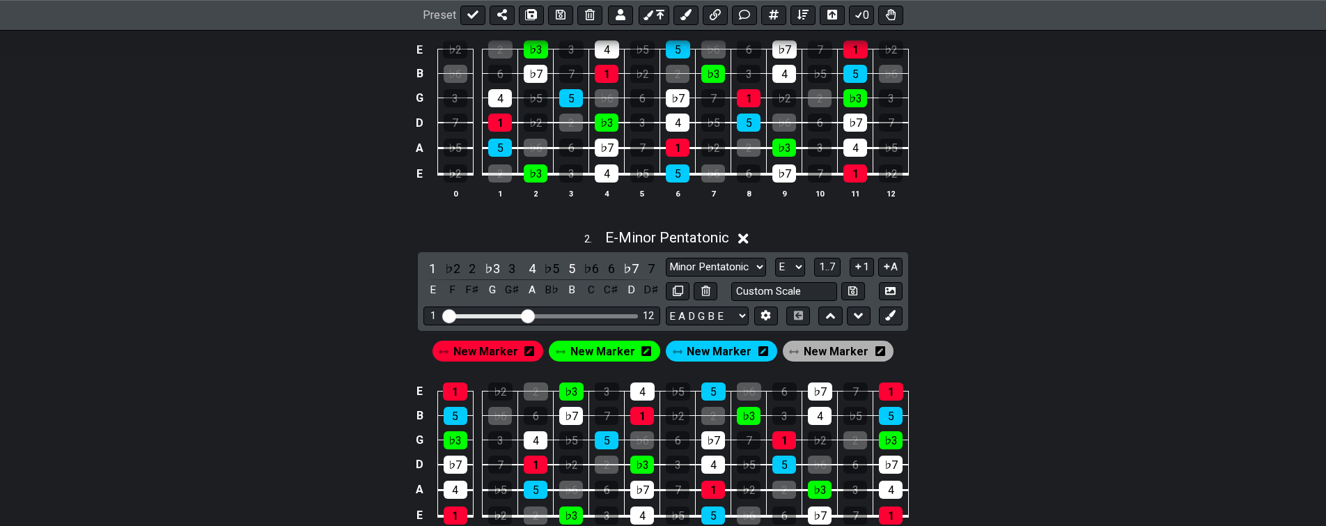
drag, startPoint x: 372, startPoint y: 478, endPoint x: 369, endPoint y: 466, distance: 12.2
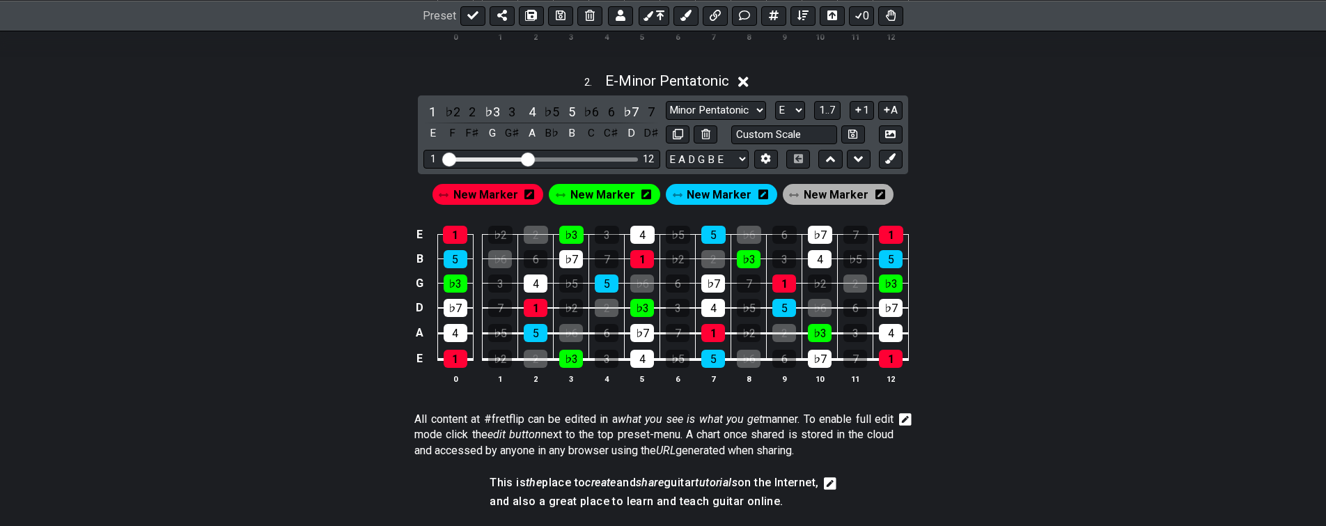
drag, startPoint x: 372, startPoint y: 467, endPoint x: 357, endPoint y: 495, distance: 31.5
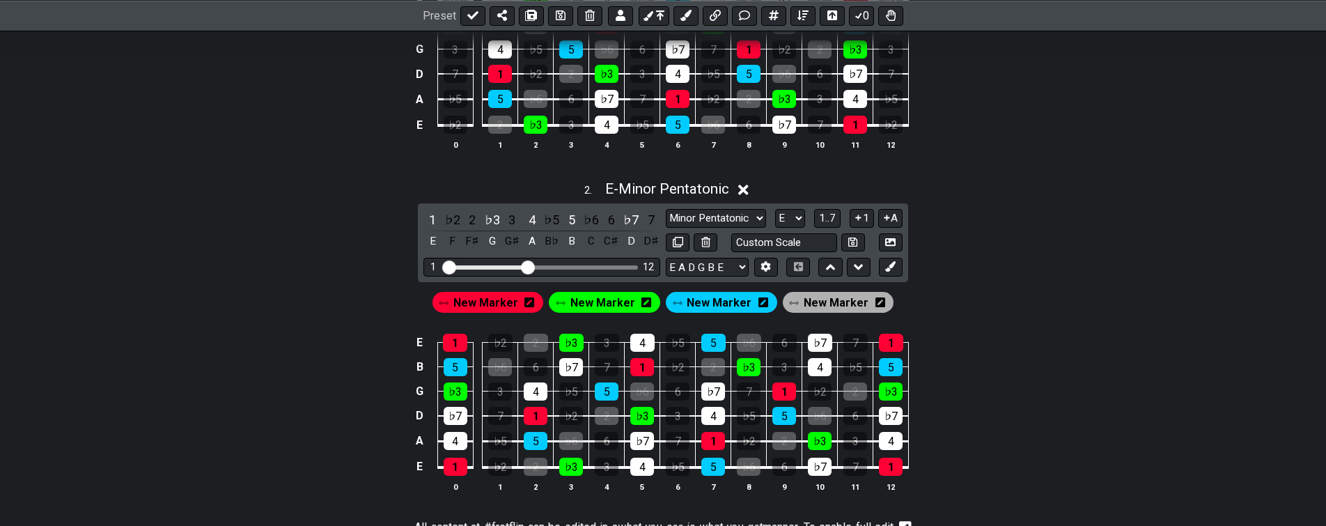
drag, startPoint x: 352, startPoint y: 501, endPoint x: 372, endPoint y: 428, distance: 75.8
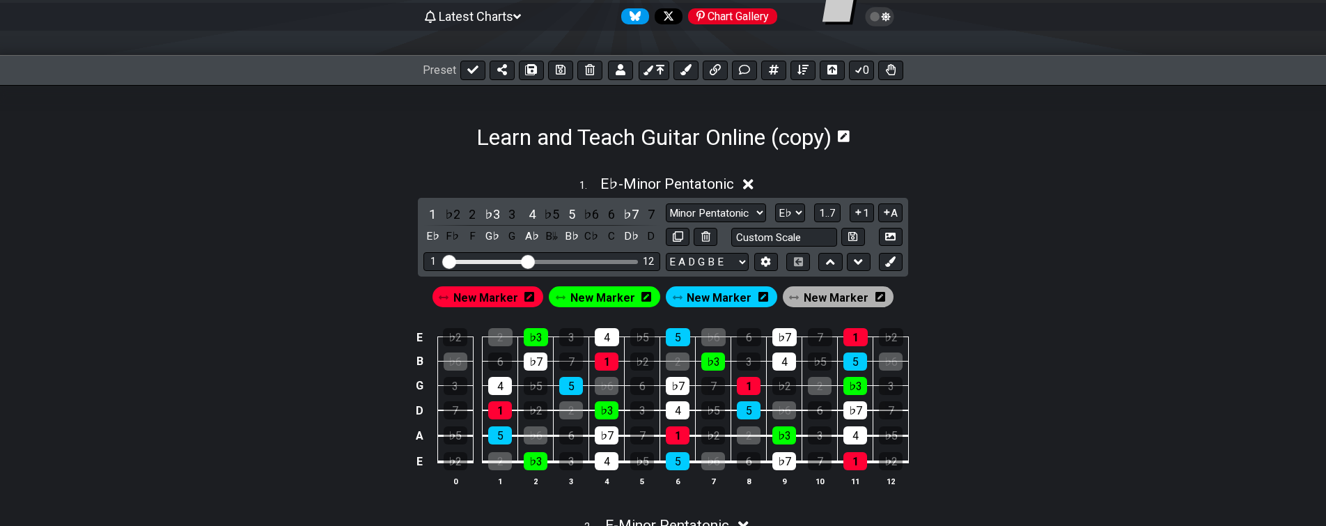
drag, startPoint x: 361, startPoint y: 460, endPoint x: 376, endPoint y: 425, distance: 37.8
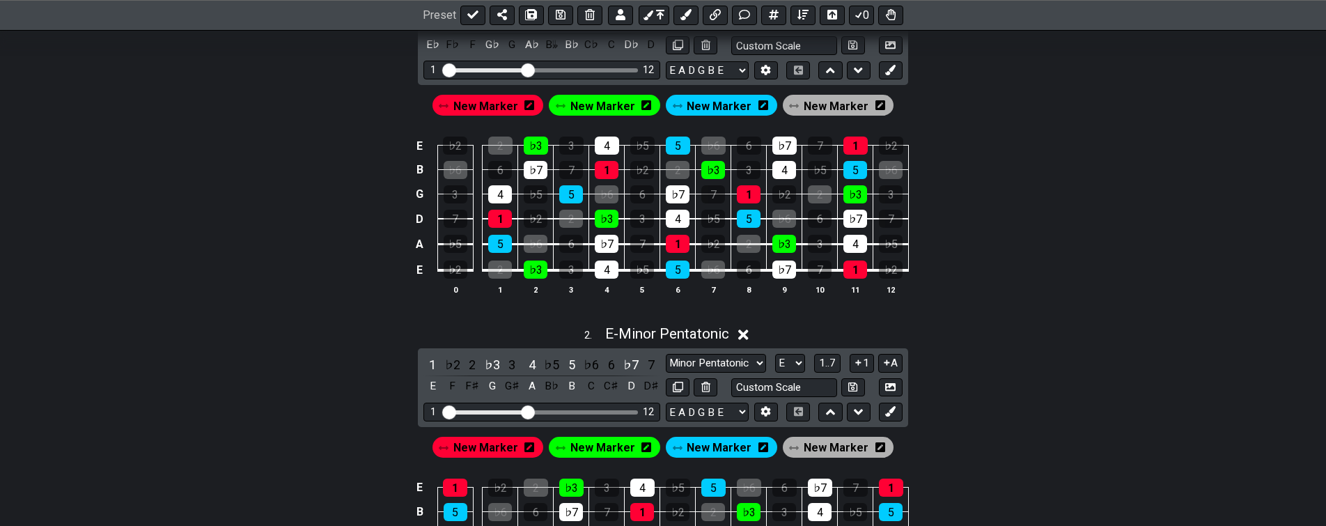
drag, startPoint x: 374, startPoint y: 436, endPoint x: 355, endPoint y: 498, distance: 64.8
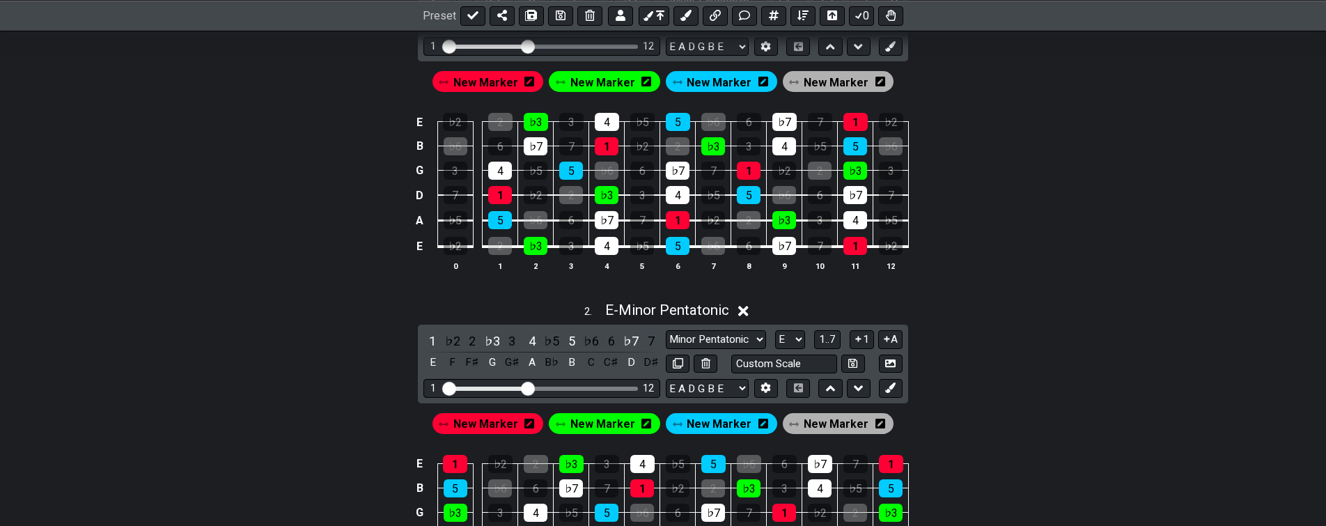
drag, startPoint x: 375, startPoint y: 439, endPoint x: 379, endPoint y: 429, distance: 11.2
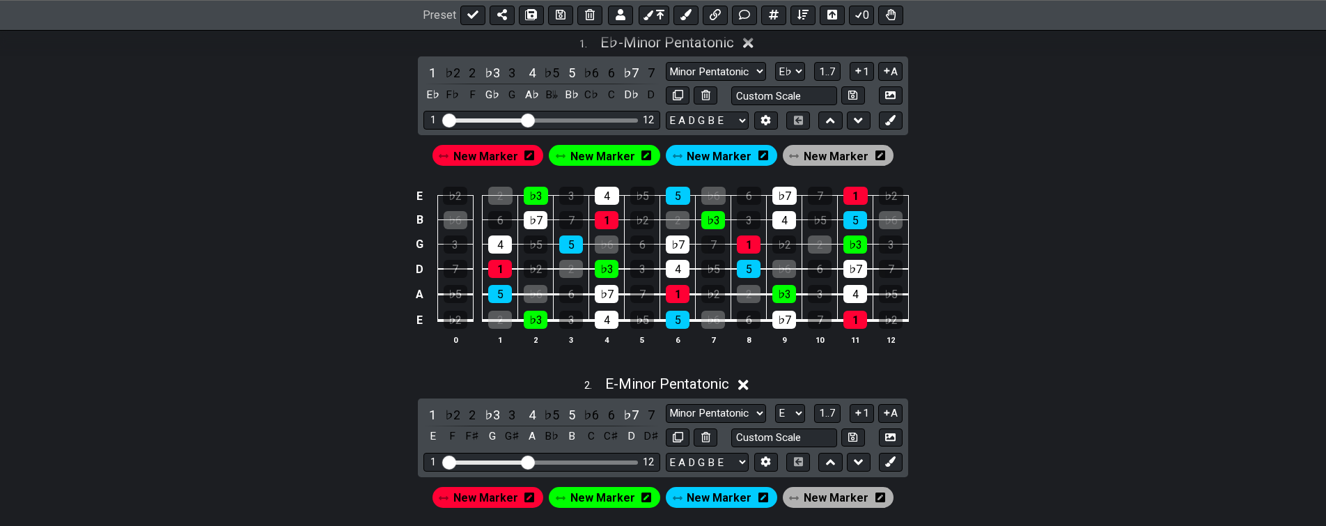
scroll to position [249, 0]
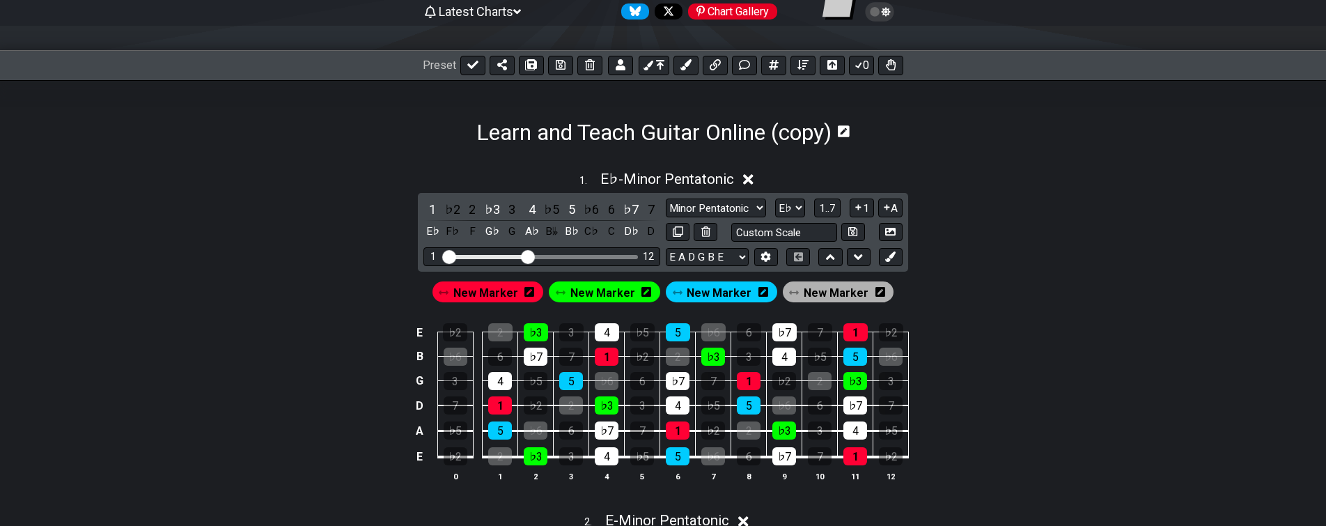
drag, startPoint x: 377, startPoint y: 428, endPoint x: 384, endPoint y: 412, distance: 17.2
drag, startPoint x: 375, startPoint y: 426, endPoint x: 359, endPoint y: 480, distance: 56.0
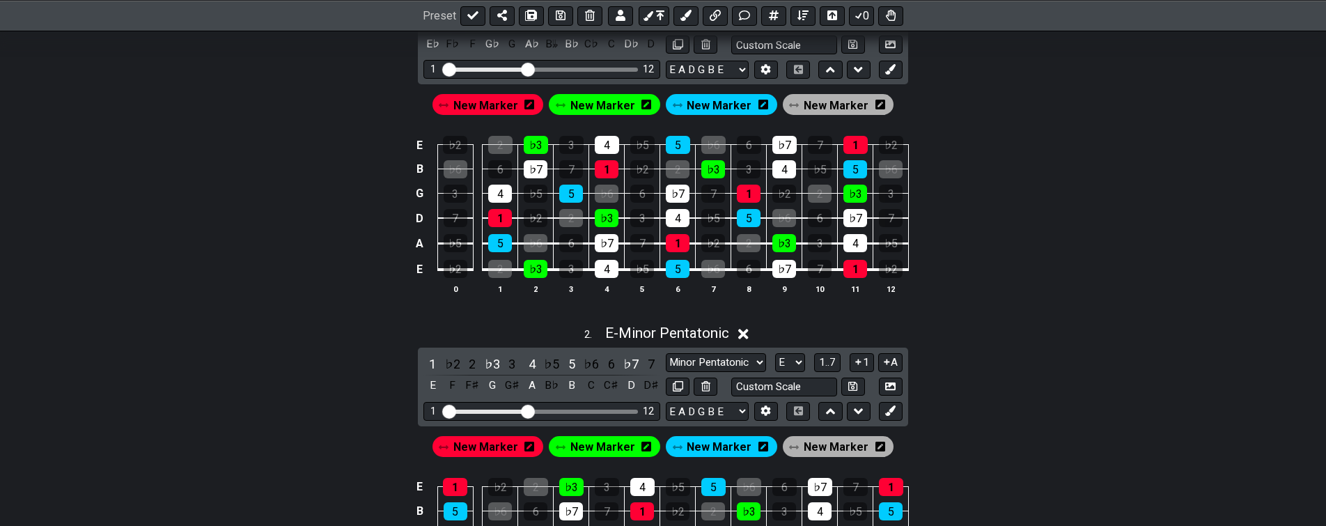
drag, startPoint x: 365, startPoint y: 509, endPoint x: 361, endPoint y: 503, distance: 7.5
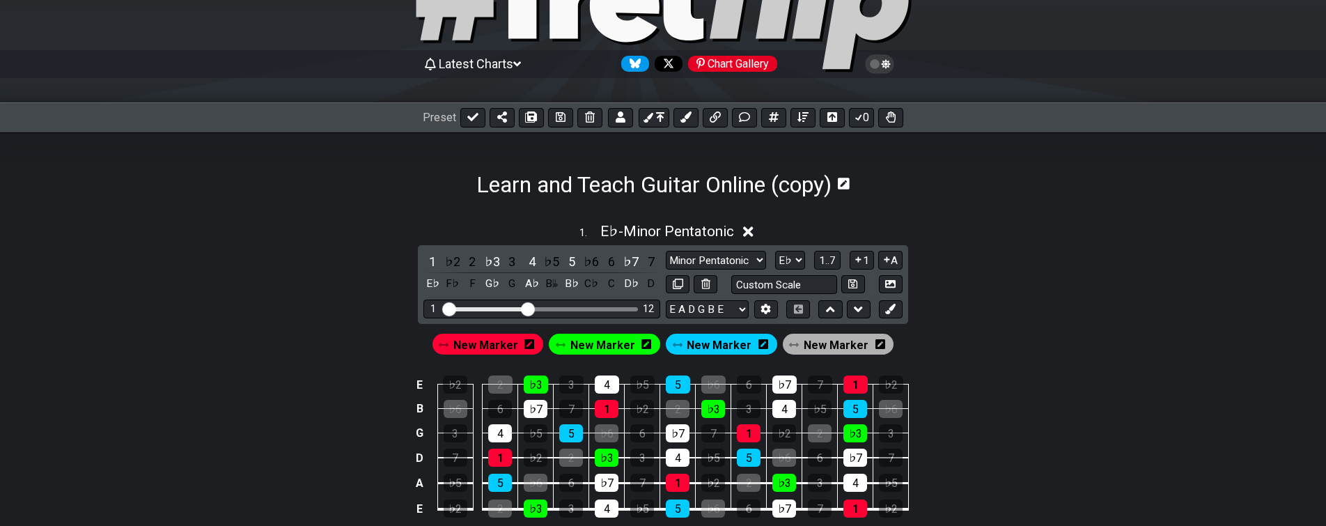
scroll to position [0, 0]
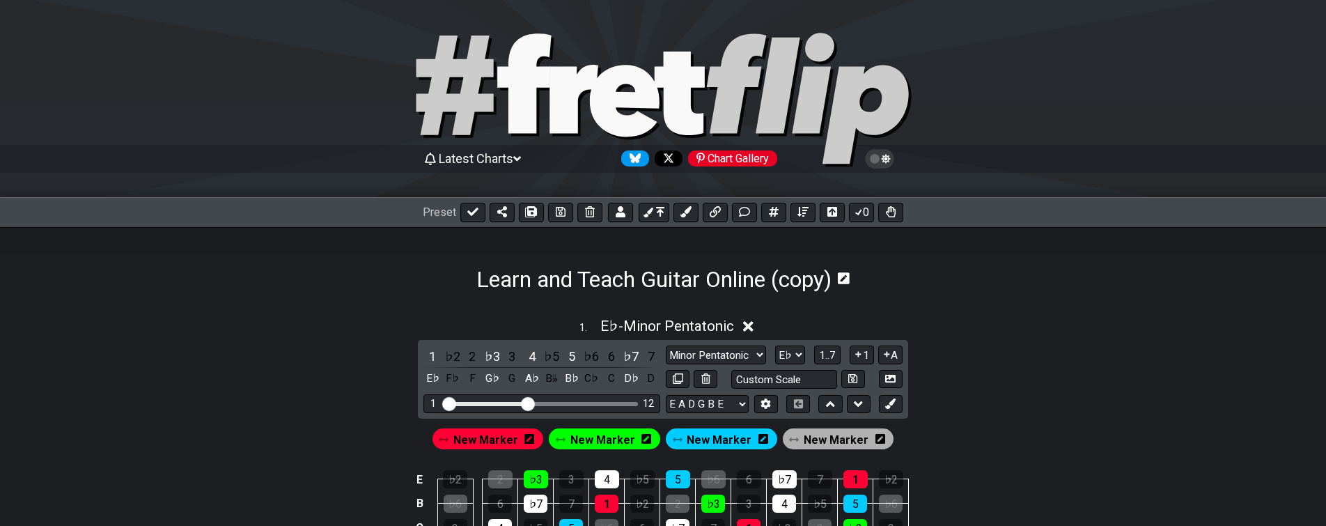
drag, startPoint x: 348, startPoint y: 486, endPoint x: 381, endPoint y: 399, distance: 93.0
click at [475, 212] on icon at bounding box center [472, 211] width 11 height 11
select select "/023ETDBKQ"
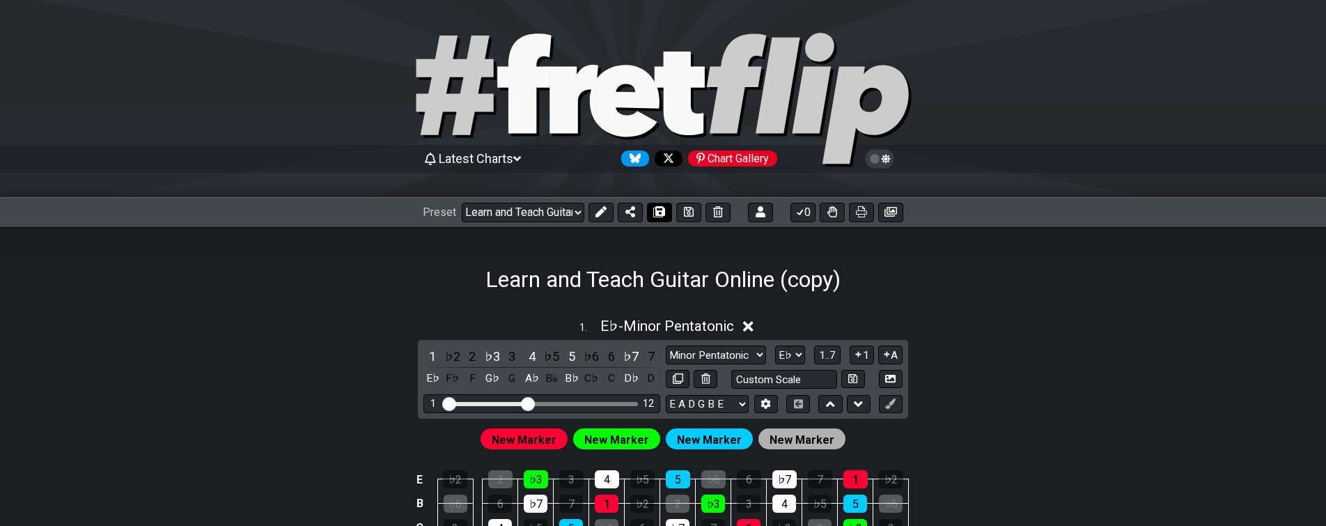
click at [657, 211] on icon at bounding box center [659, 211] width 10 height 11
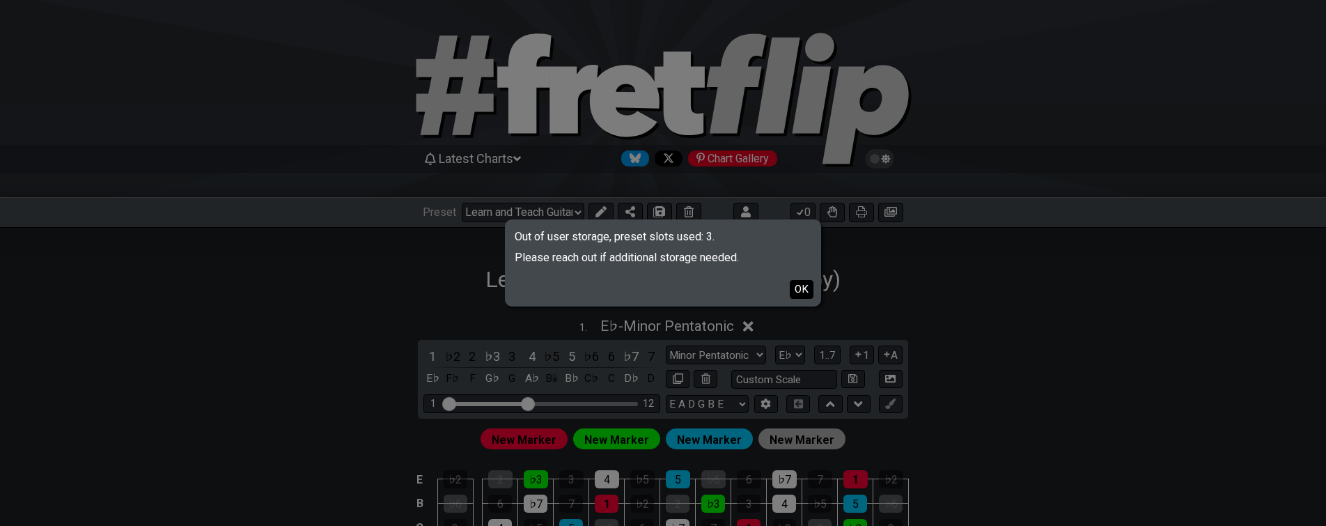
click at [796, 291] on button "OK" at bounding box center [802, 289] width 24 height 19
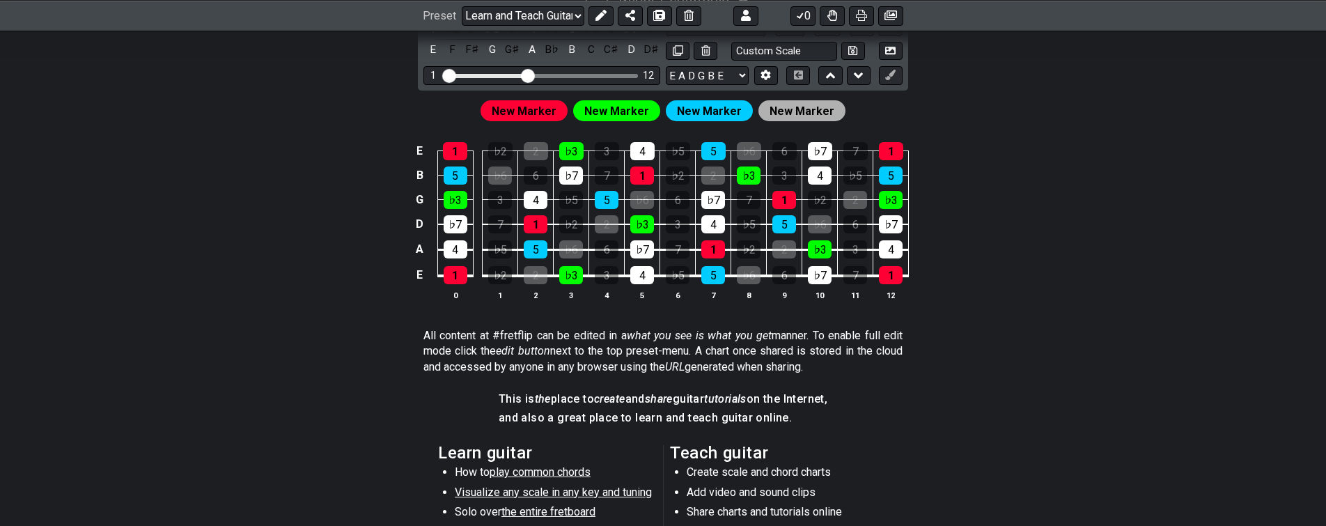
drag, startPoint x: 367, startPoint y: 437, endPoint x: 350, endPoint y: 463, distance: 30.7
drag, startPoint x: 387, startPoint y: 386, endPoint x: 403, endPoint y: 353, distance: 36.4
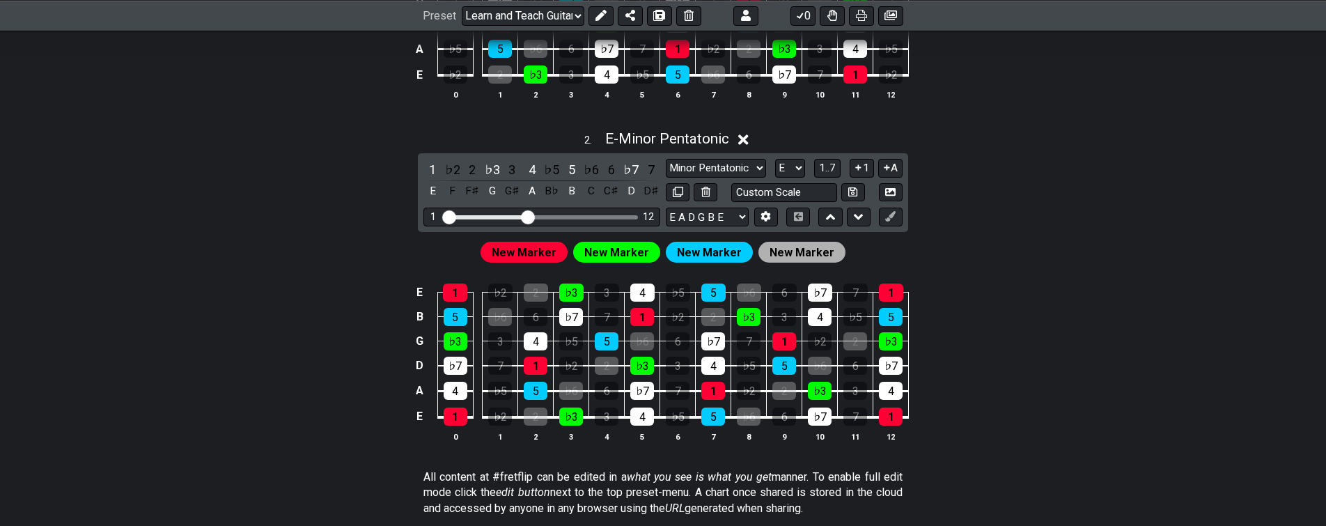
drag, startPoint x: 352, startPoint y: 469, endPoint x: 368, endPoint y: 434, distance: 37.4
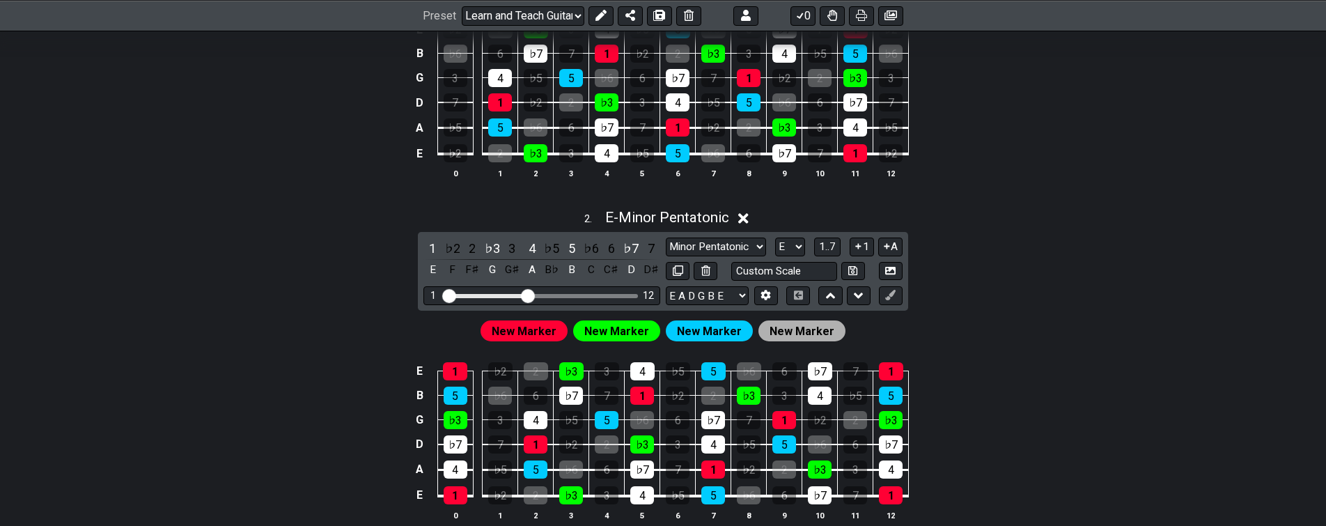
scroll to position [423, 0]
